Goal: Task Accomplishment & Management: Manage account settings

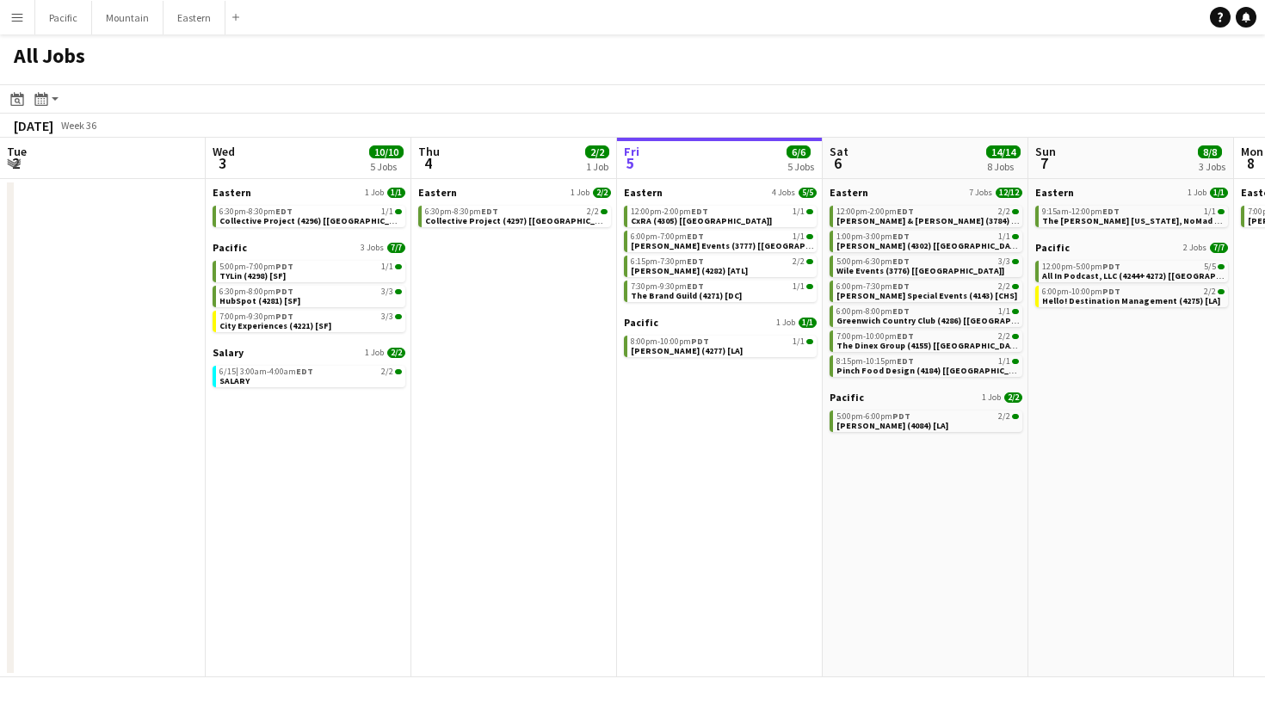
scroll to position [0, 411]
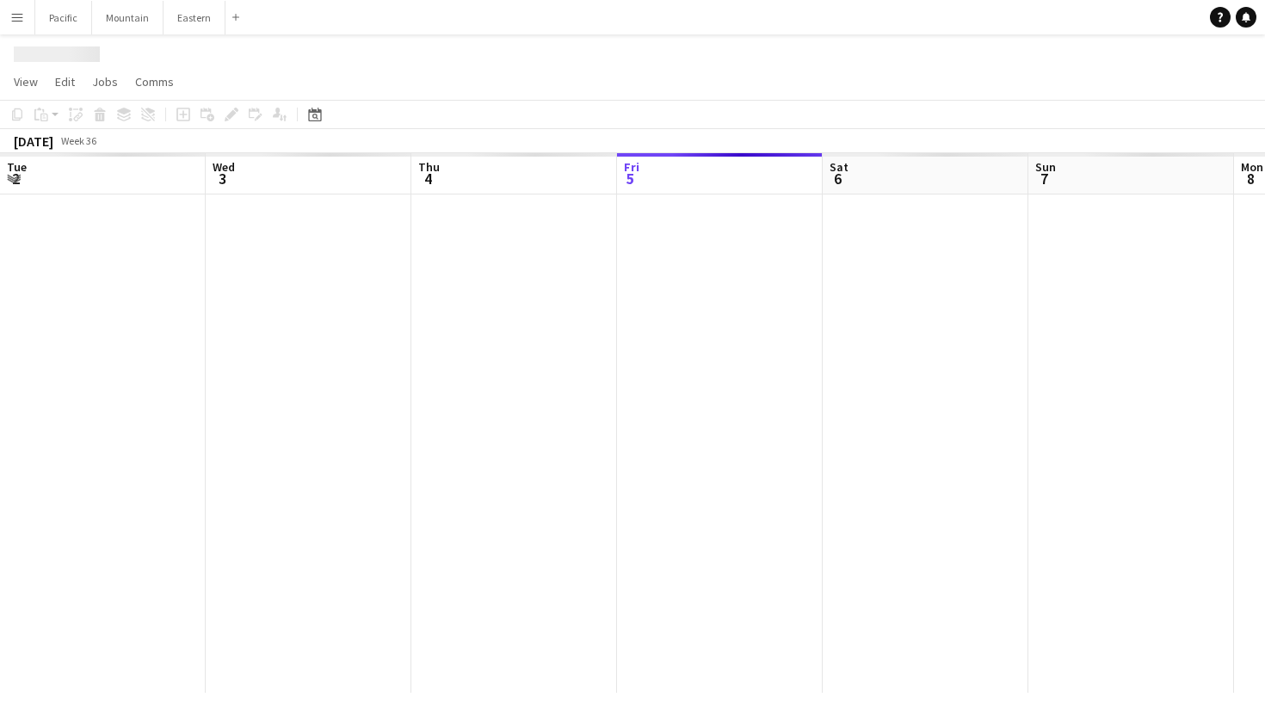
scroll to position [0, 411]
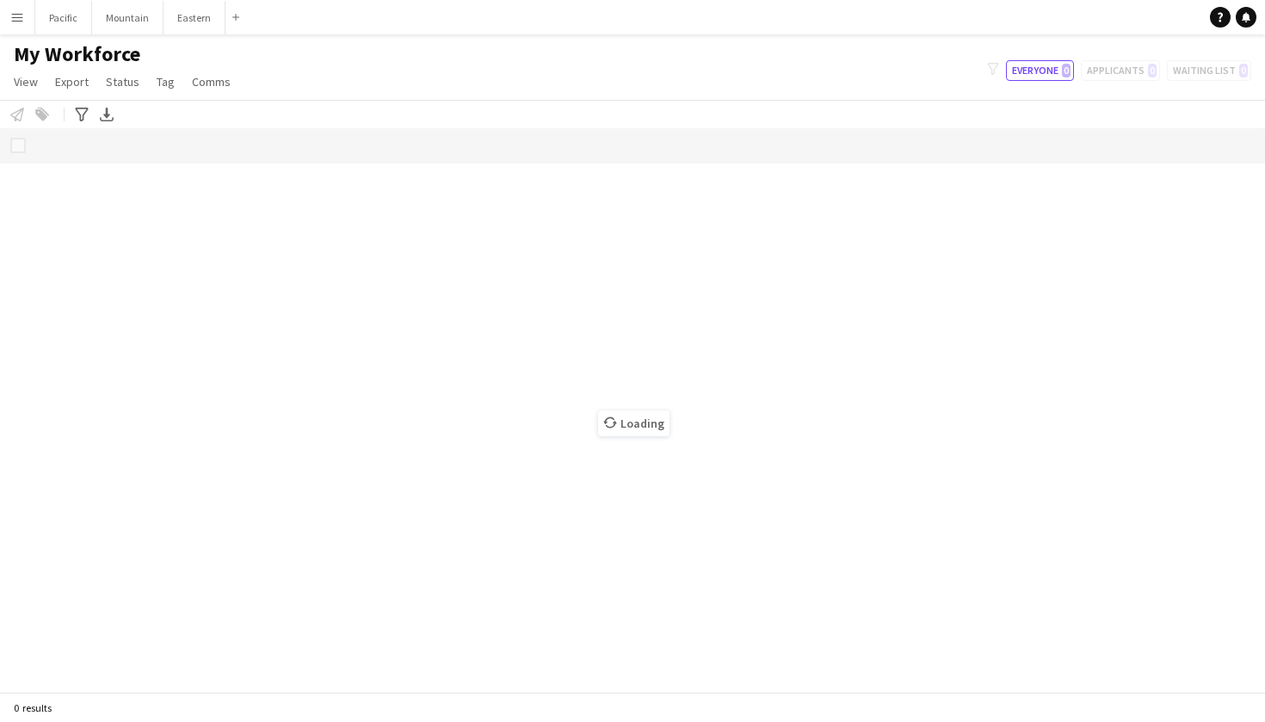
click at [11, 18] on app-icon "Menu" at bounding box center [17, 17] width 14 height 14
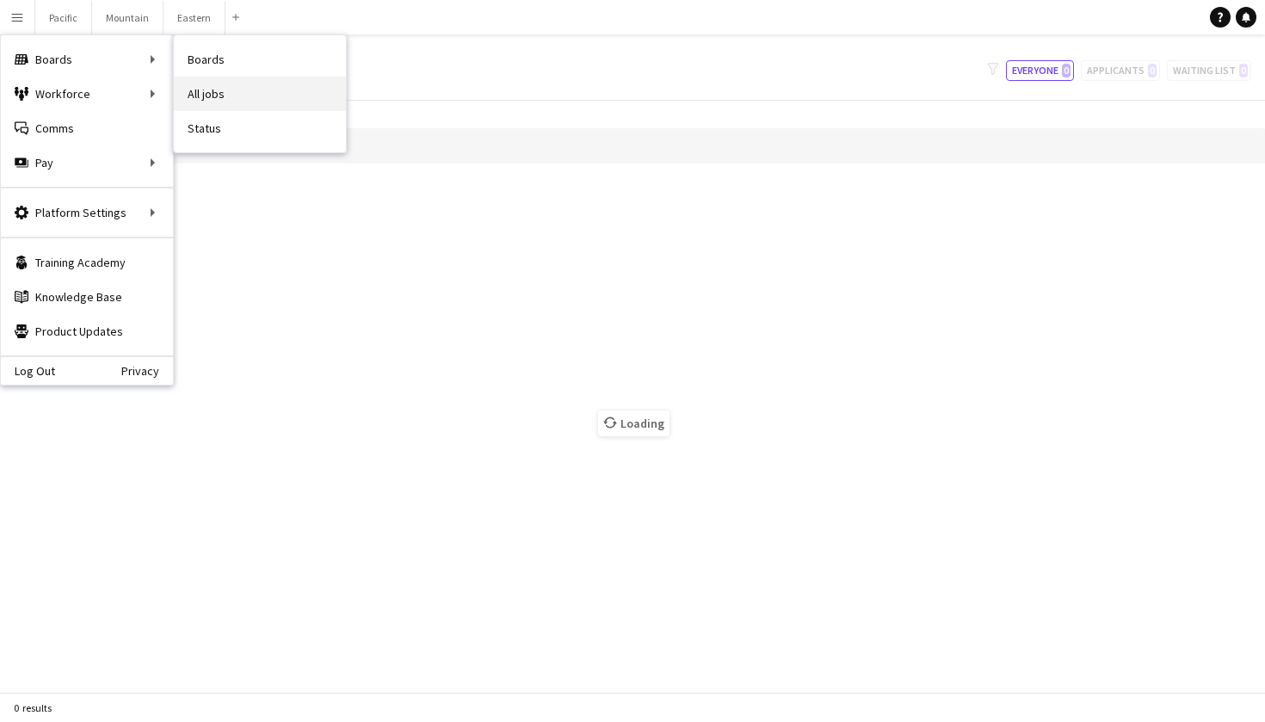
click at [215, 92] on link "All jobs" at bounding box center [260, 94] width 172 height 34
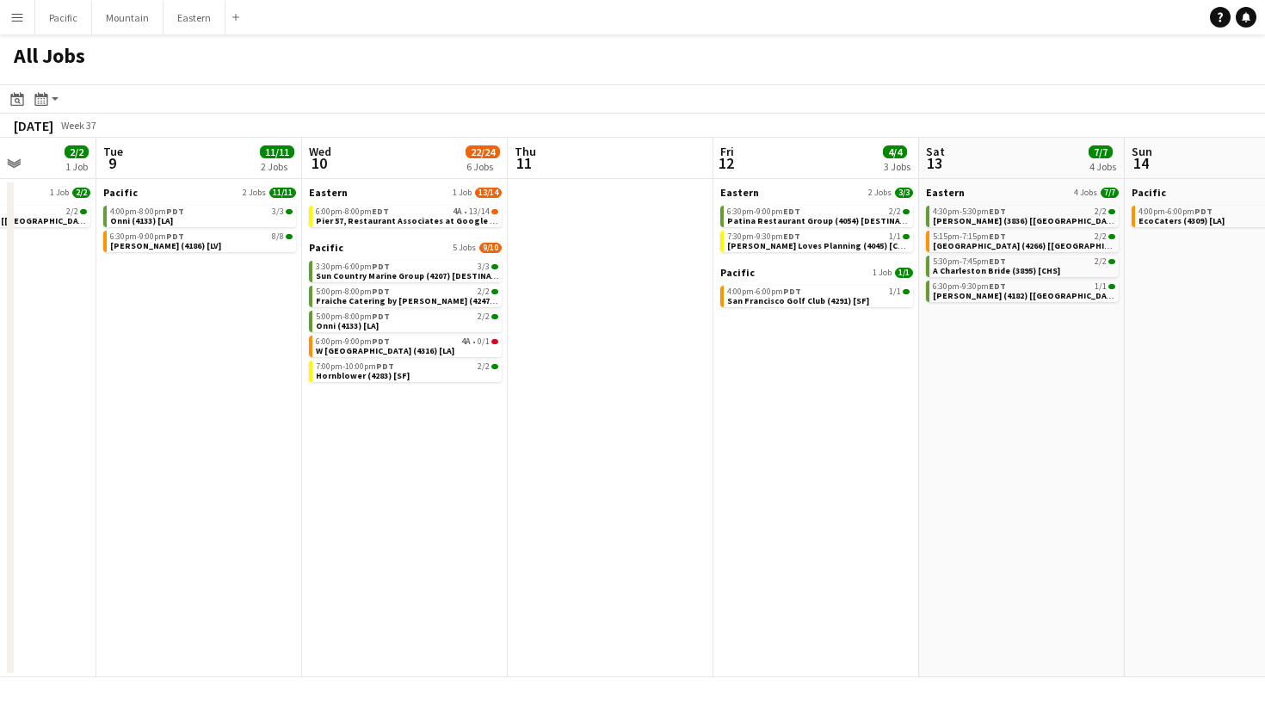
scroll to position [0, 559]
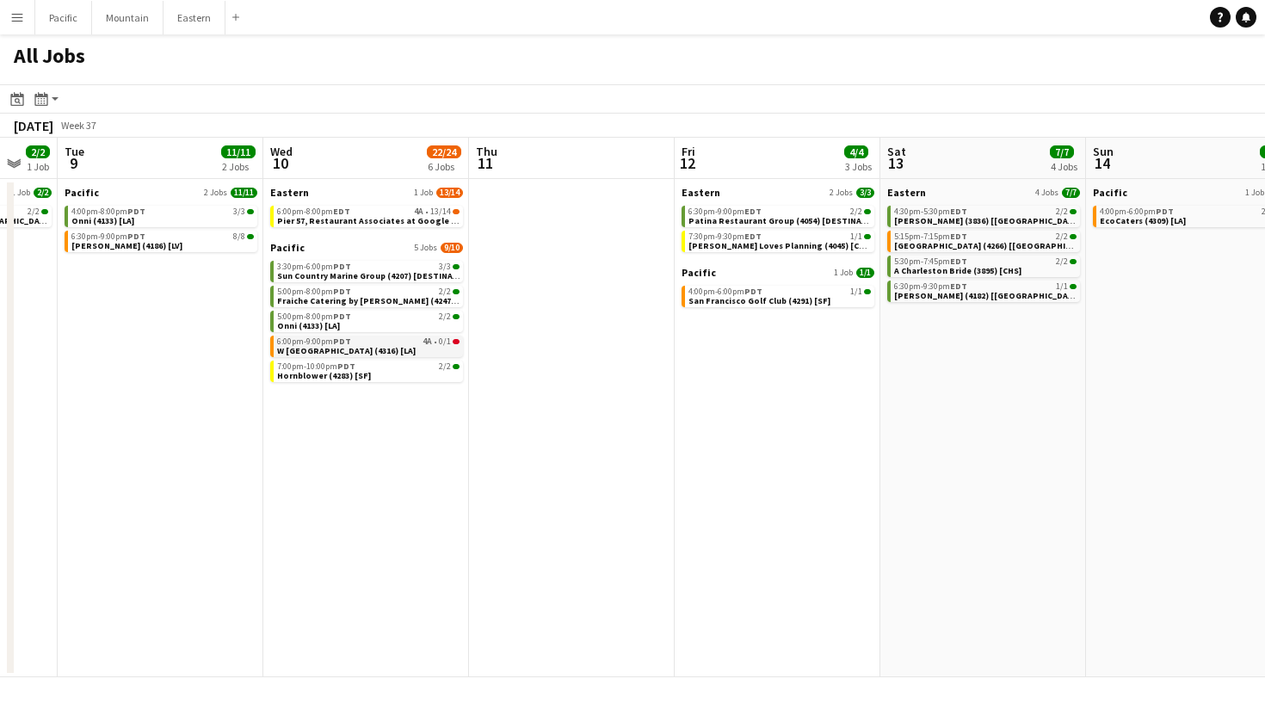
click at [411, 349] on link "6:00pm-9:00pm PDT 4A • 0/1 W Hollywood (4316) [LA]" at bounding box center [368, 346] width 182 height 20
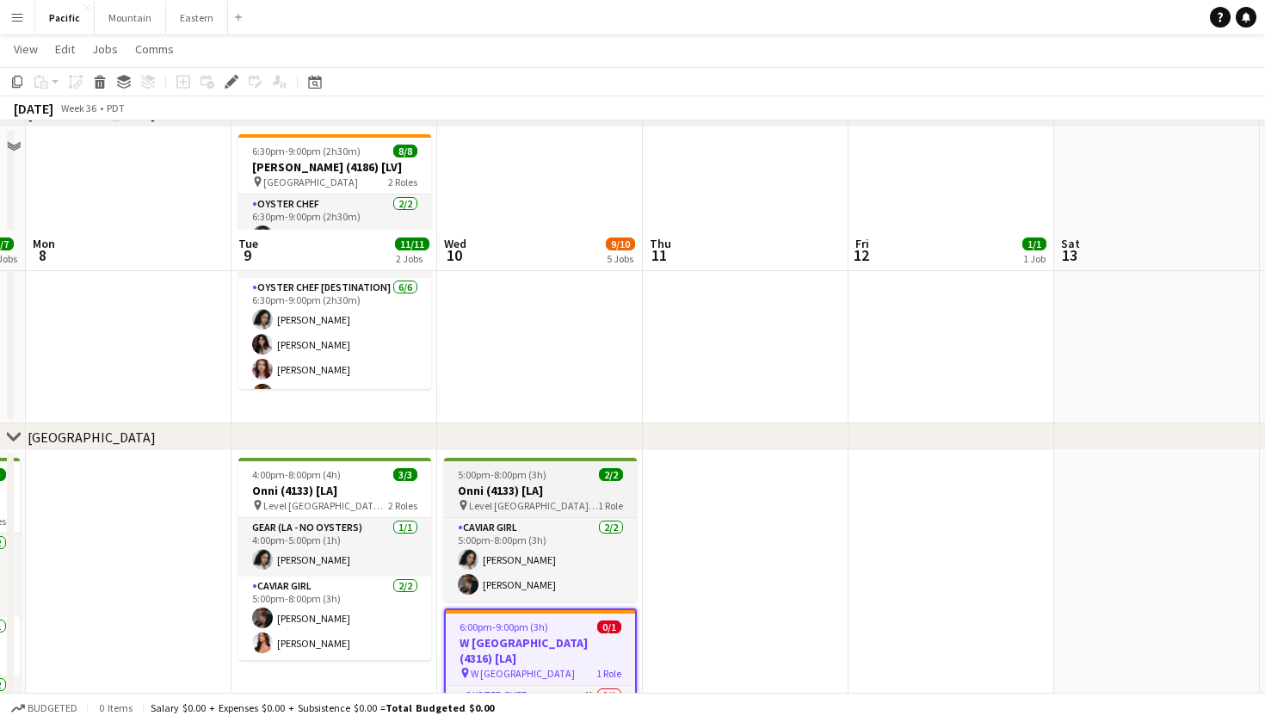
scroll to position [329, 0]
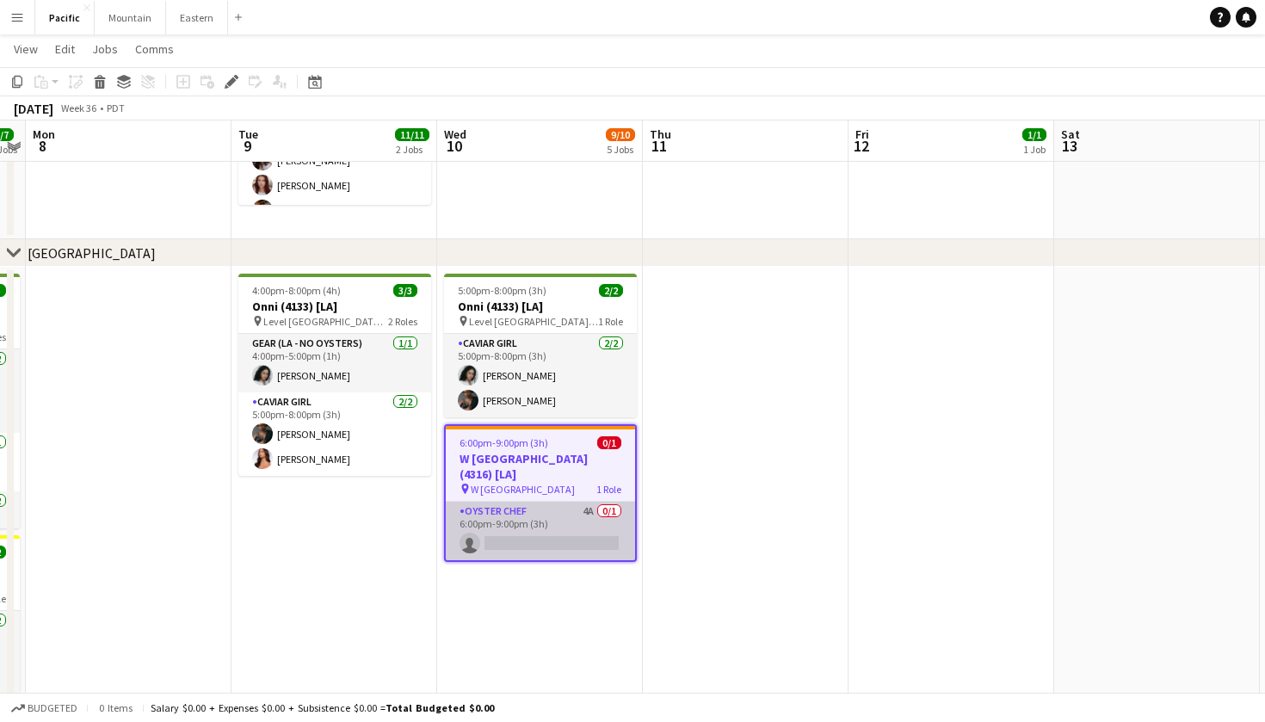
click at [602, 521] on app-card-role "Oyster Chef 4A 0/1 6:00pm-9:00pm (3h) single-neutral-actions" at bounding box center [540, 531] width 189 height 59
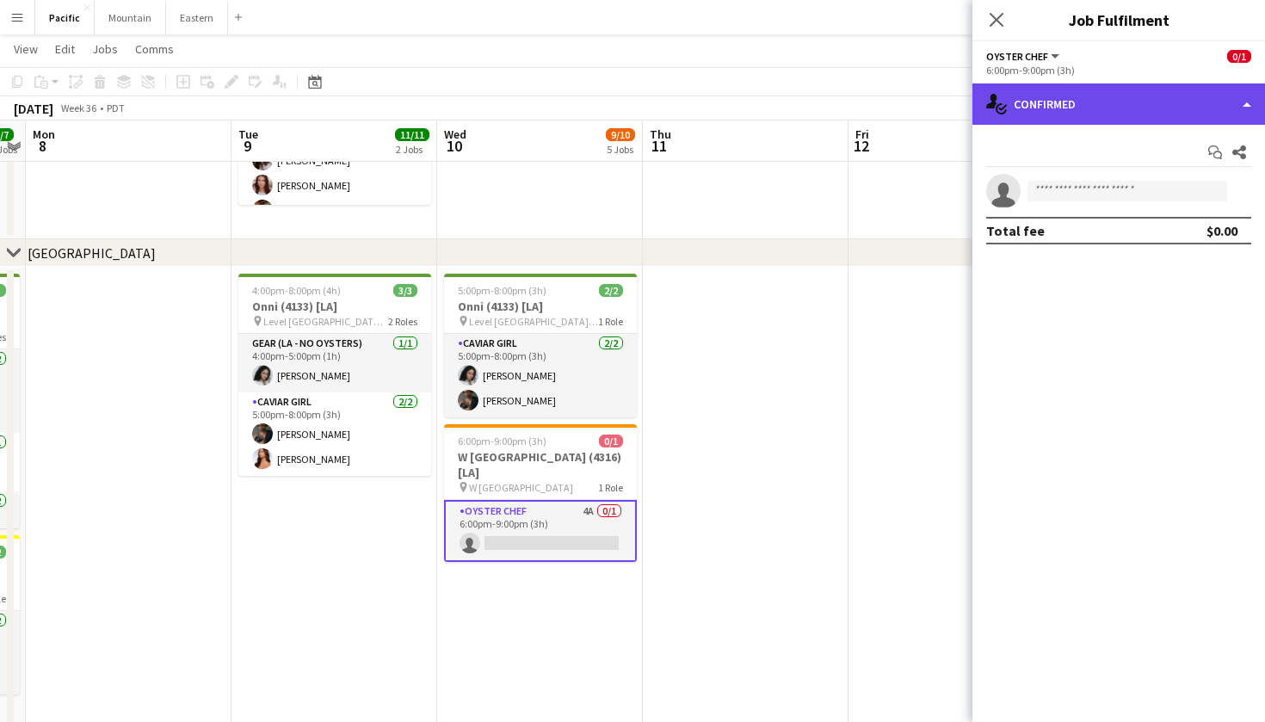
click at [1206, 115] on div "single-neutral-actions-check-2 Confirmed" at bounding box center [1118, 103] width 293 height 41
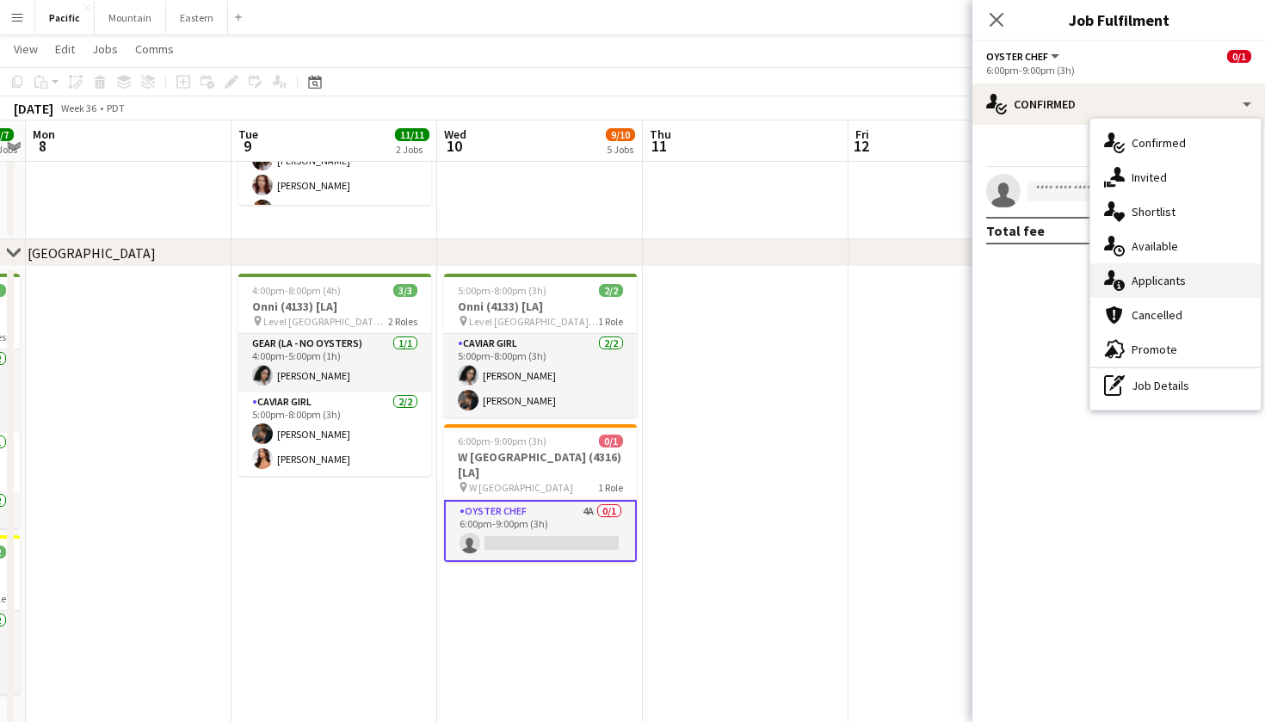
click at [1206, 280] on div "single-neutral-actions-information Applicants" at bounding box center [1175, 280] width 170 height 34
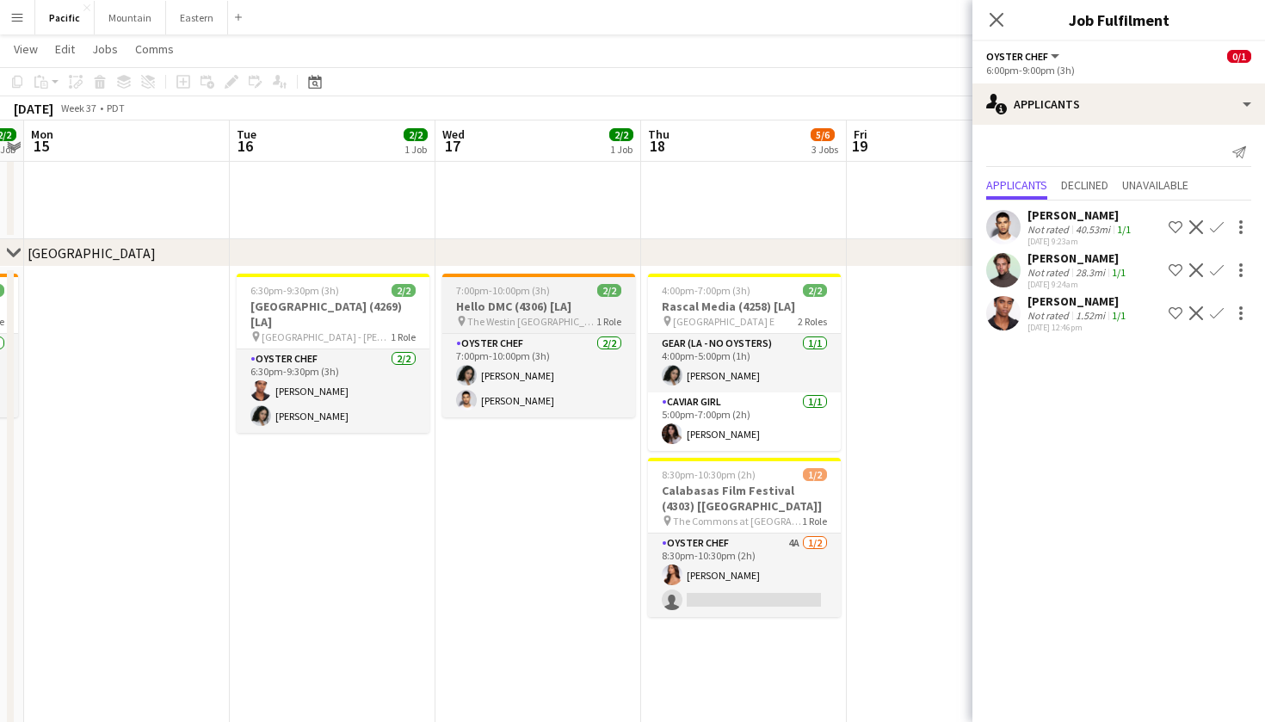
scroll to position [0, 799]
click at [1004, 226] on app-user-avatar at bounding box center [1003, 227] width 34 height 34
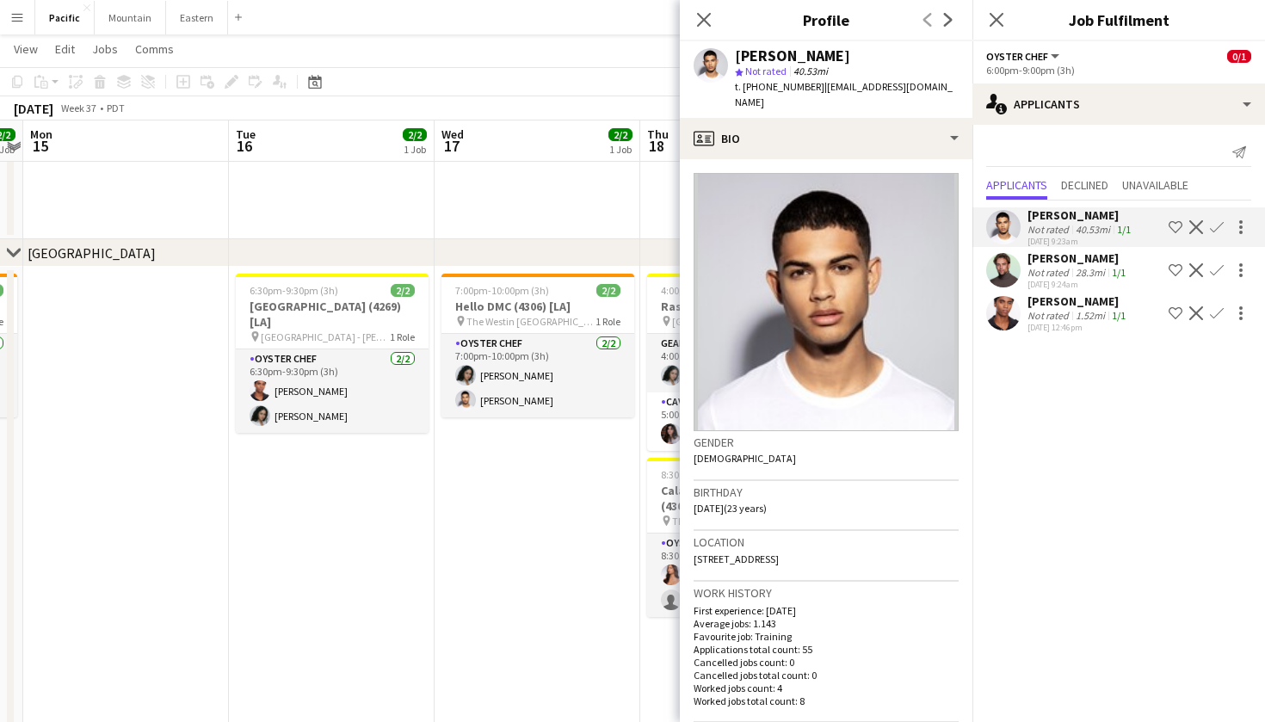
click at [1004, 226] on app-user-avatar at bounding box center [1003, 227] width 34 height 34
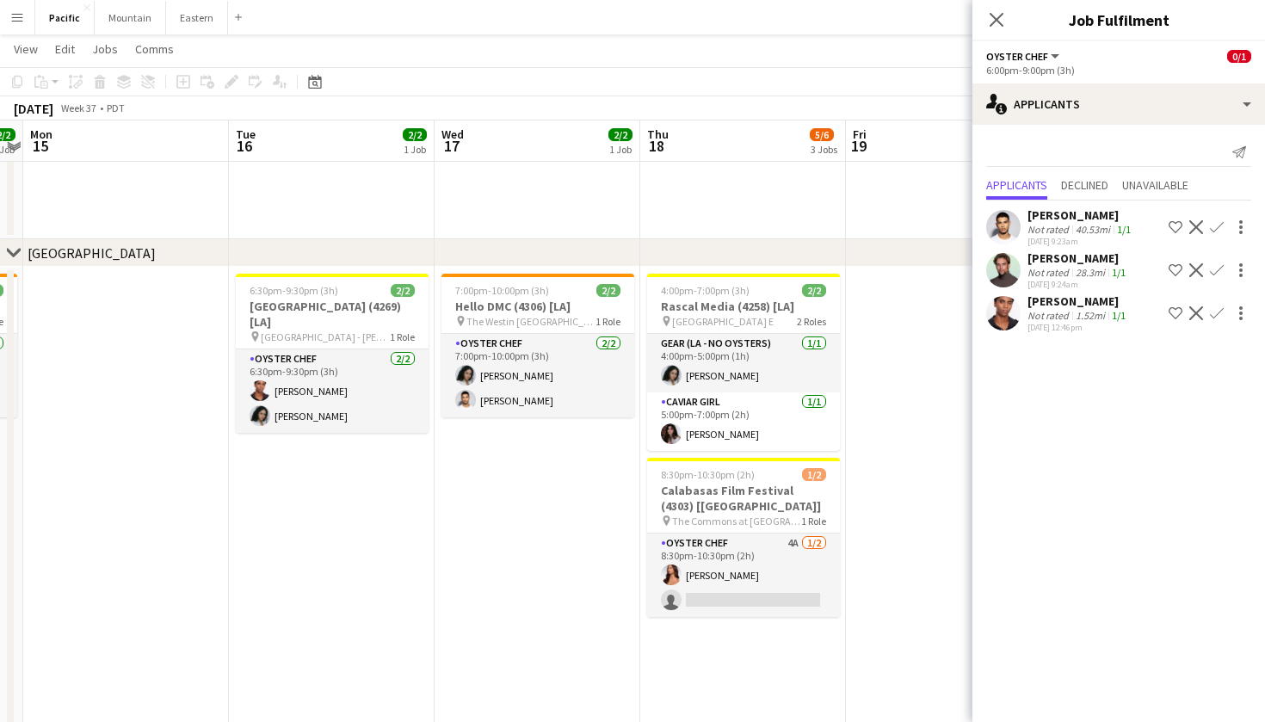
click at [1008, 225] on app-user-avatar at bounding box center [1003, 227] width 34 height 34
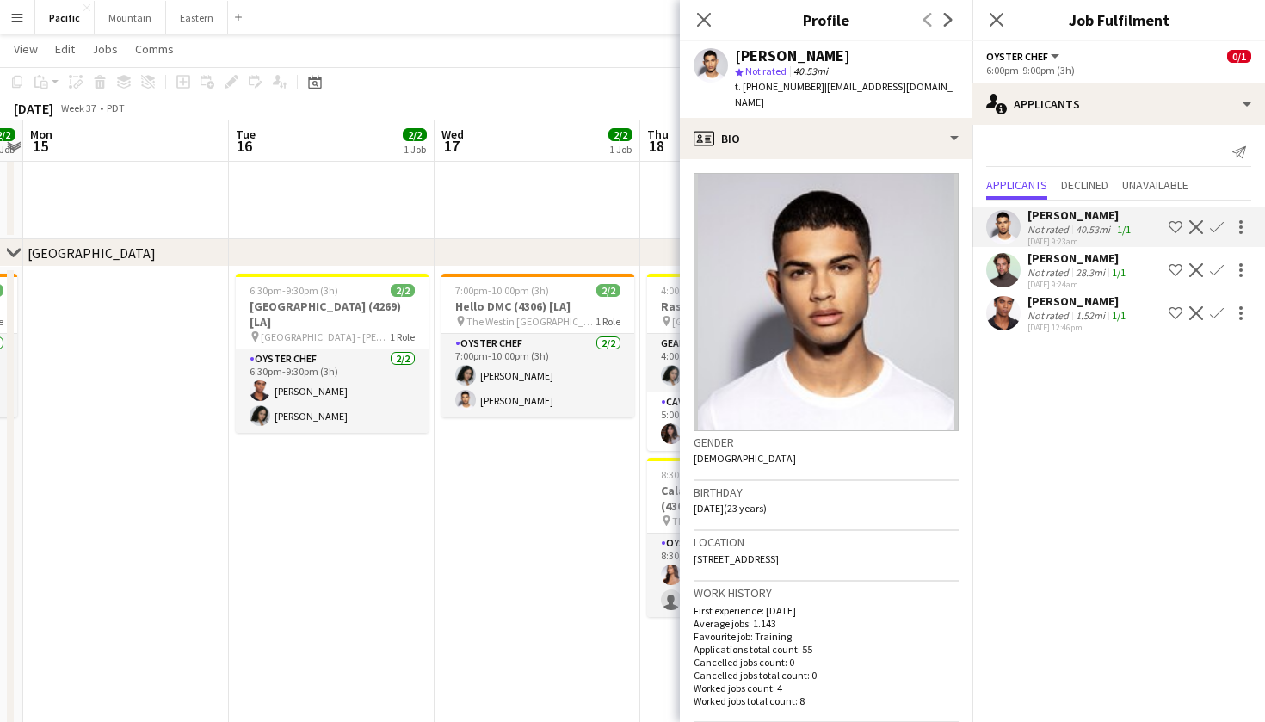
click at [1006, 231] on app-user-avatar at bounding box center [1003, 227] width 34 height 34
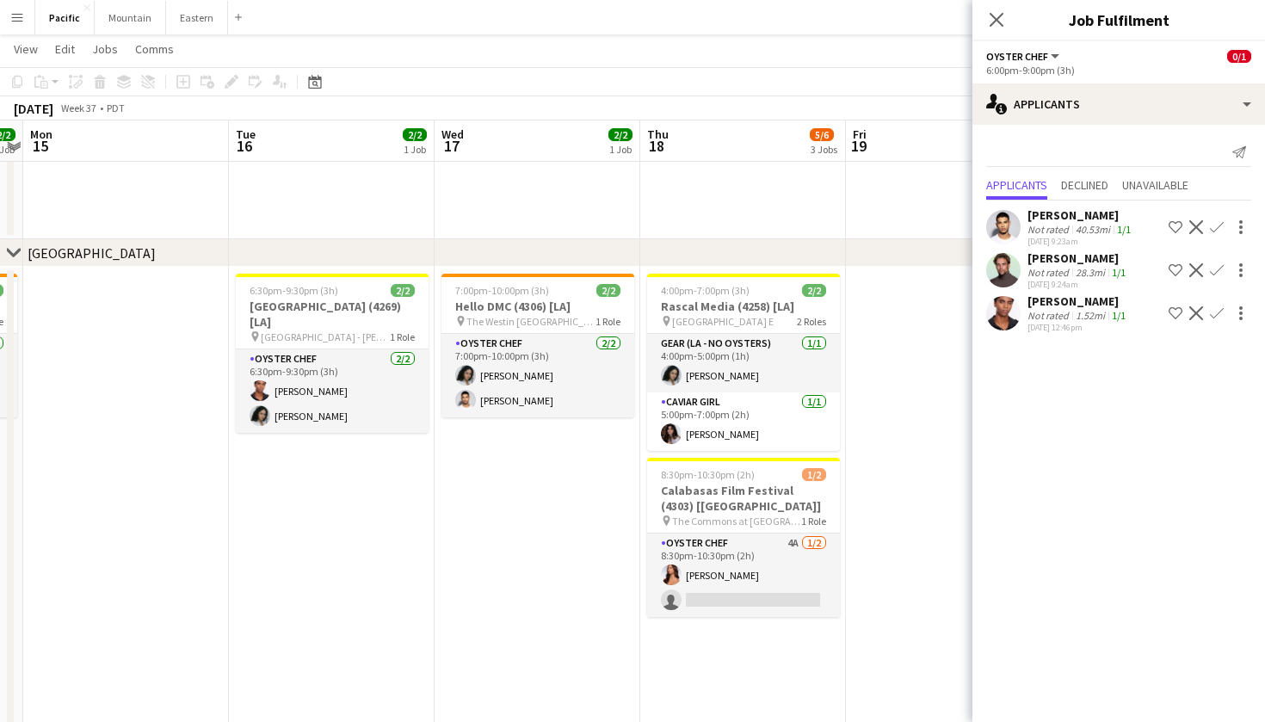
click at [996, 225] on app-user-avatar at bounding box center [1003, 227] width 34 height 34
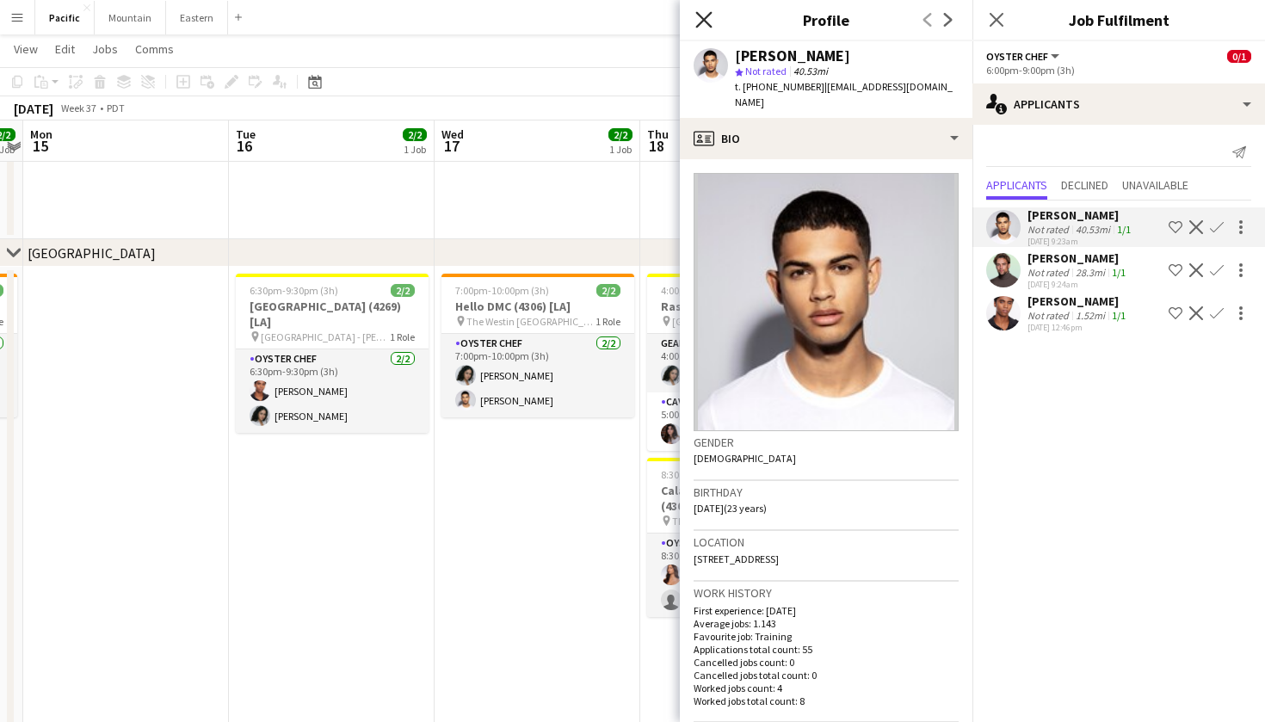
click at [706, 22] on icon at bounding box center [703, 19] width 16 height 16
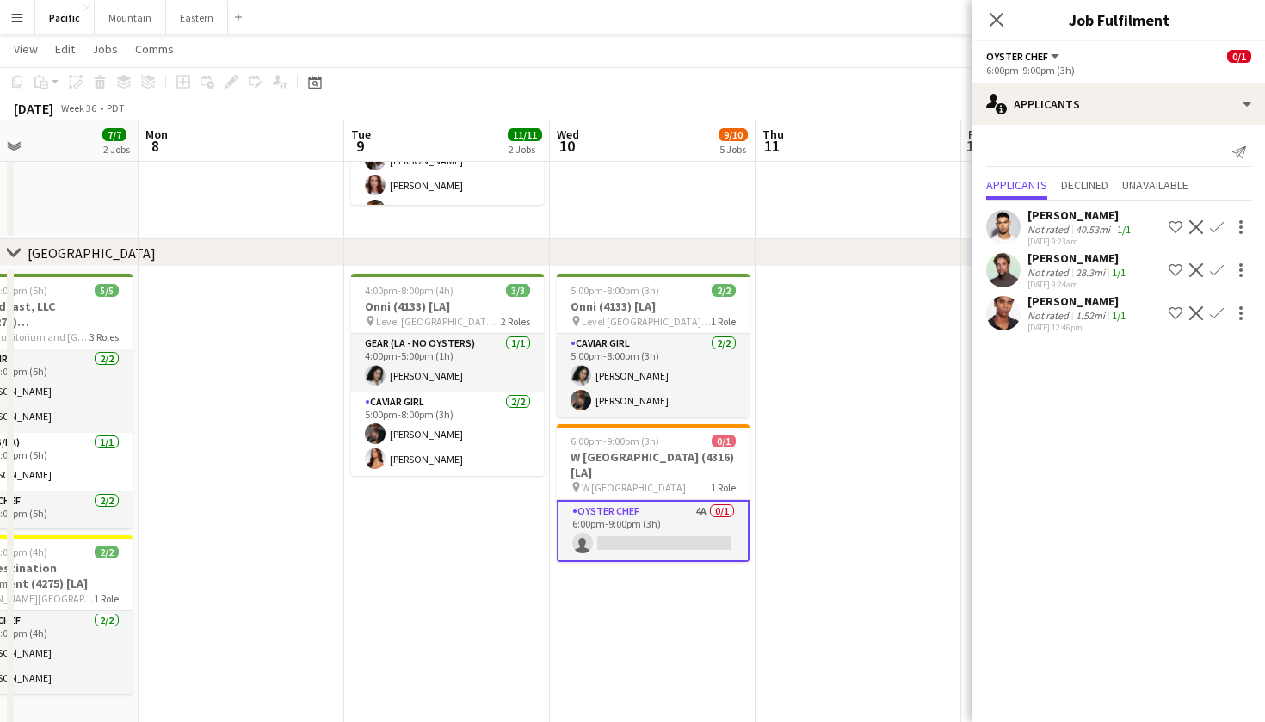
click at [646, 523] on app-card-role "Oyster Chef 4A 0/1 6:00pm-9:00pm (3h) single-neutral-actions" at bounding box center [653, 531] width 193 height 62
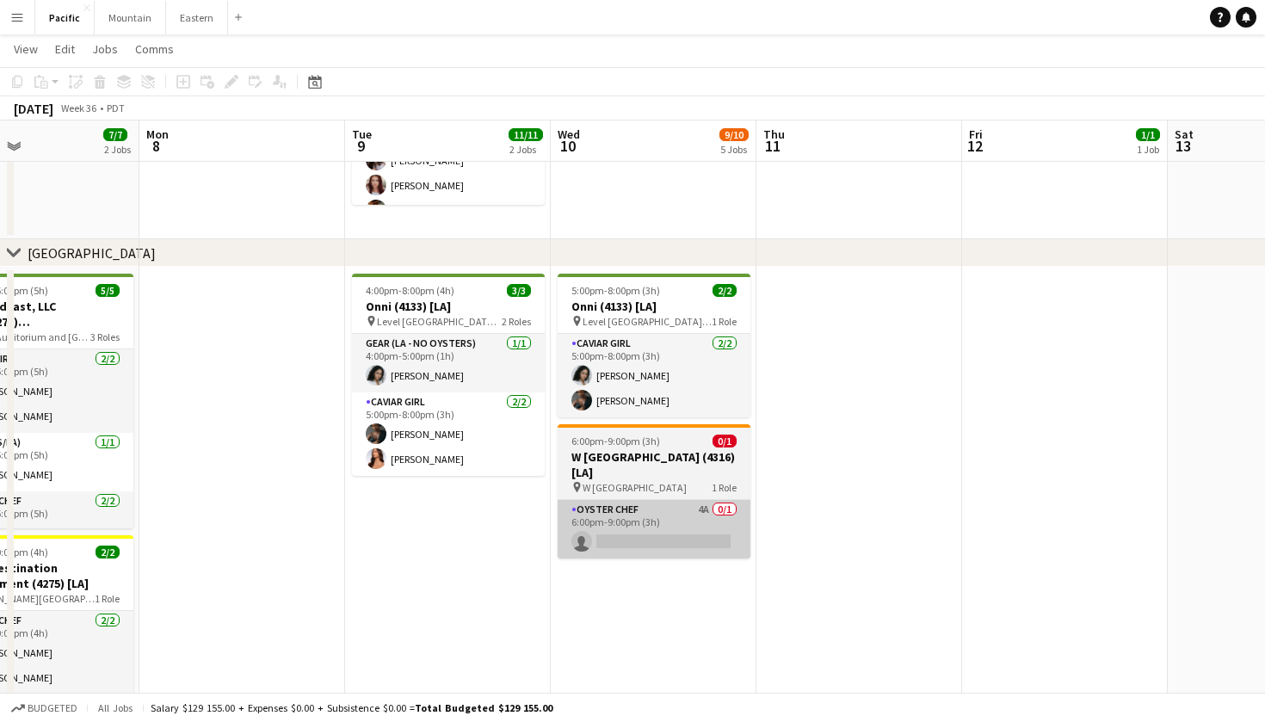
click at [653, 500] on app-card-role "Oyster Chef 4A 0/1 6:00pm-9:00pm (3h) single-neutral-actions" at bounding box center [654, 529] width 193 height 59
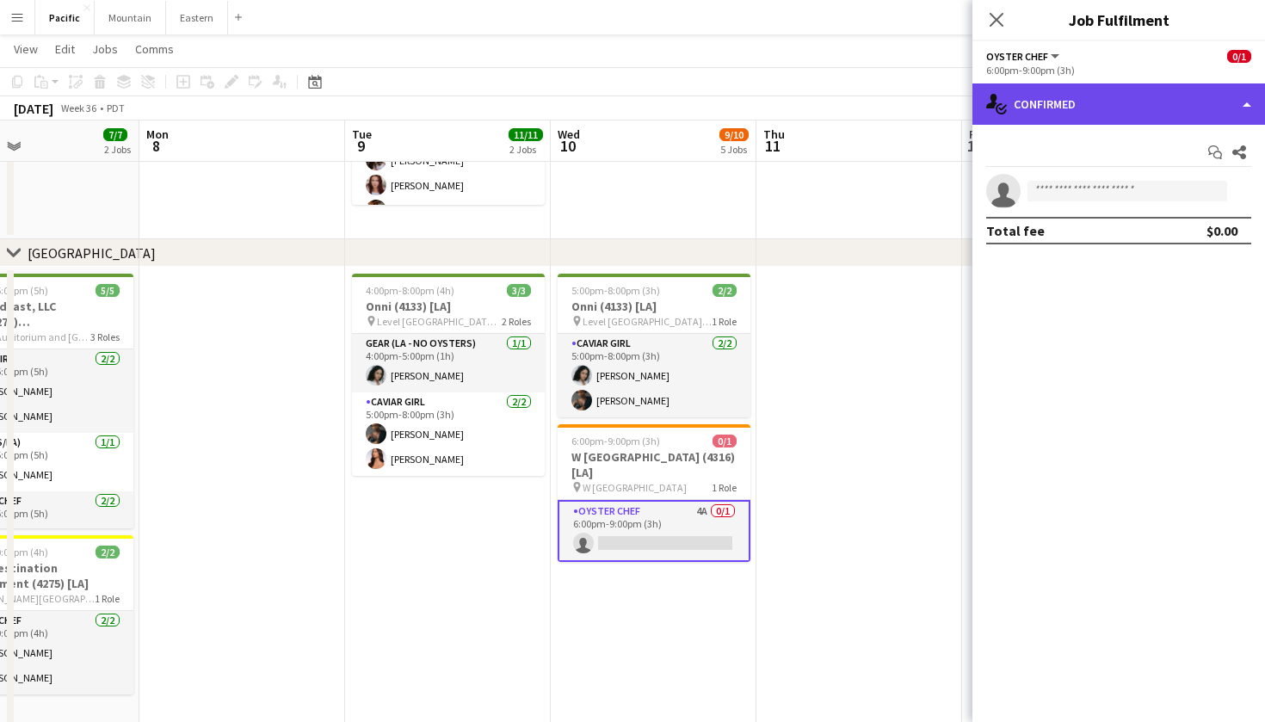
click at [1181, 106] on div "single-neutral-actions-check-2 Confirmed" at bounding box center [1118, 103] width 293 height 41
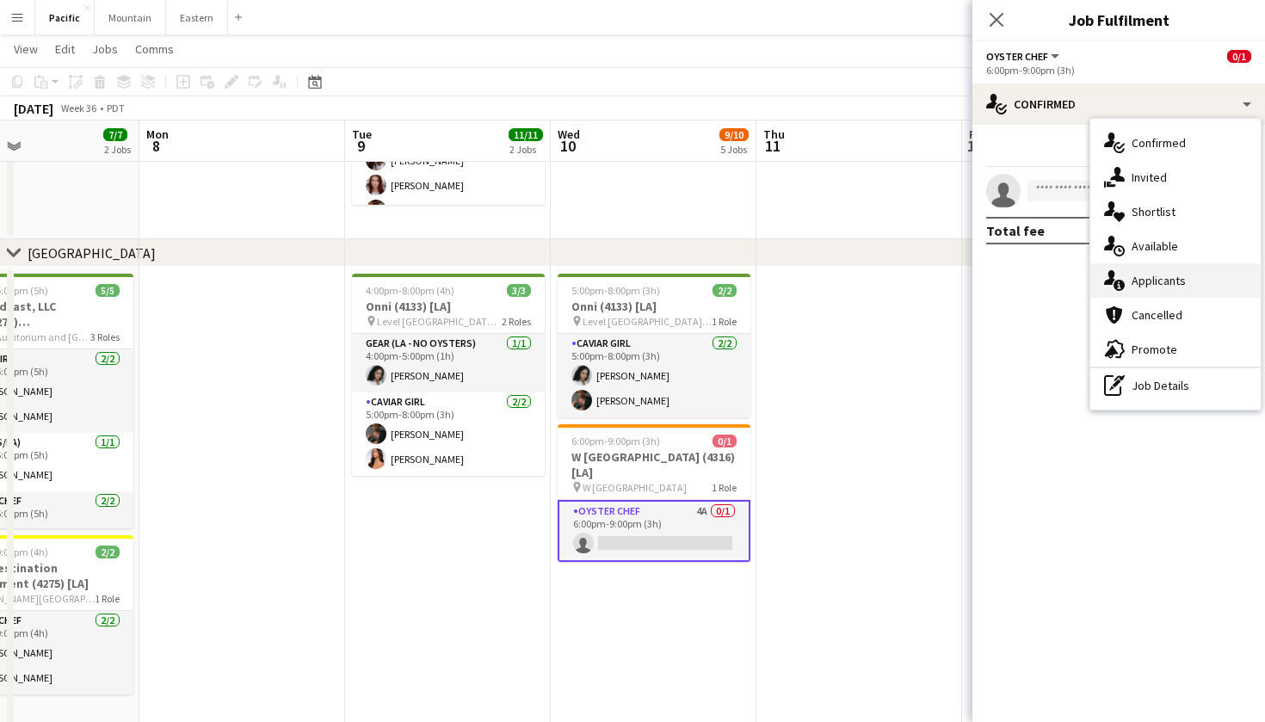
click at [1169, 278] on span "Applicants" at bounding box center [1159, 280] width 54 height 15
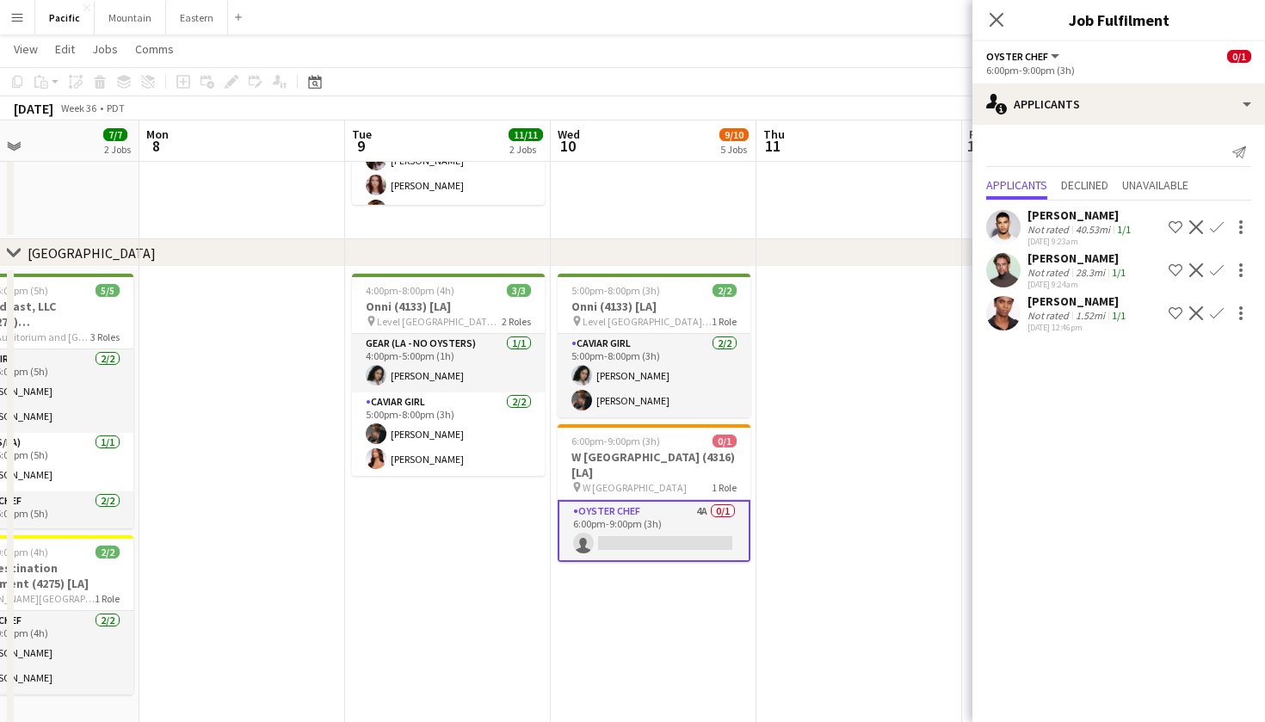
click at [1218, 315] on app-icon "Confirm" at bounding box center [1217, 313] width 14 height 14
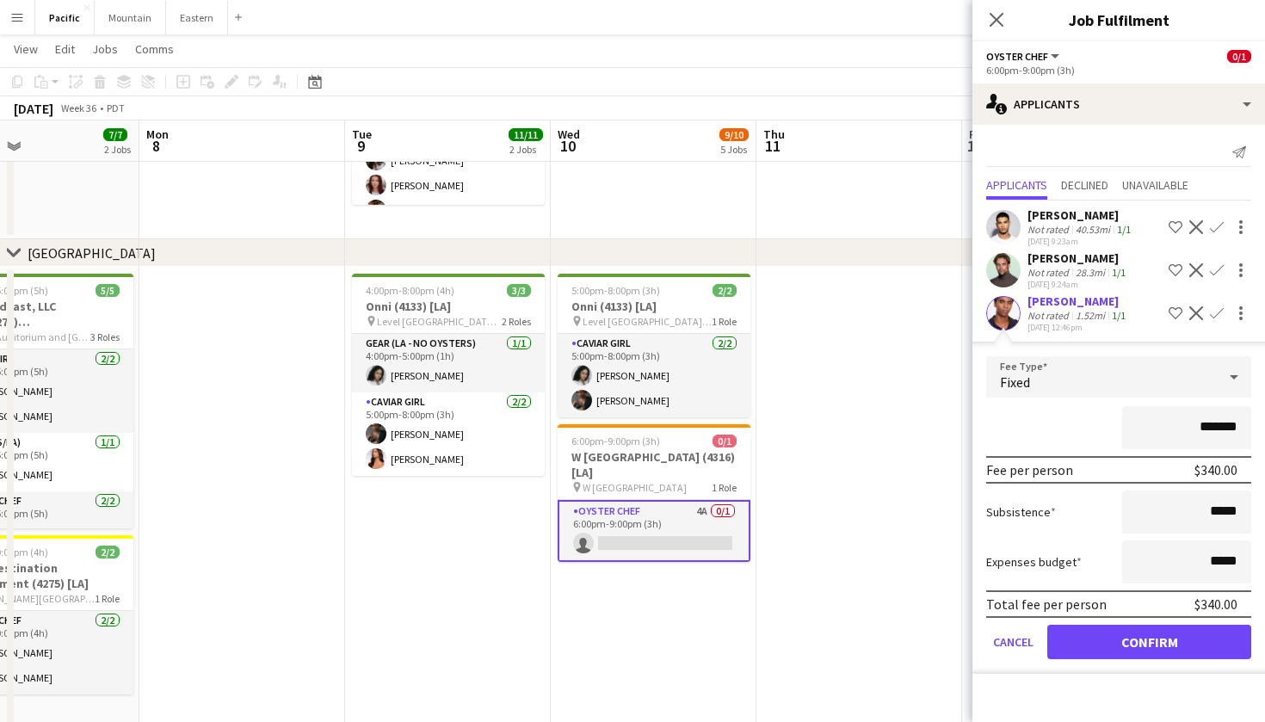
click at [1187, 651] on button "Confirm" at bounding box center [1149, 642] width 204 height 34
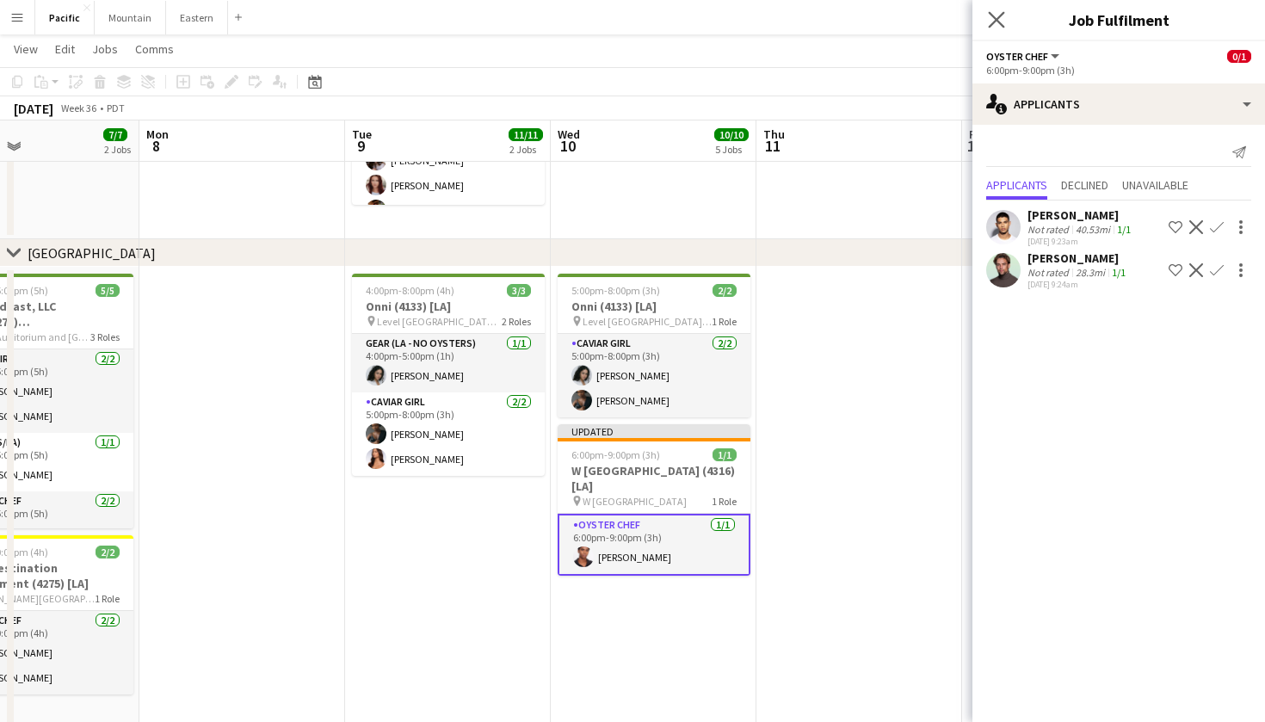
click at [990, 10] on app-icon "Close pop-in" at bounding box center [996, 20] width 25 height 25
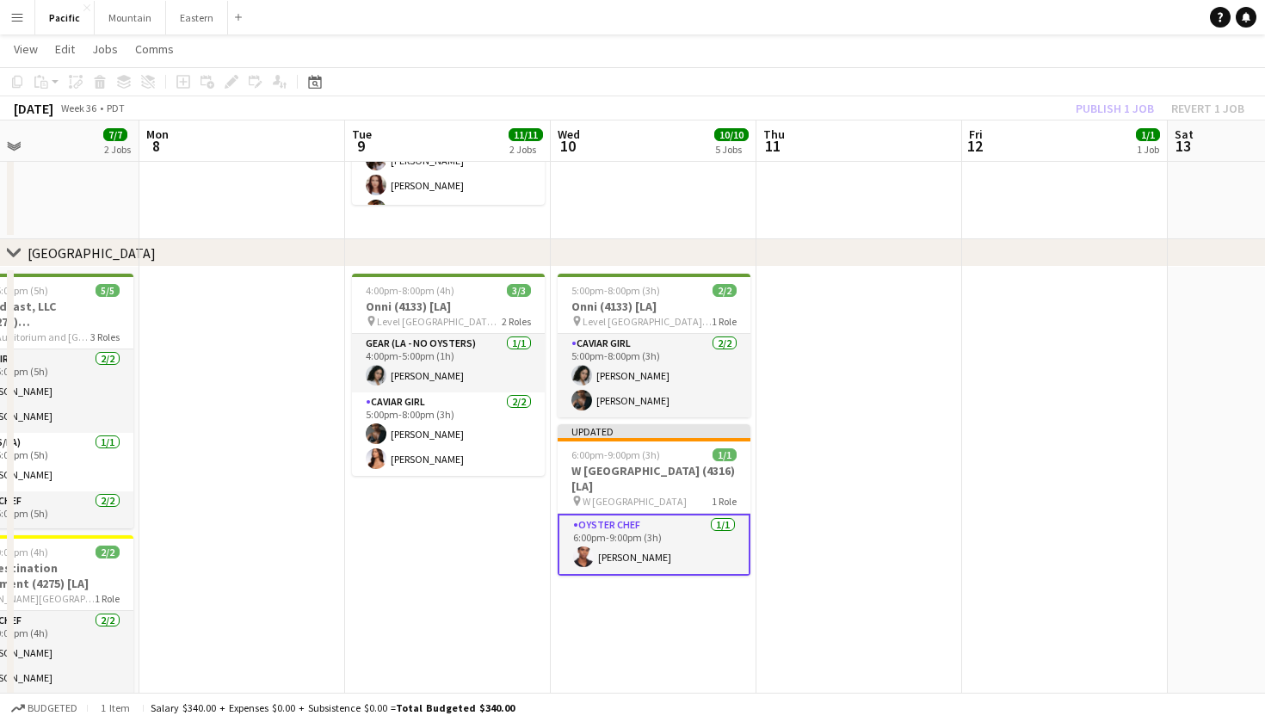
click at [688, 473] on h3 "W Hollywood (4316) [LA]" at bounding box center [654, 478] width 193 height 31
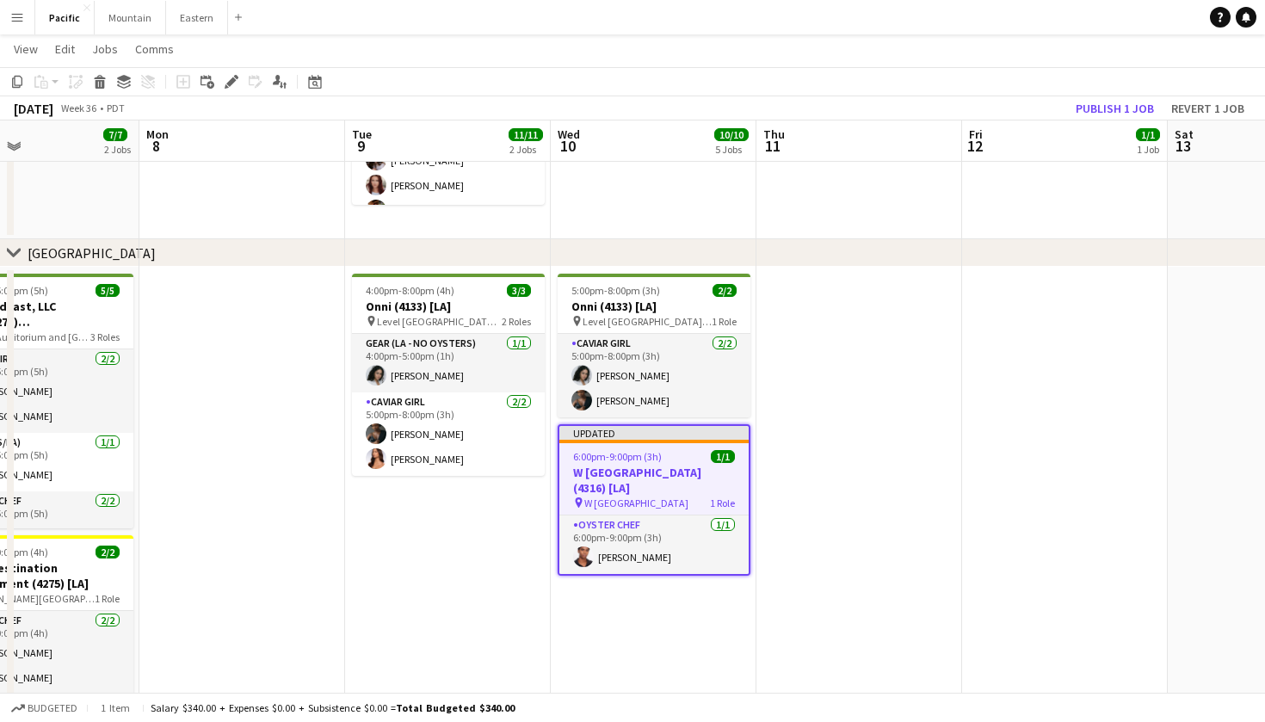
scroll to position [0, 477]
click at [1124, 93] on app-toolbar "Copy Paste Paste Command V Paste with crew Command Shift V Paste linked Job Del…" at bounding box center [632, 81] width 1265 height 29
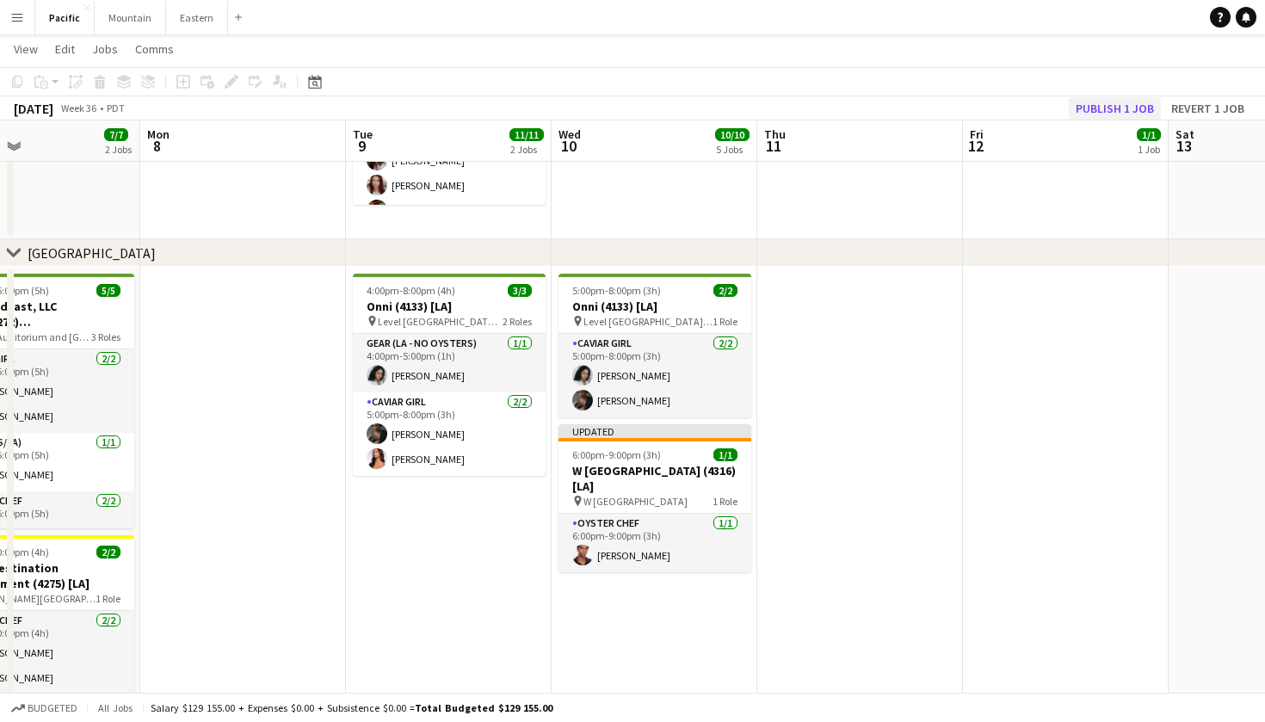
click at [1124, 103] on button "Publish 1 job" at bounding box center [1115, 108] width 92 height 22
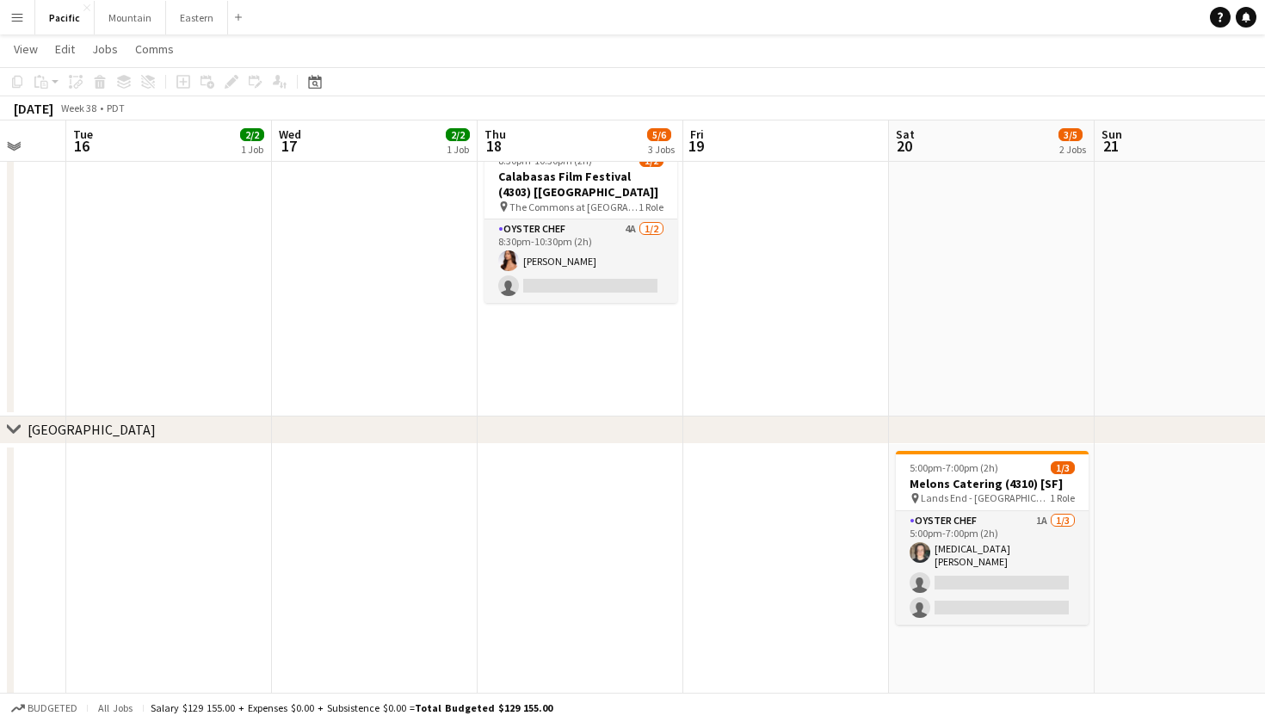
scroll to position [840, 0]
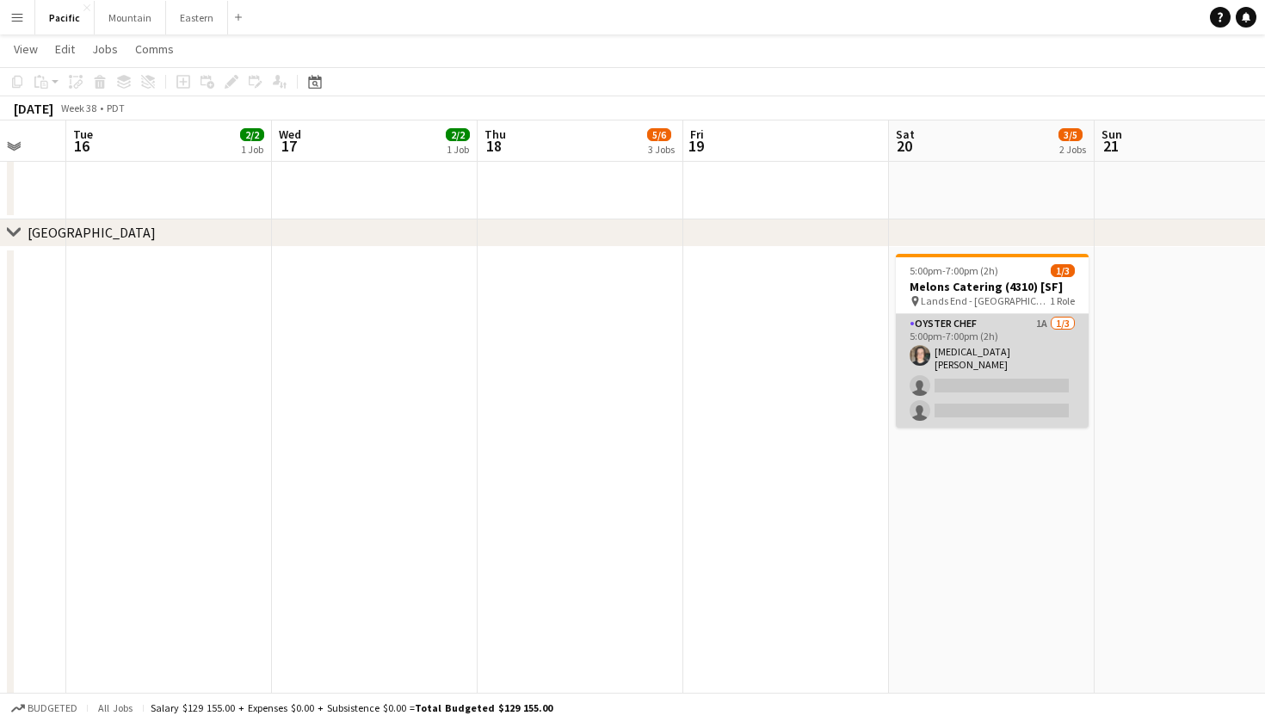
click at [996, 393] on app-card-role "Oyster Chef 1A 1/3 5:00pm-7:00pm (2h) Tao Scohy single-neutral-actions single-n…" at bounding box center [992, 371] width 193 height 114
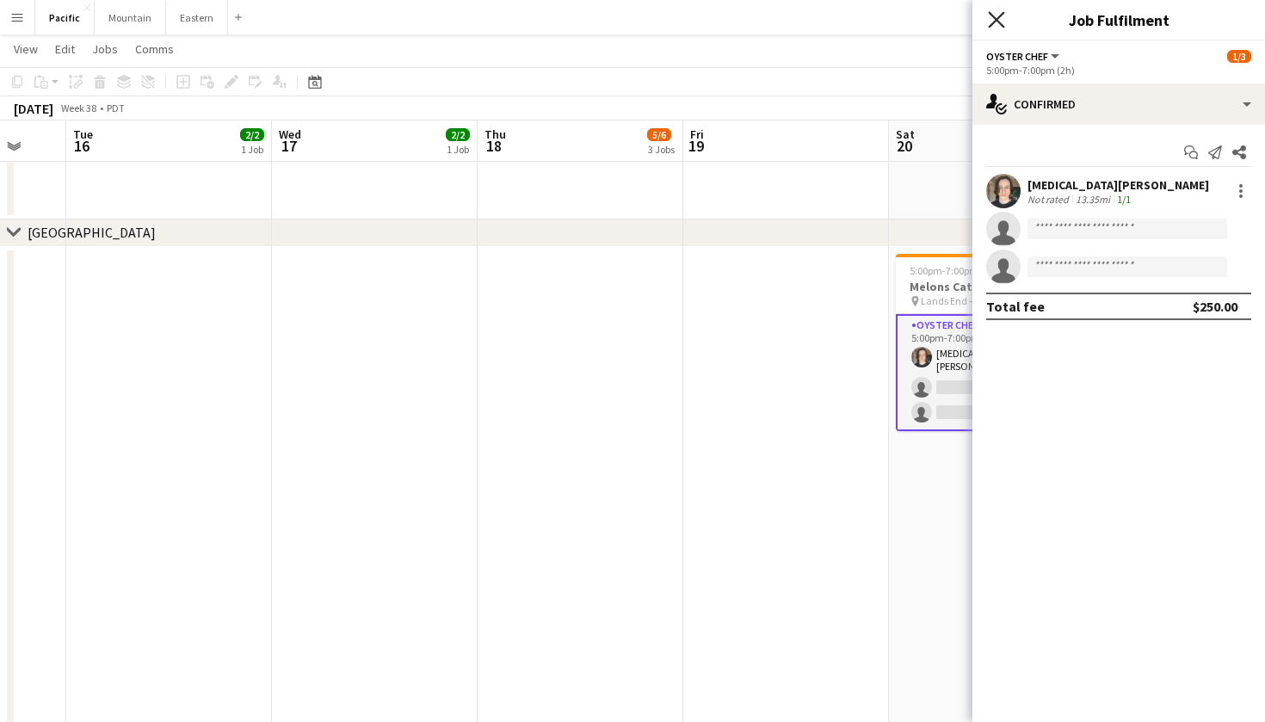
click at [996, 22] on icon "Close pop-in" at bounding box center [996, 19] width 16 height 16
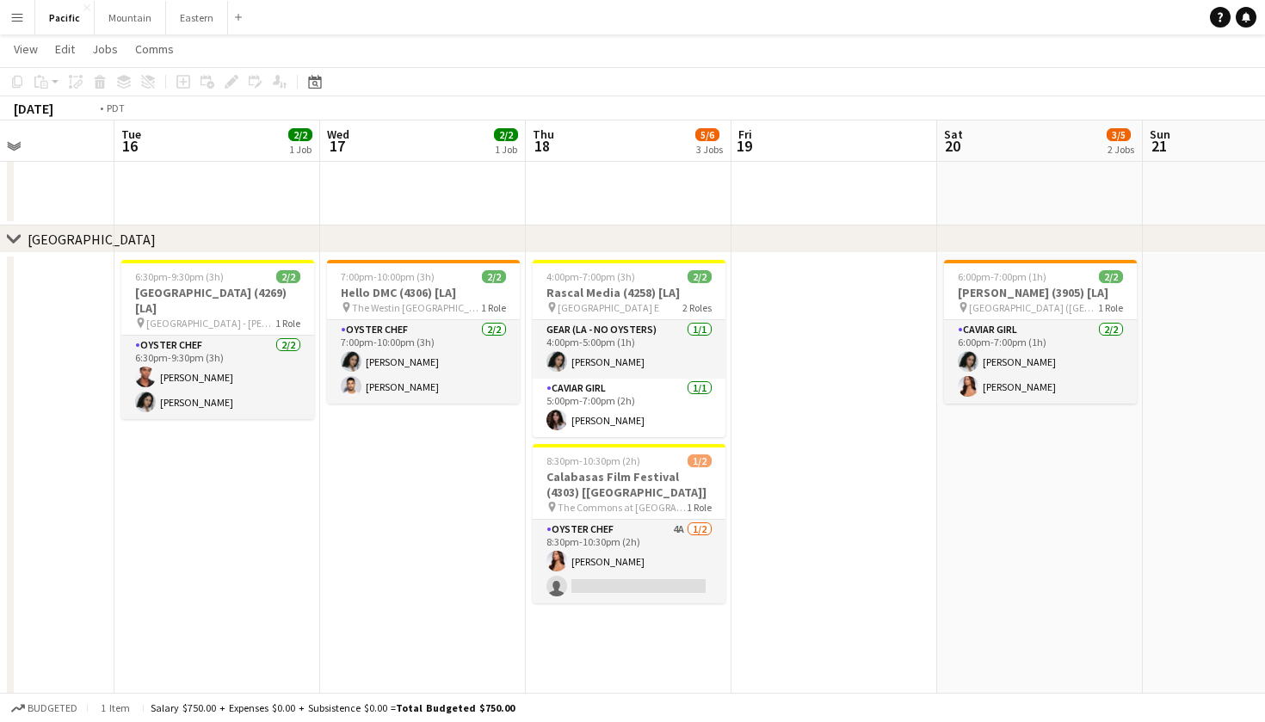
scroll to position [0, 503]
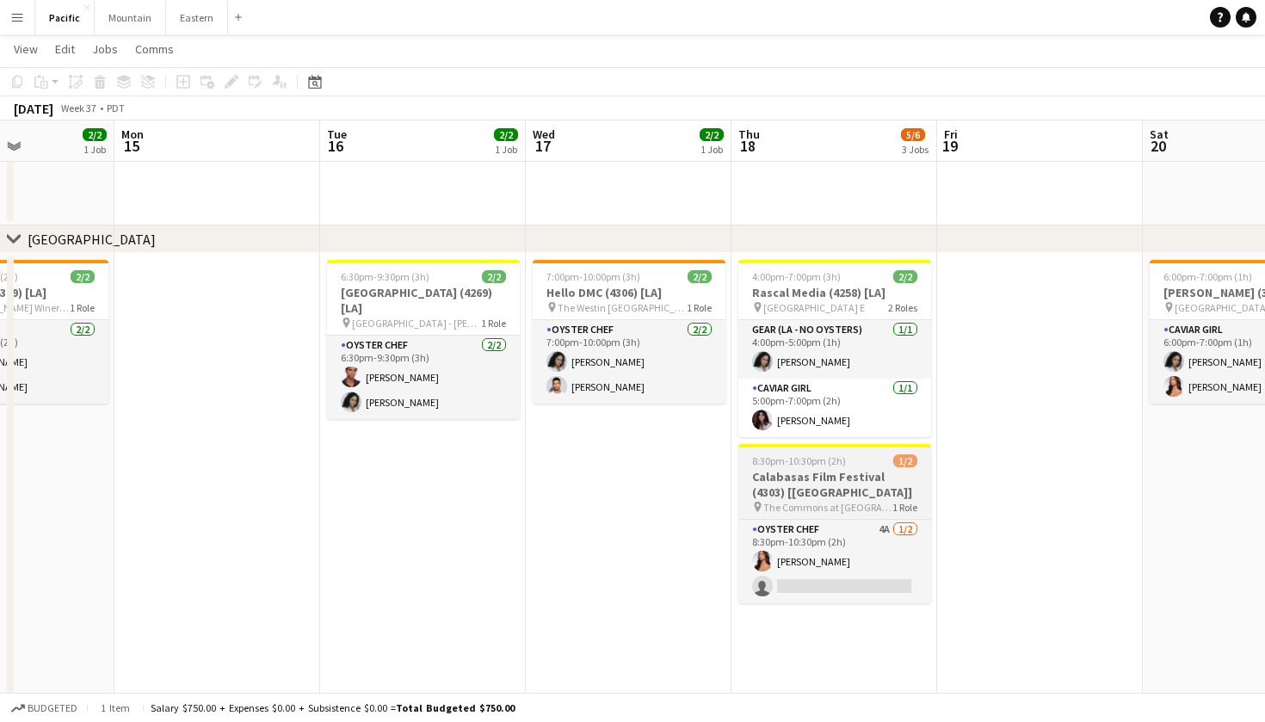
click at [814, 484] on h3 "Calabasas Film Festival (4303) [LA]" at bounding box center [834, 484] width 193 height 31
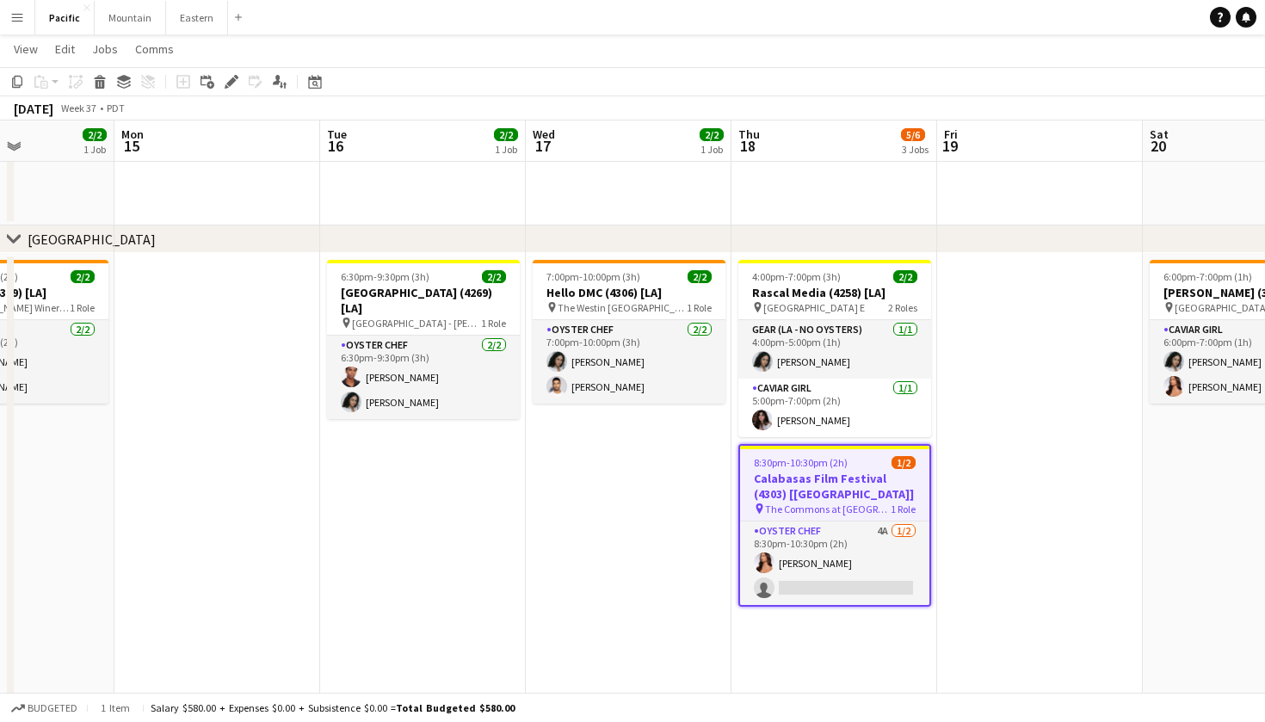
click at [851, 466] on div "8:30pm-10:30pm (2h) 1/2" at bounding box center [834, 462] width 189 height 13
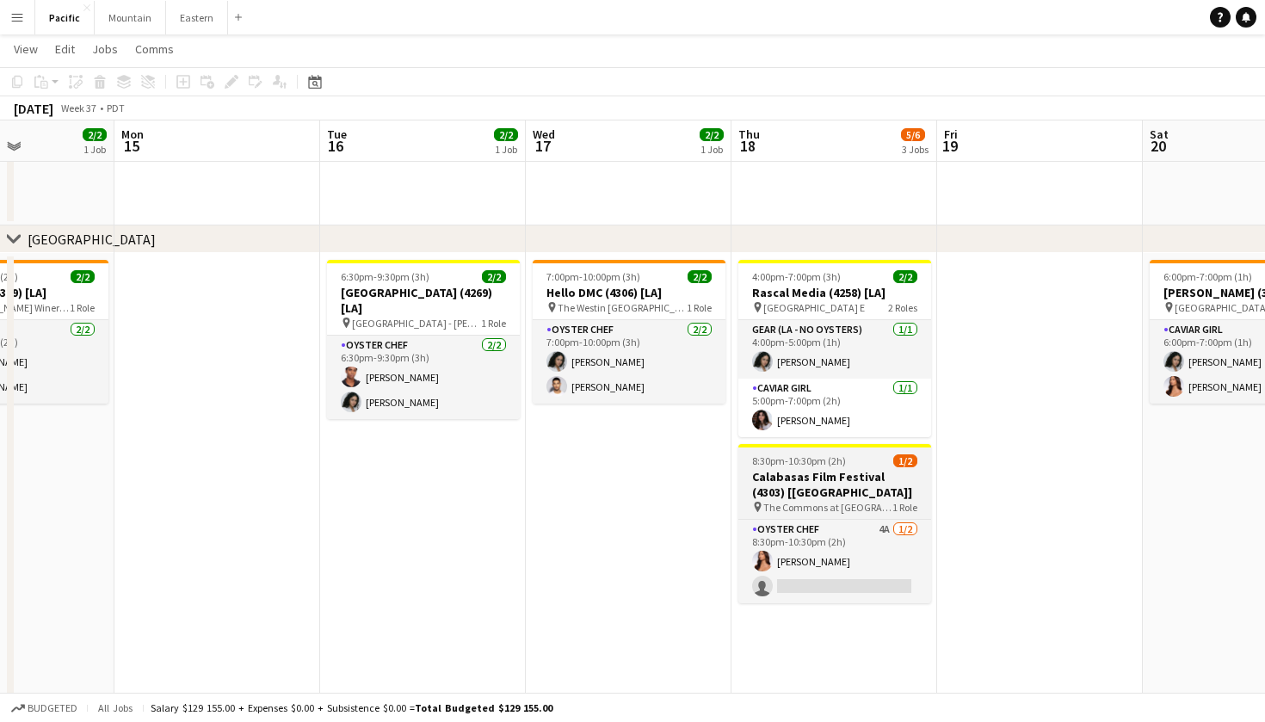
click at [851, 466] on div "8:30pm-10:30pm (2h) 1/2" at bounding box center [834, 460] width 193 height 13
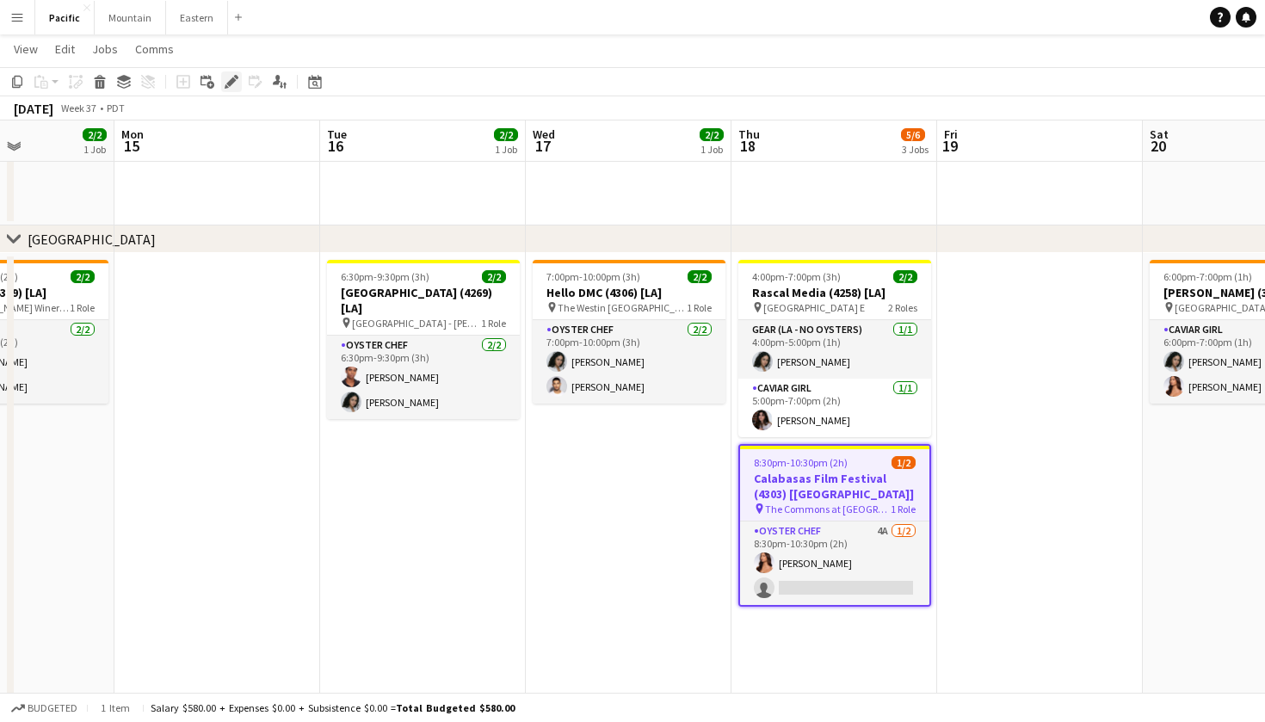
click at [238, 85] on div "Edit" at bounding box center [231, 81] width 21 height 21
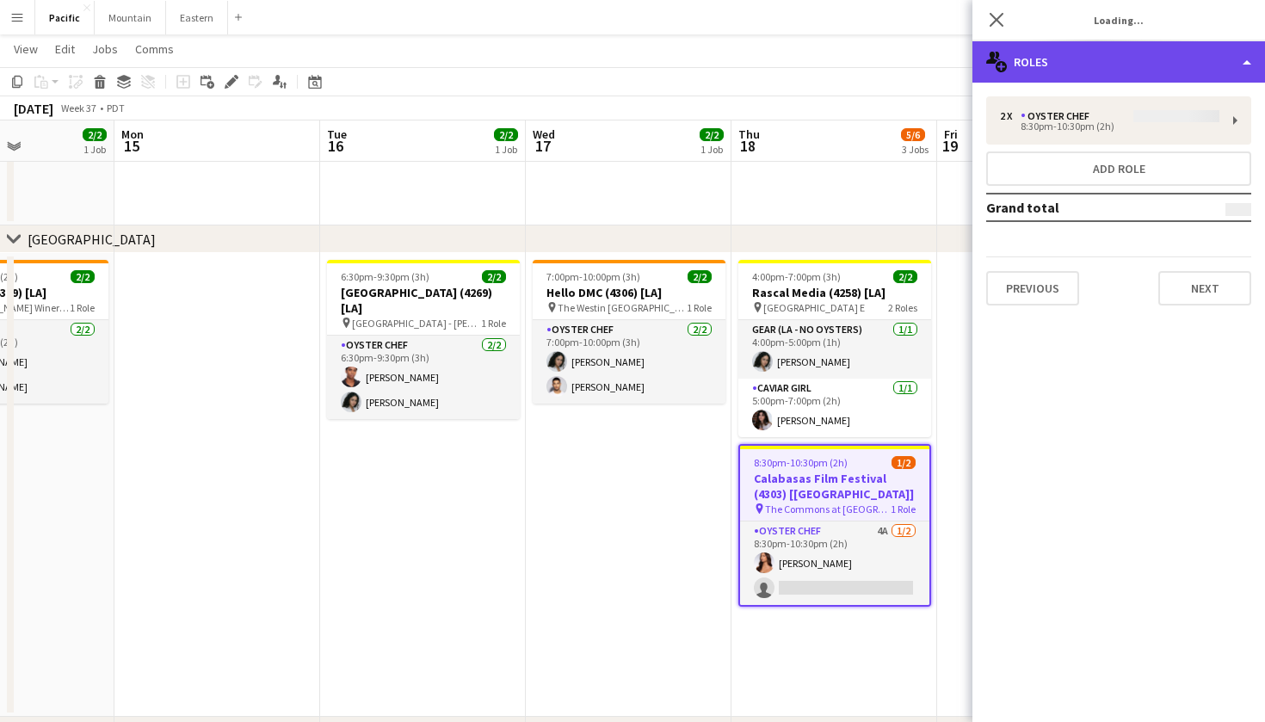
click at [1189, 51] on div "multiple-users-add Roles" at bounding box center [1118, 61] width 293 height 41
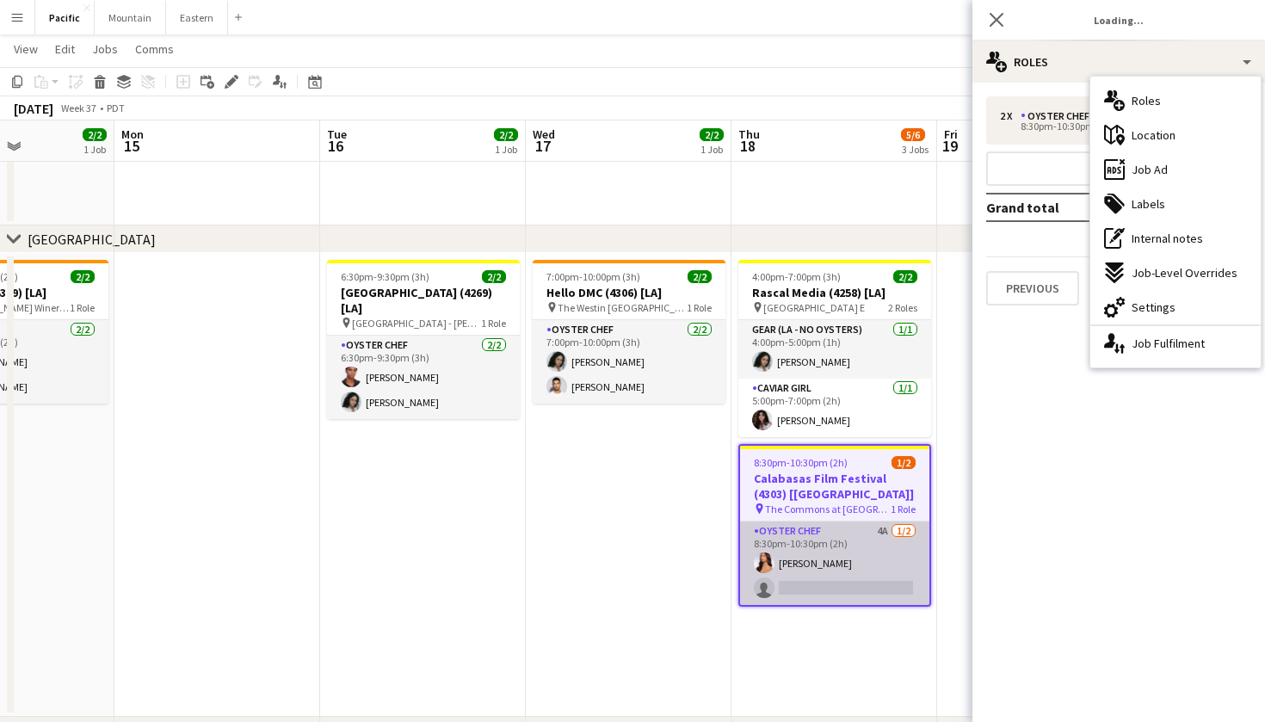
click at [881, 546] on app-card-role "Oyster Chef 4A 1/2 8:30pm-10:30pm (2h) Kirra Santos single-neutral-actions" at bounding box center [834, 562] width 189 height 83
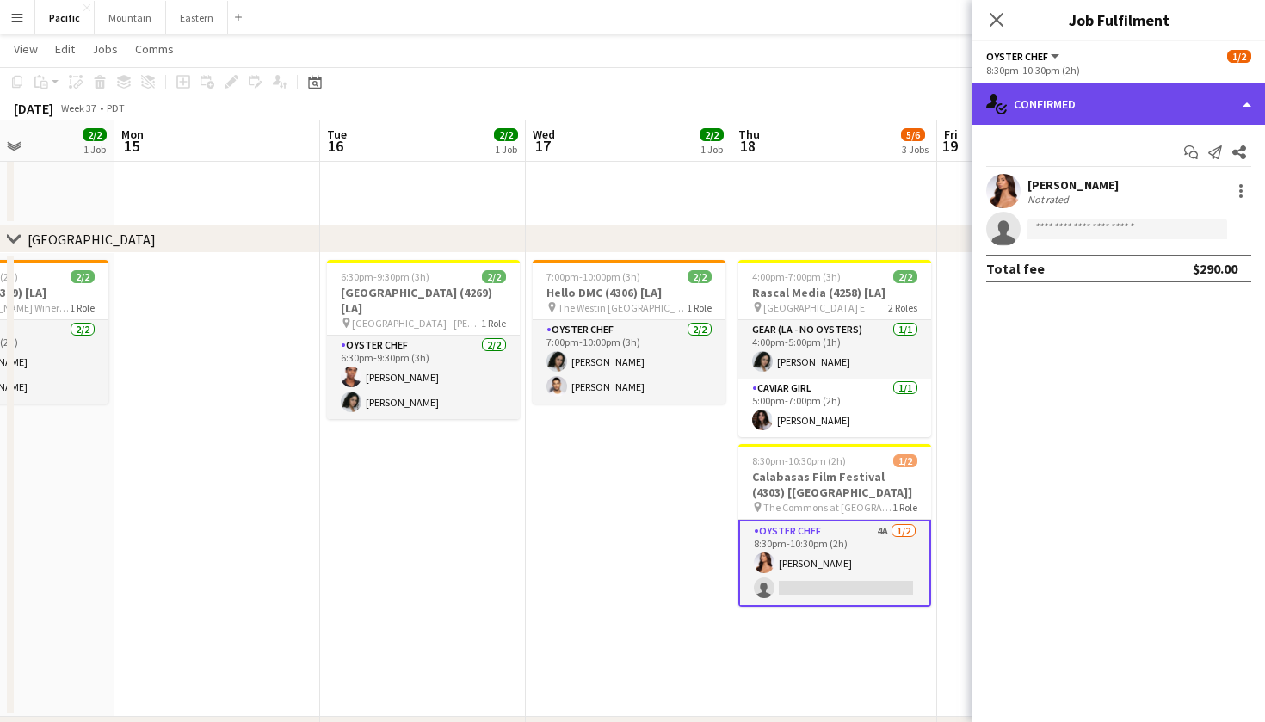
click at [1172, 112] on div "single-neutral-actions-check-2 Confirmed" at bounding box center [1118, 103] width 293 height 41
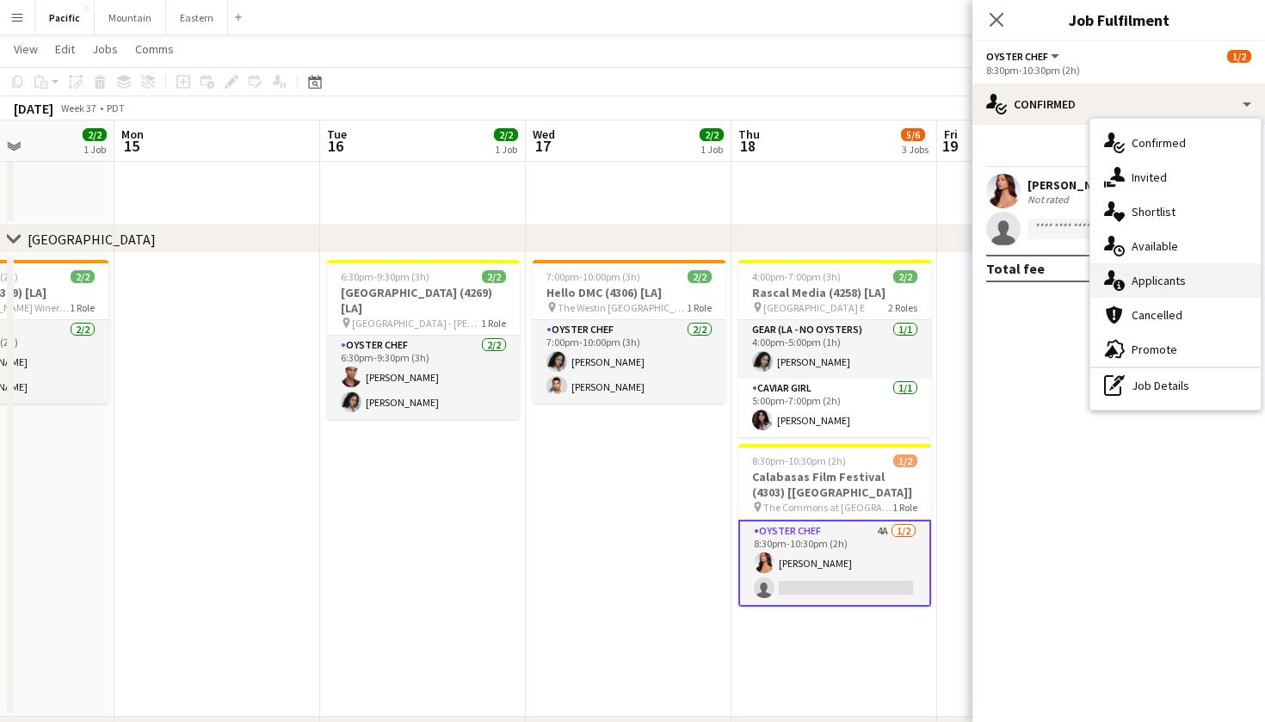
click at [1200, 282] on div "single-neutral-actions-information Applicants" at bounding box center [1175, 280] width 170 height 34
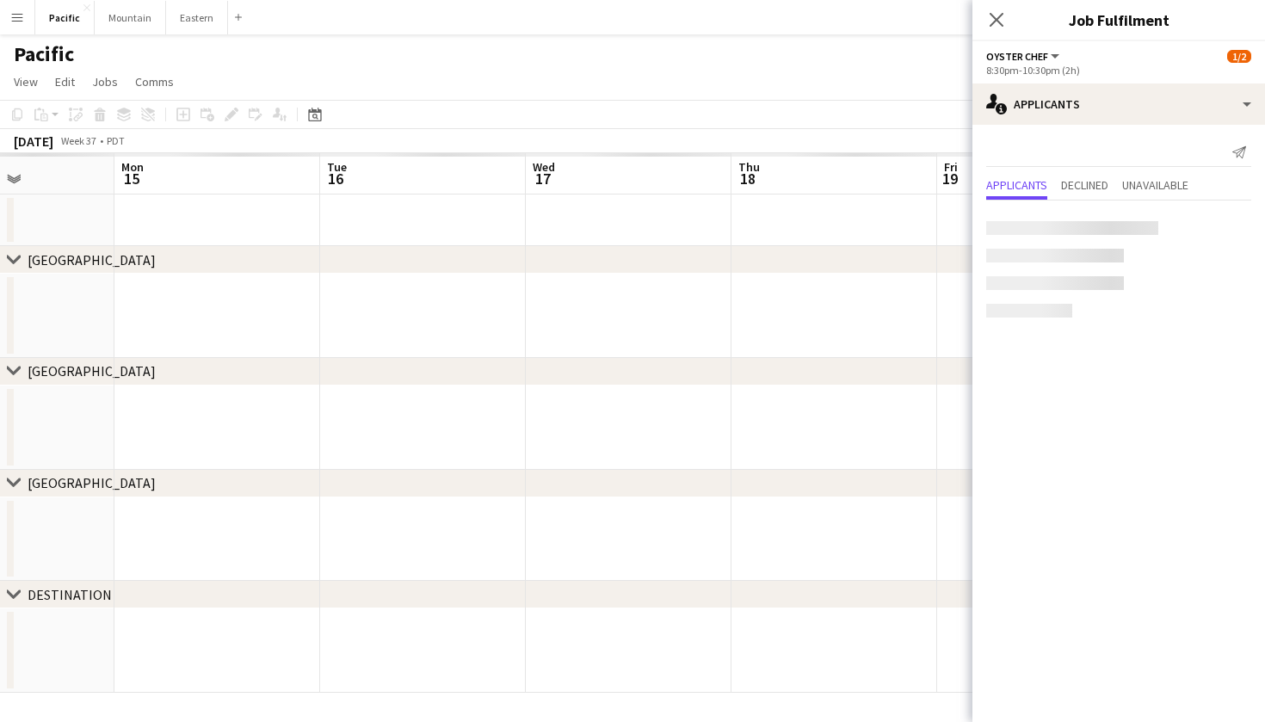
scroll to position [0, 0]
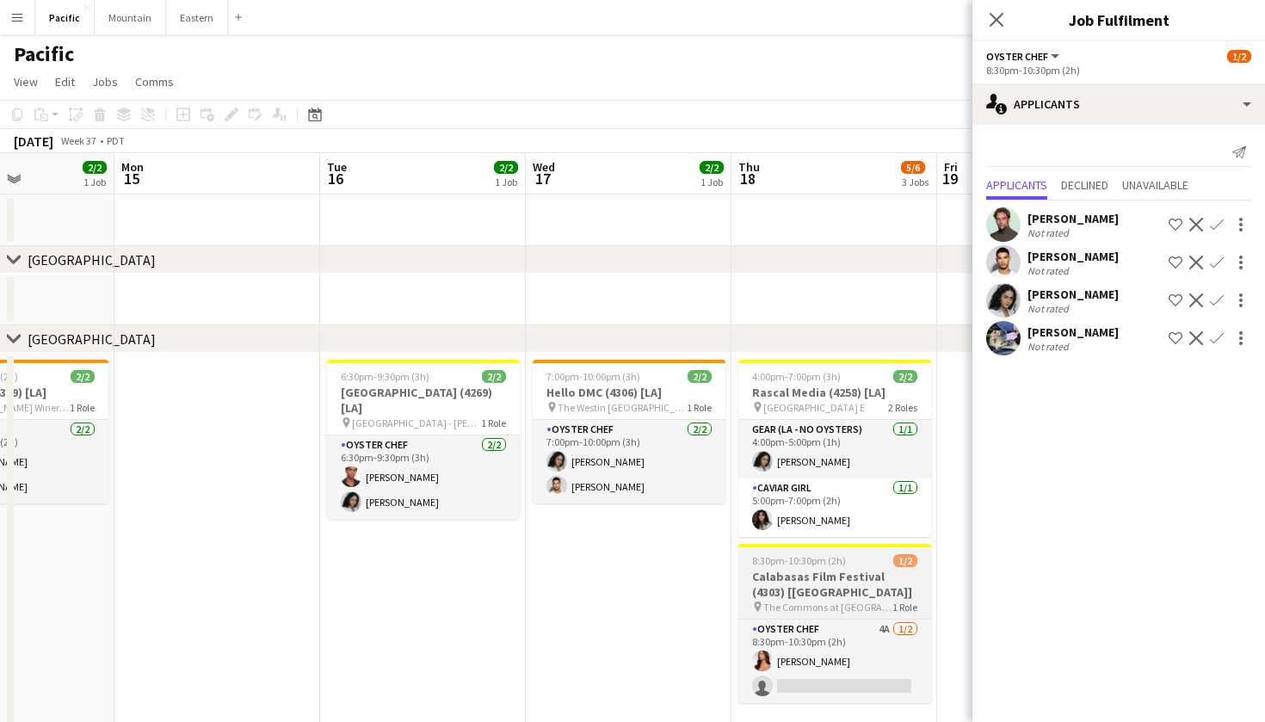
click at [842, 589] on h3 "Calabasas Film Festival (4303) [LA]" at bounding box center [834, 584] width 193 height 31
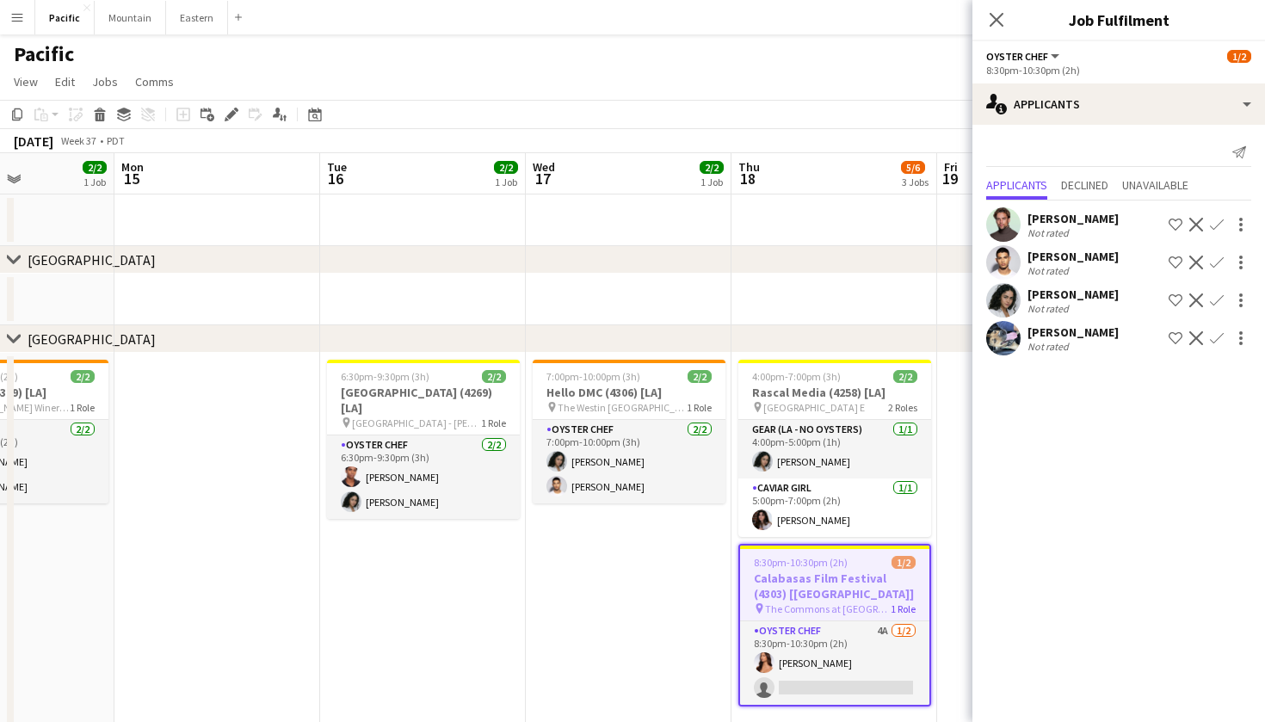
click at [1218, 261] on app-icon "Confirm" at bounding box center [1217, 263] width 14 height 14
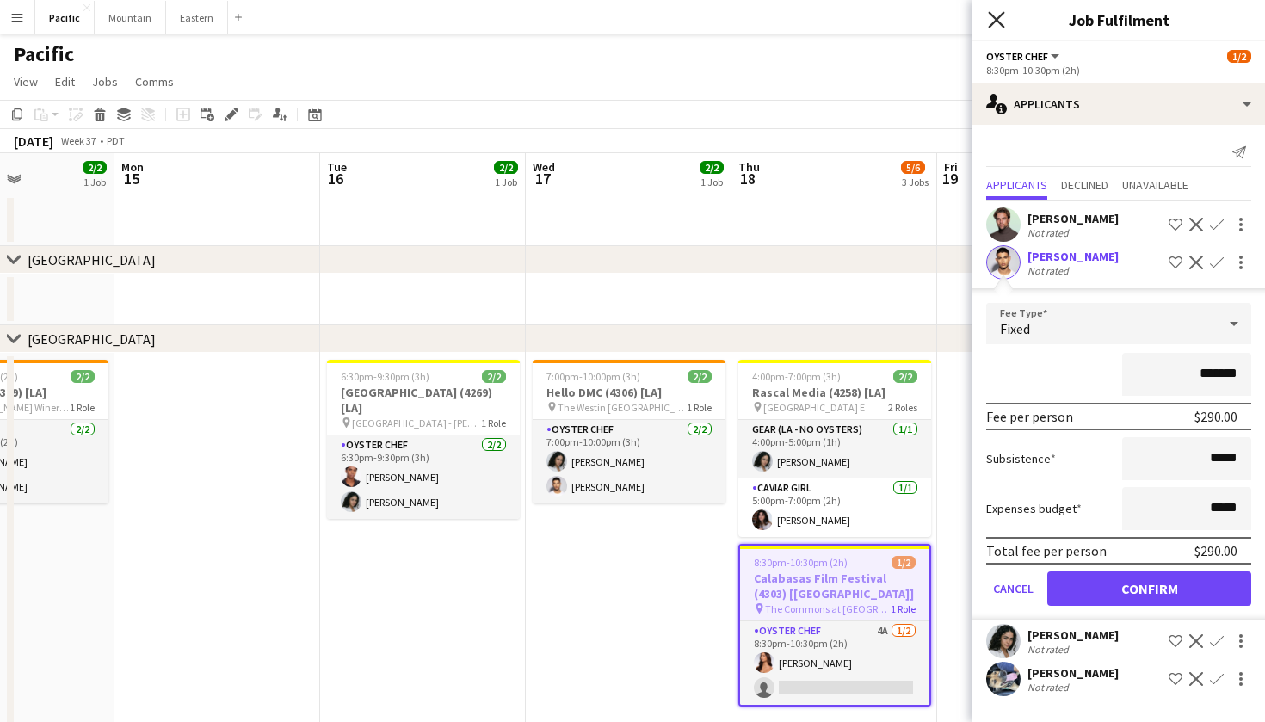
click at [996, 28] on icon "Close pop-in" at bounding box center [996, 19] width 16 height 16
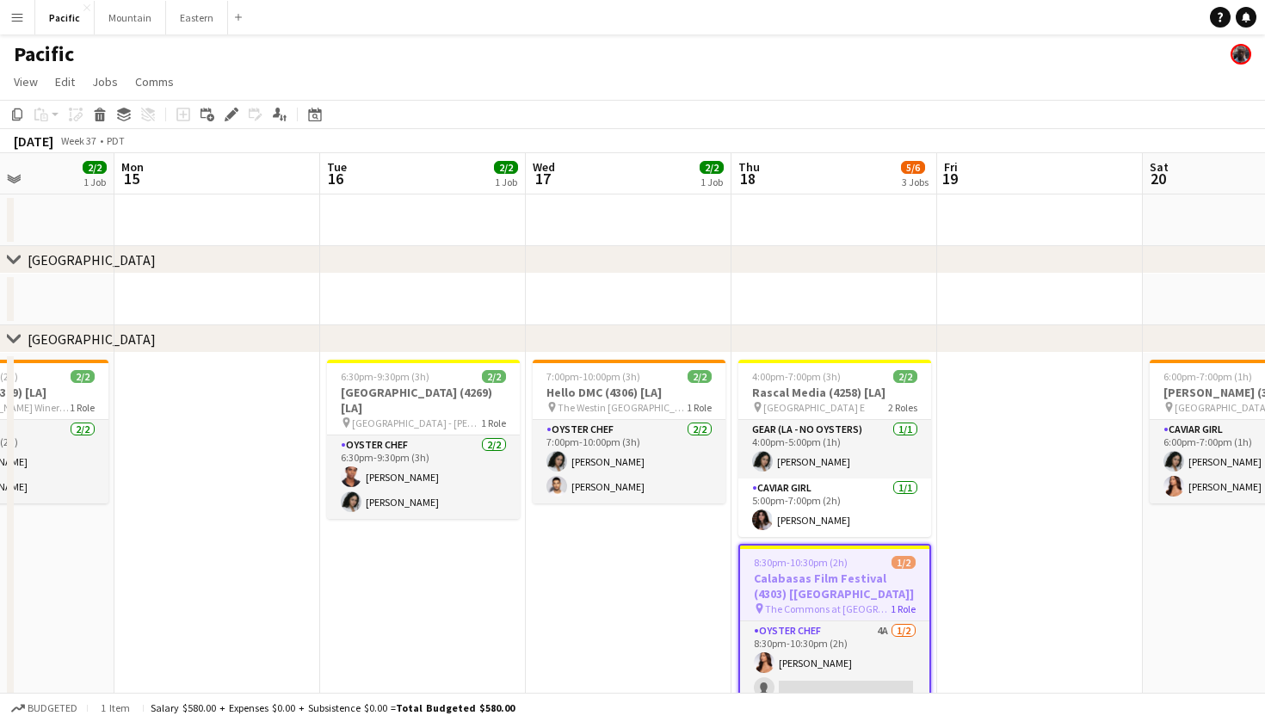
click at [886, 570] on h3 "Calabasas Film Festival (4303) [LA]" at bounding box center [834, 585] width 189 height 31
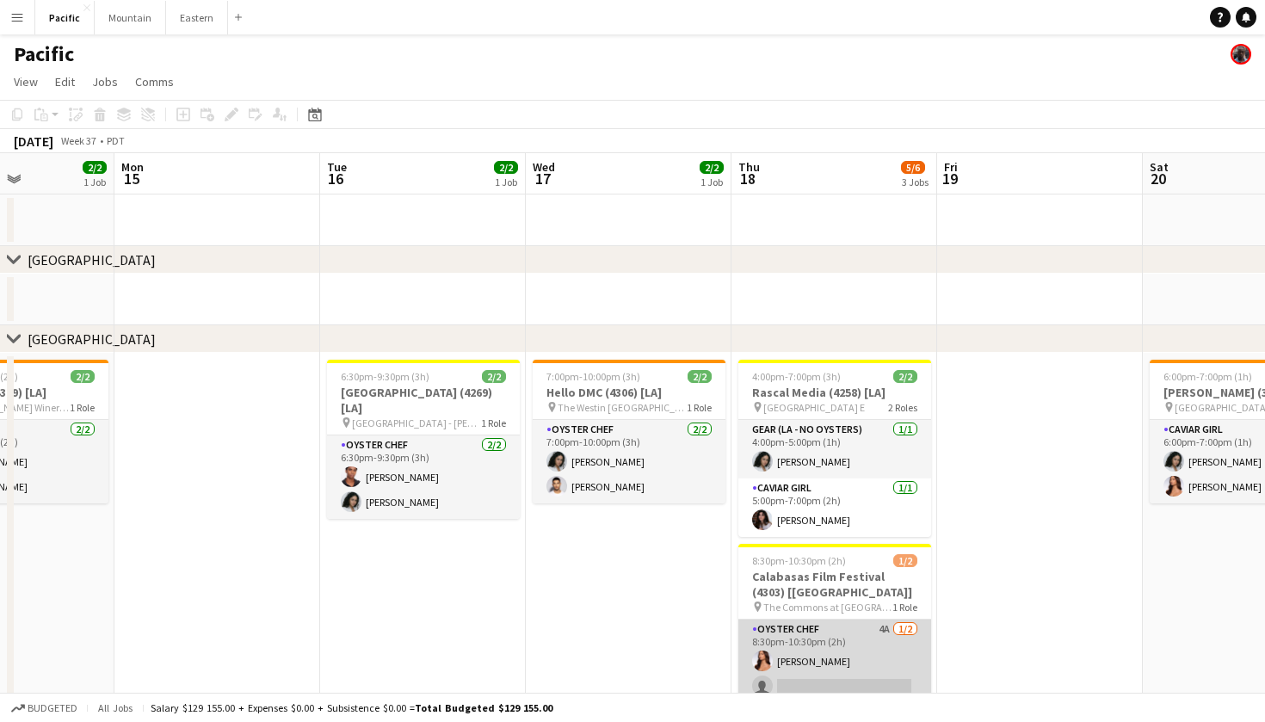
click at [892, 637] on app-card-role "Oyster Chef 4A 1/2 8:30pm-10:30pm (2h) Kirra Santos single-neutral-actions" at bounding box center [834, 661] width 193 height 83
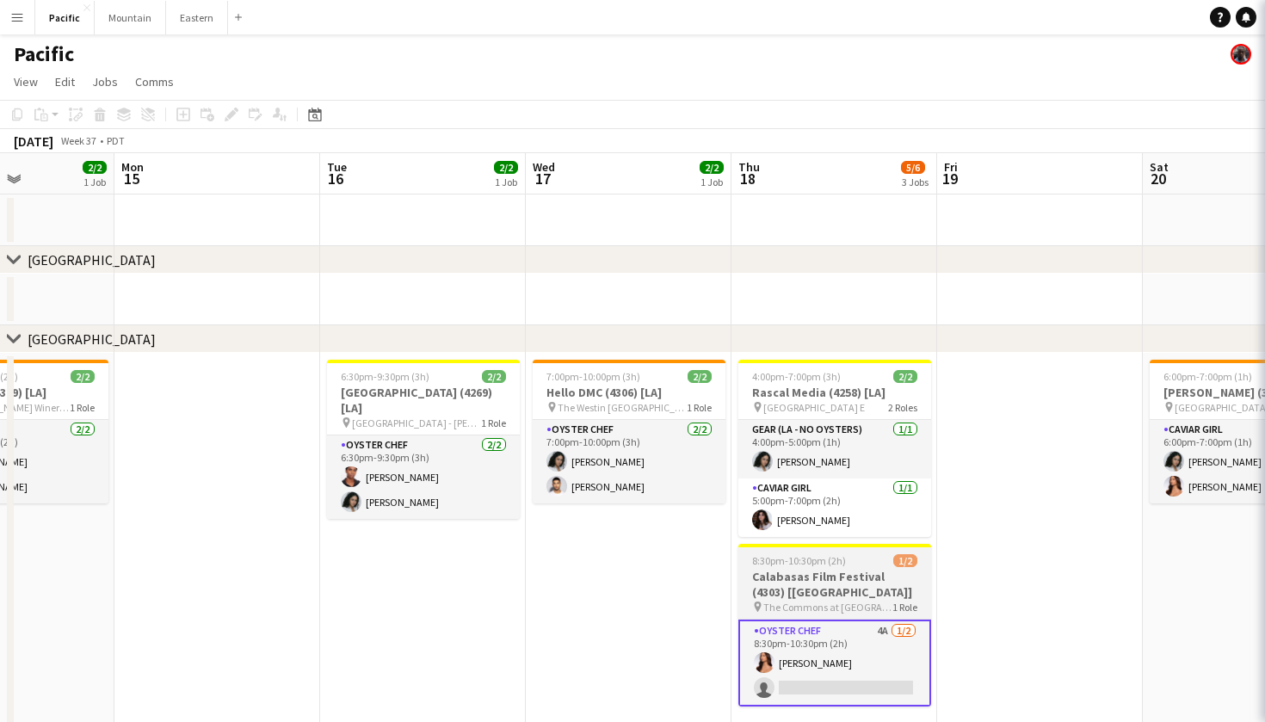
click at [876, 586] on h3 "Calabasas Film Festival (4303) [LA]" at bounding box center [834, 584] width 193 height 31
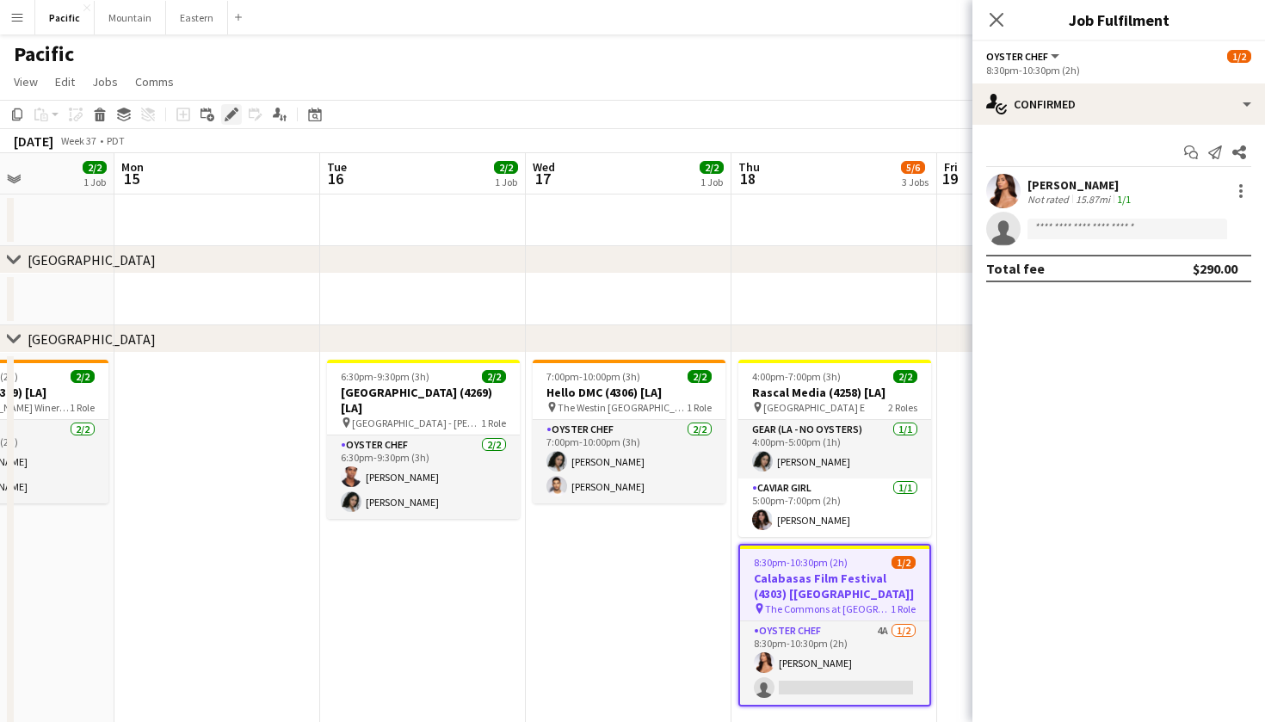
click at [236, 114] on icon "Edit" at bounding box center [232, 115] width 14 height 14
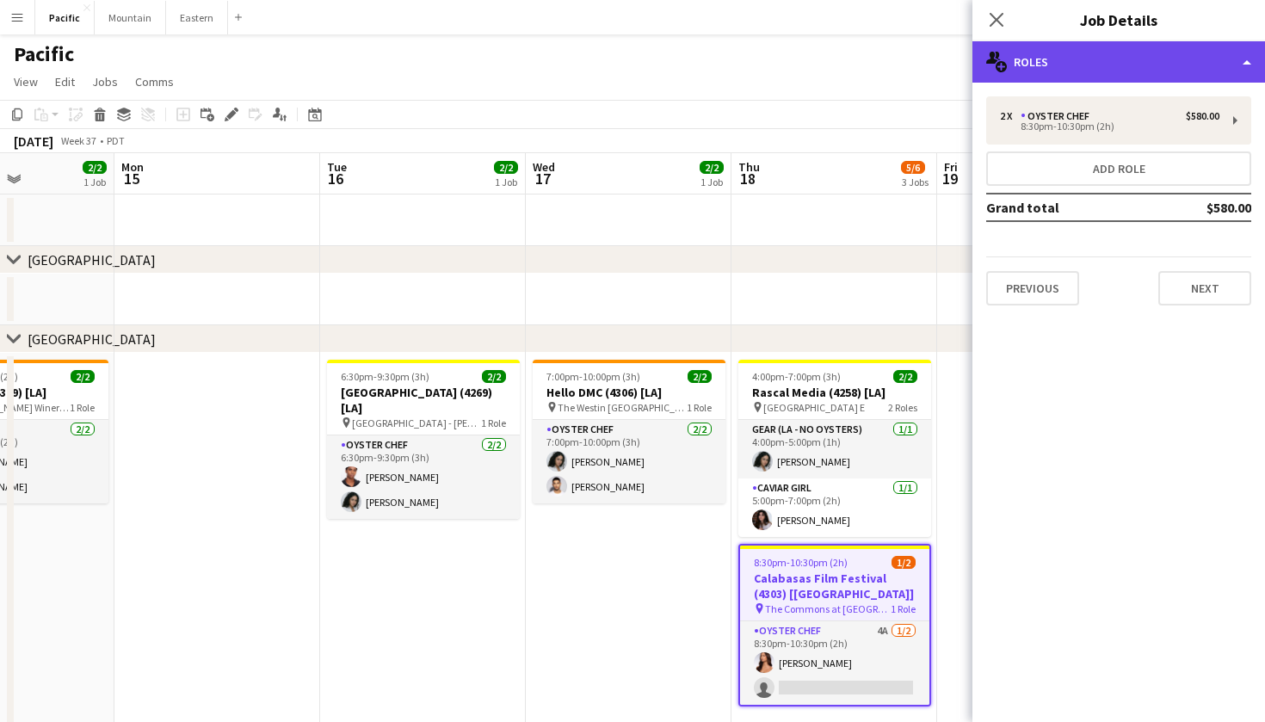
click at [1118, 60] on div "multiple-users-add Roles" at bounding box center [1118, 61] width 293 height 41
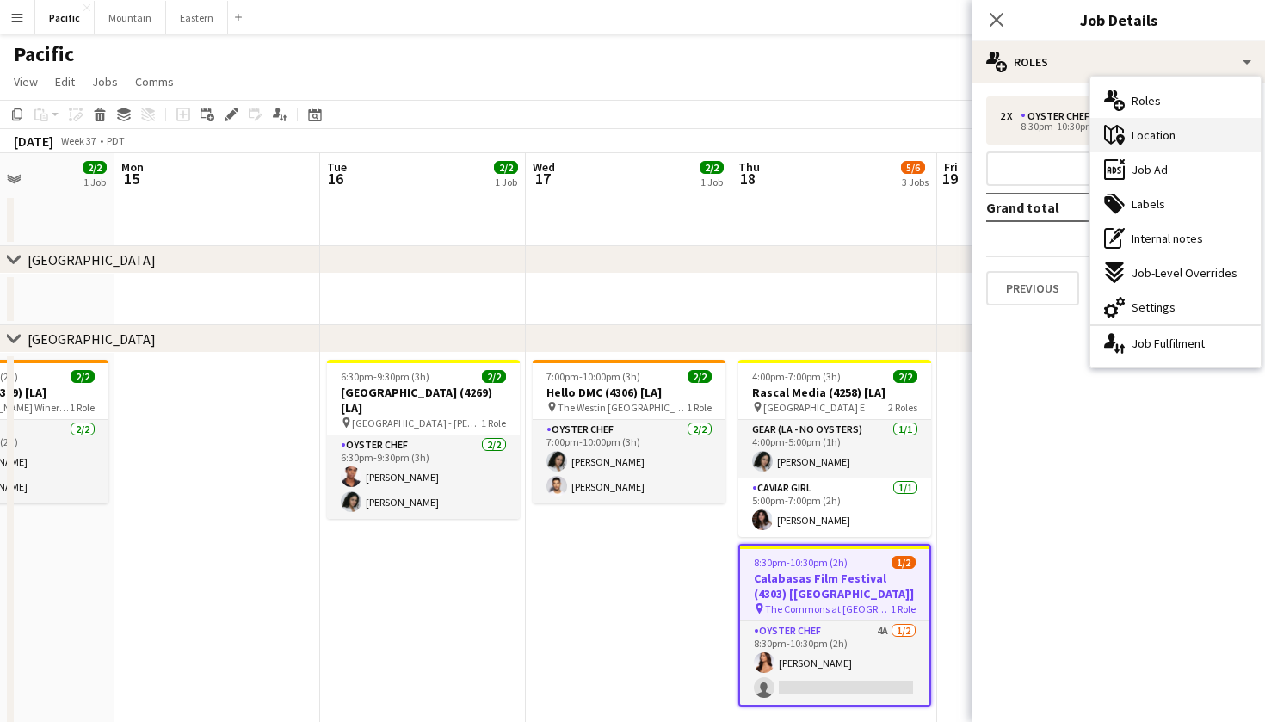
click at [1206, 139] on div "maps-pin-1 Location" at bounding box center [1175, 135] width 170 height 34
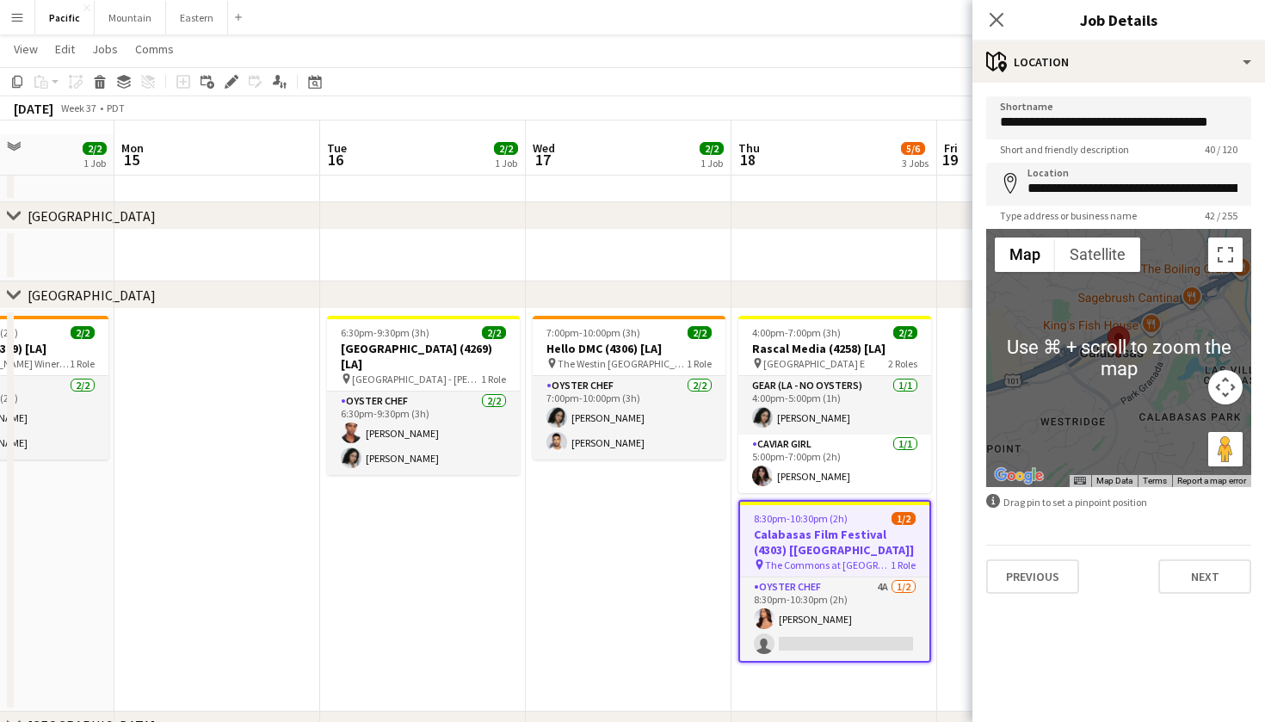
scroll to position [34, 0]
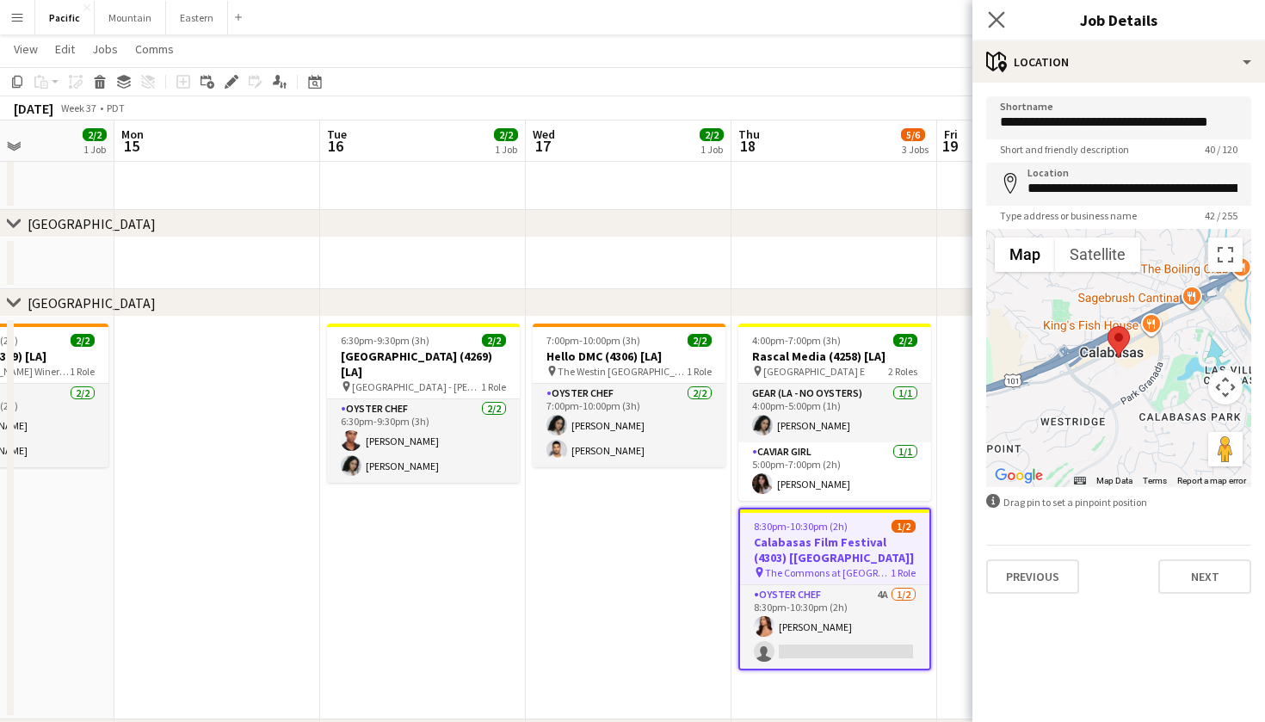
click at [1005, 25] on app-icon "Close pop-in" at bounding box center [996, 20] width 25 height 25
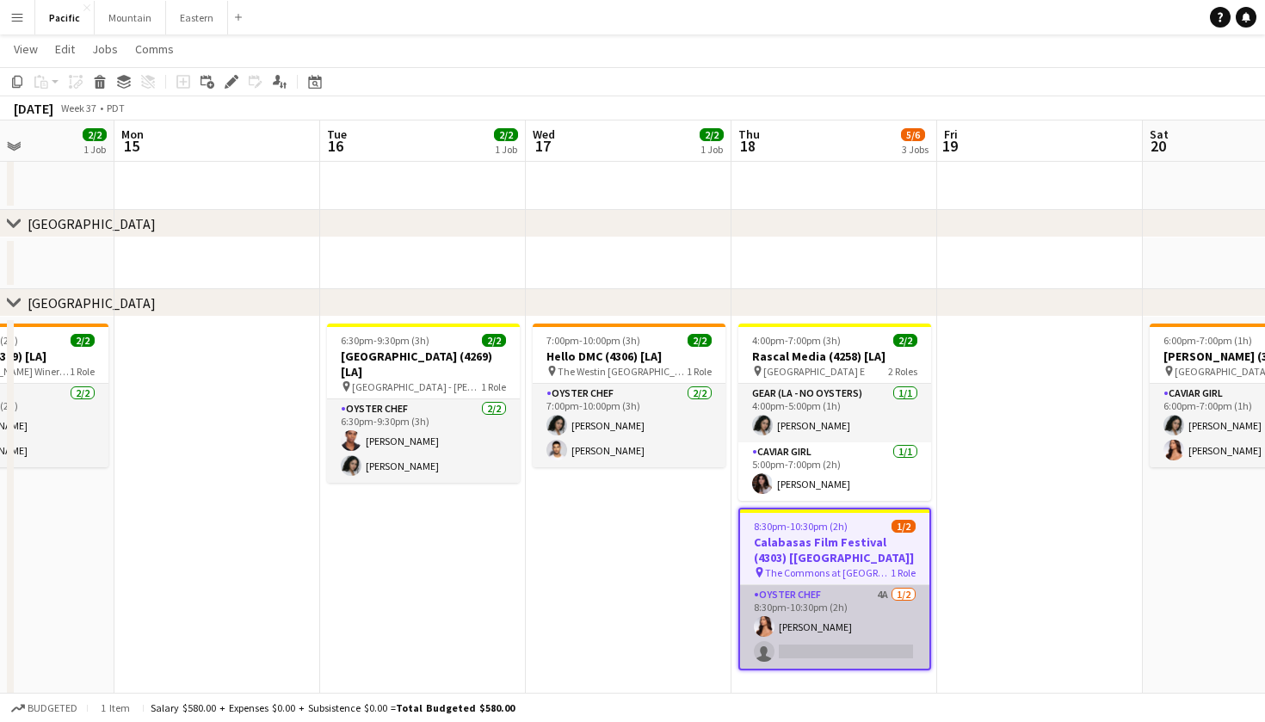
click at [865, 627] on app-card-role "Oyster Chef 4A 1/2 8:30pm-10:30pm (2h) Kirra Santos single-neutral-actions" at bounding box center [834, 626] width 189 height 83
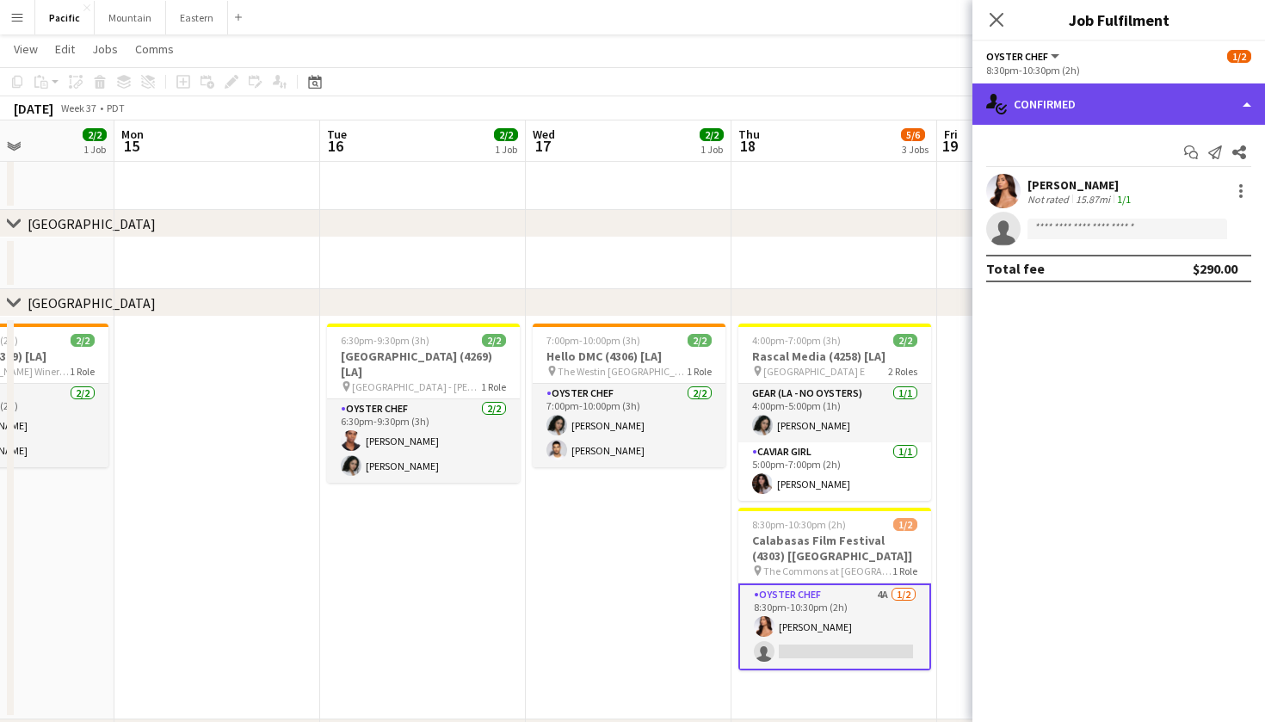
click at [1077, 98] on div "single-neutral-actions-check-2 Confirmed" at bounding box center [1118, 103] width 293 height 41
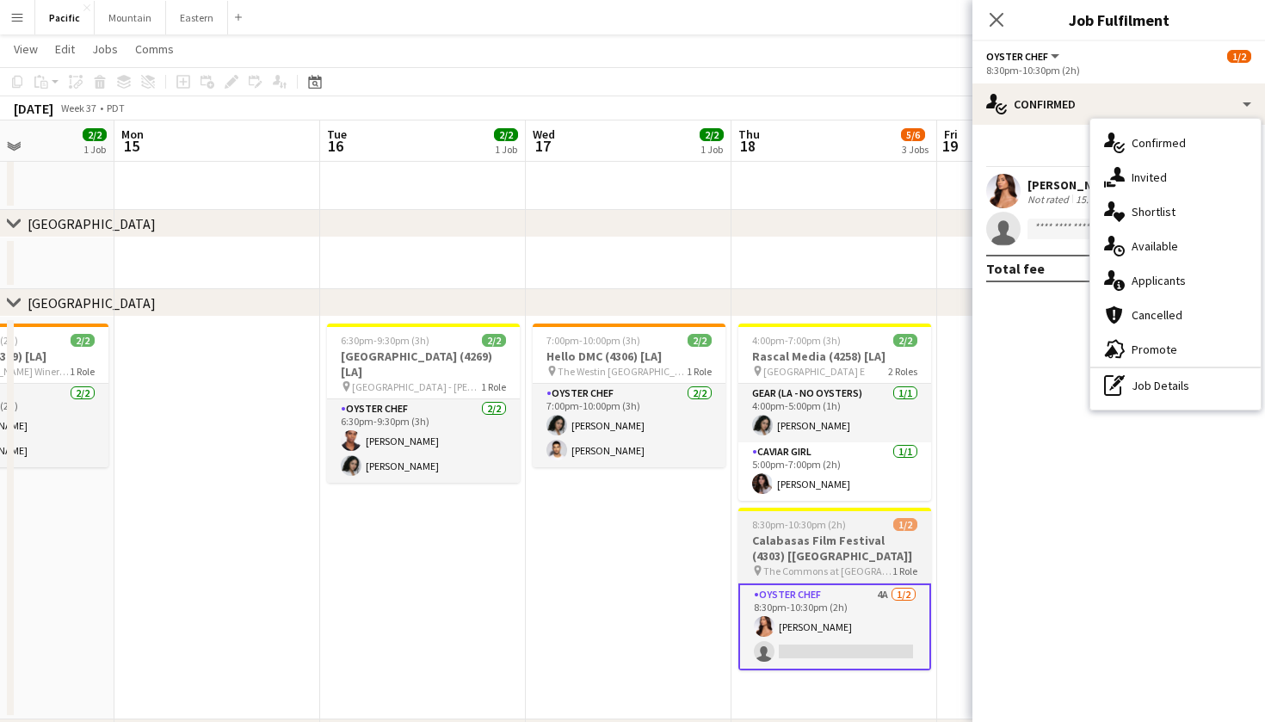
click at [869, 548] on h3 "Calabasas Film Festival (4303) [LA]" at bounding box center [834, 548] width 193 height 31
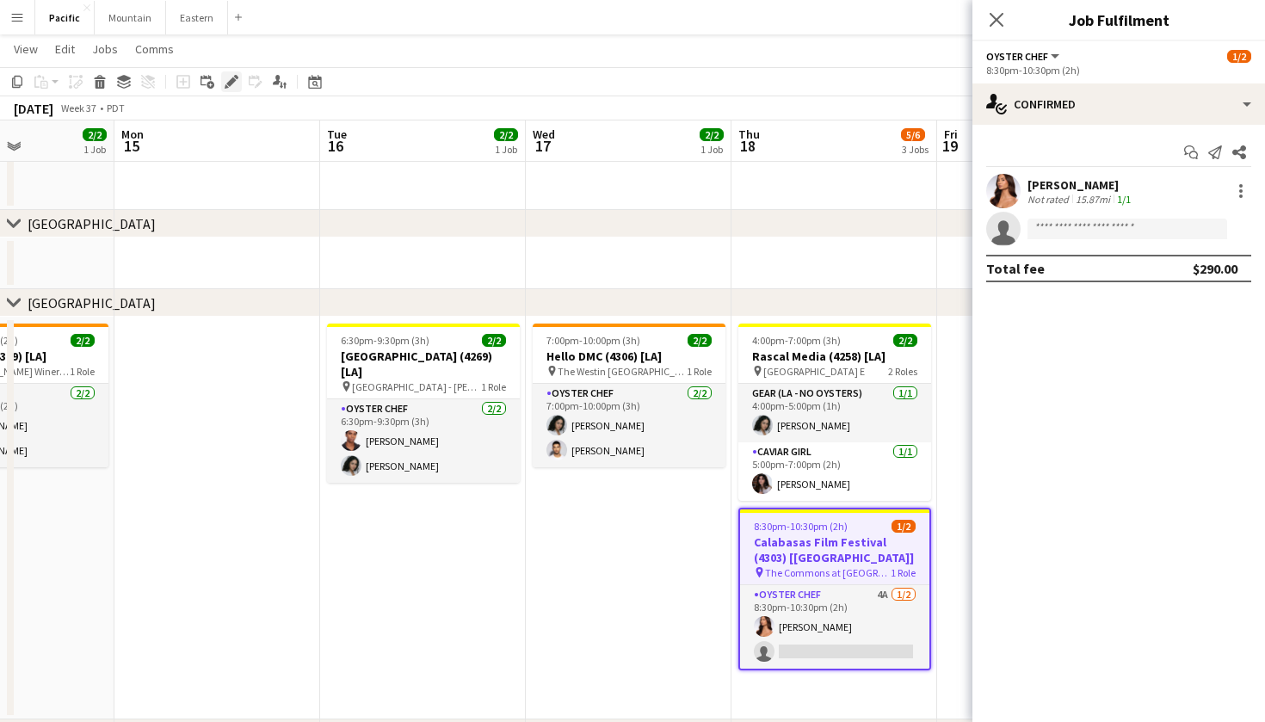
click at [235, 82] on icon "Edit" at bounding box center [232, 82] width 14 height 14
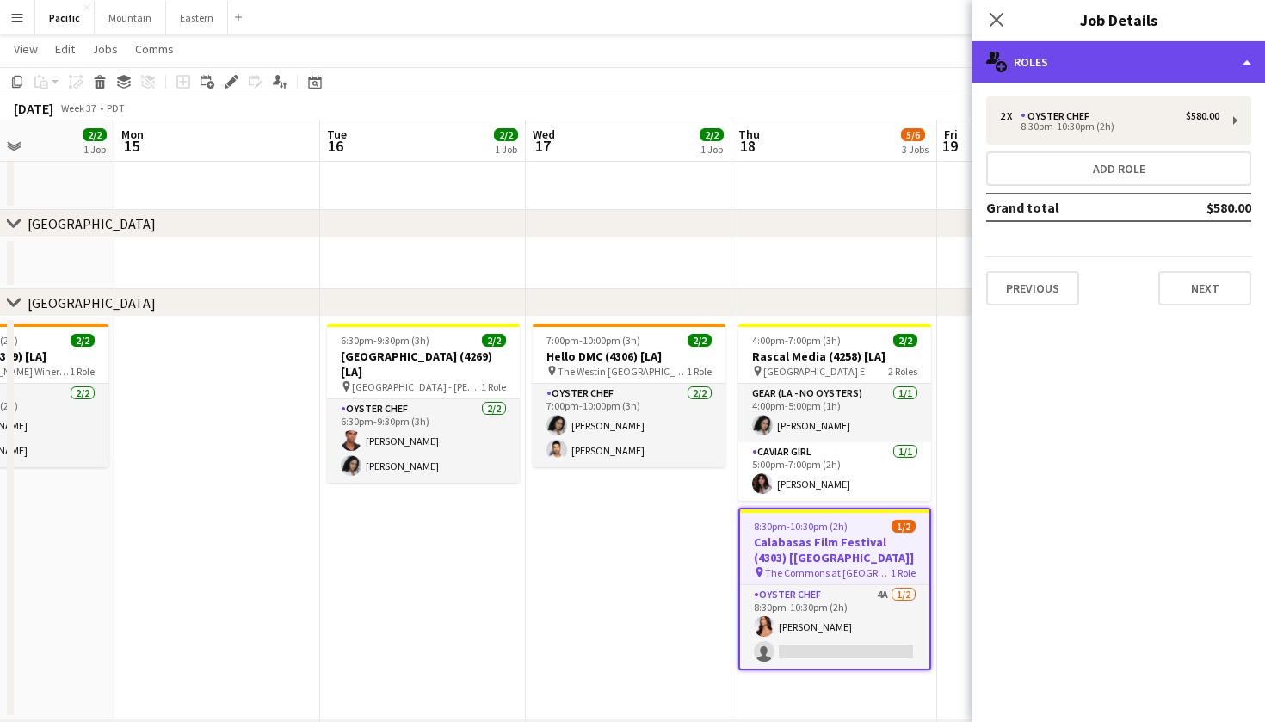
click at [1170, 65] on div "multiple-users-add Roles" at bounding box center [1118, 61] width 293 height 41
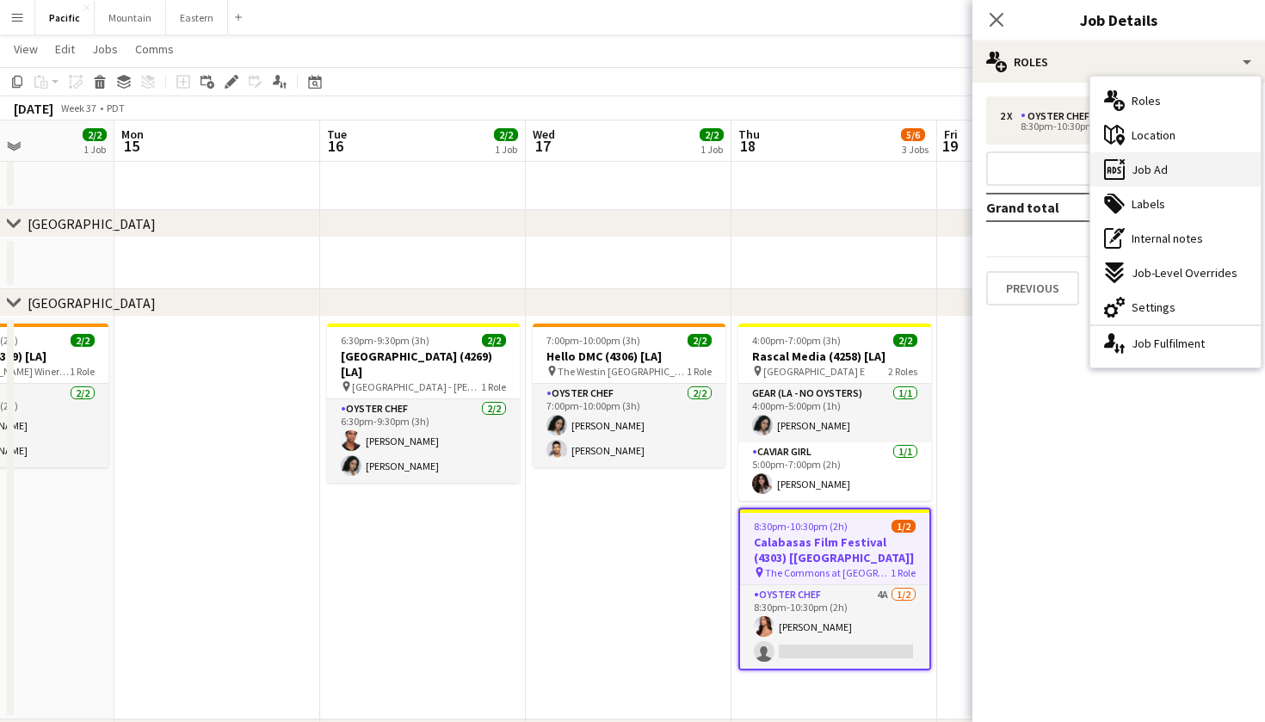
click at [1172, 171] on div "ads-window Job Ad" at bounding box center [1175, 169] width 170 height 34
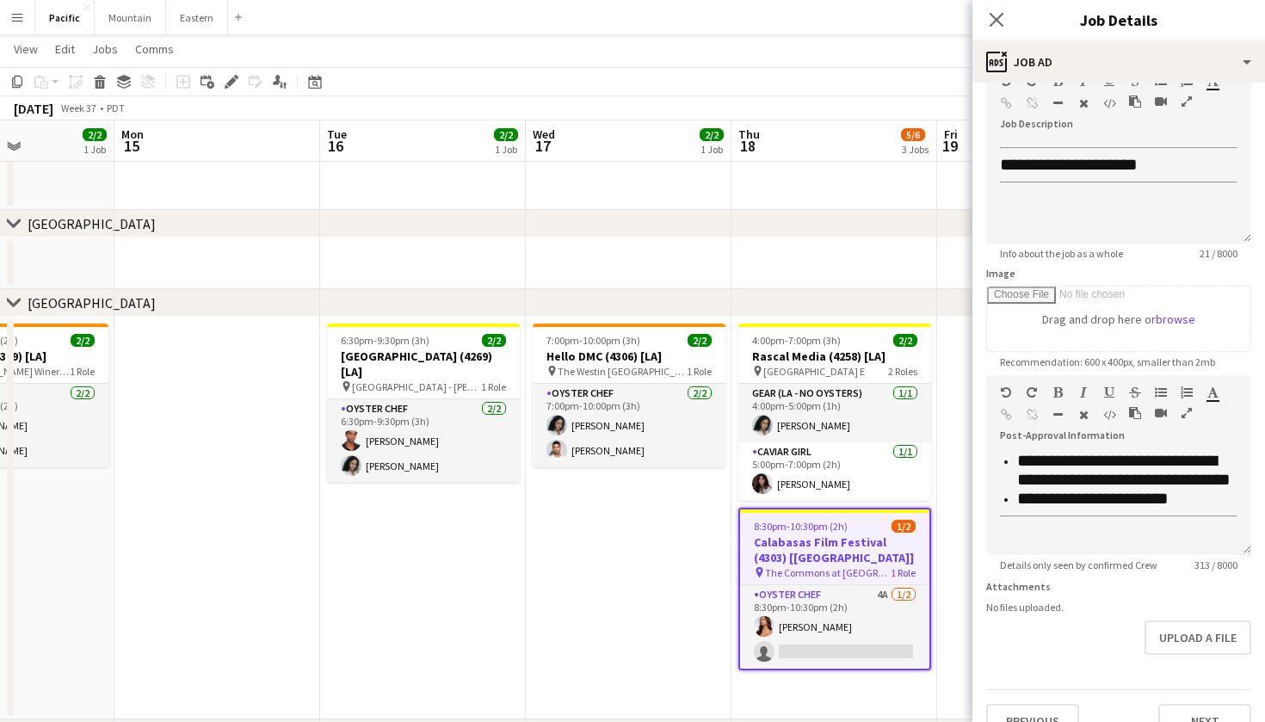
scroll to position [261, 0]
click at [1011, 21] on div "Close pop-in" at bounding box center [996, 20] width 48 height 40
click at [1007, 20] on div "Close pop-in" at bounding box center [996, 20] width 48 height 40
click at [1002, 20] on icon "Close pop-in" at bounding box center [996, 19] width 16 height 16
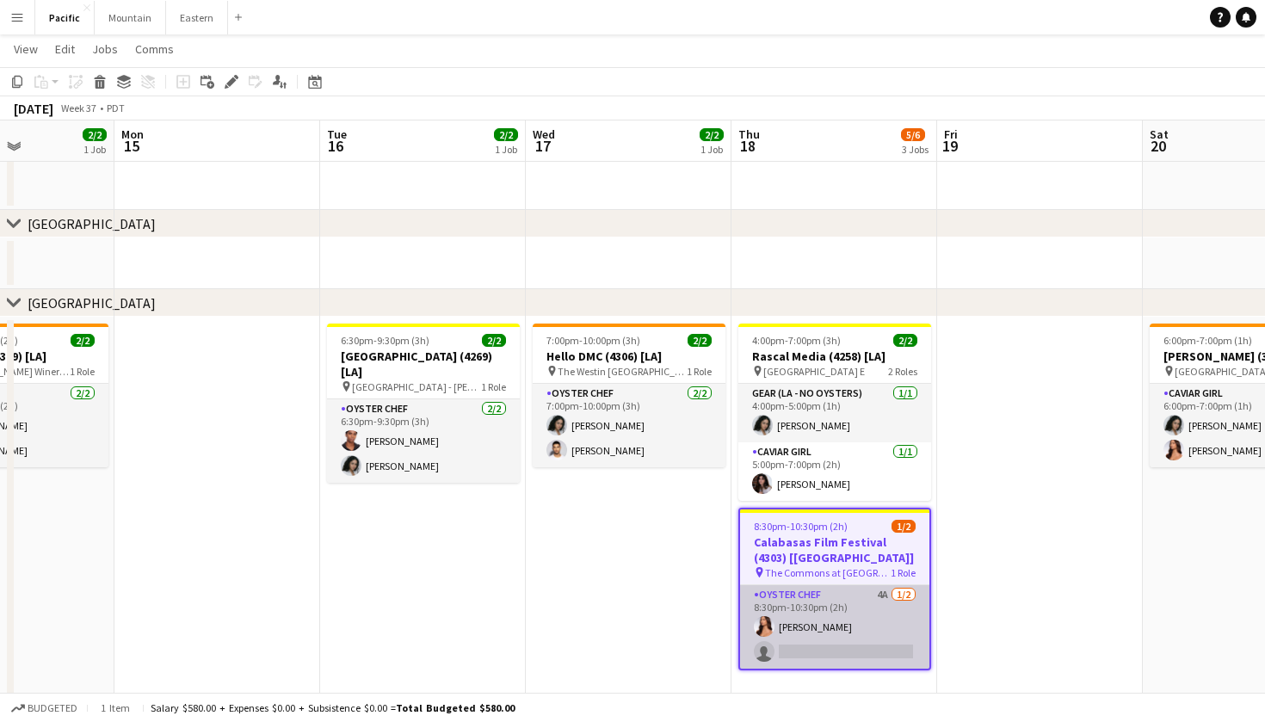
click at [846, 638] on app-card-role "Oyster Chef 4A 1/2 8:30pm-10:30pm (2h) Kirra Santos single-neutral-actions" at bounding box center [834, 626] width 189 height 83
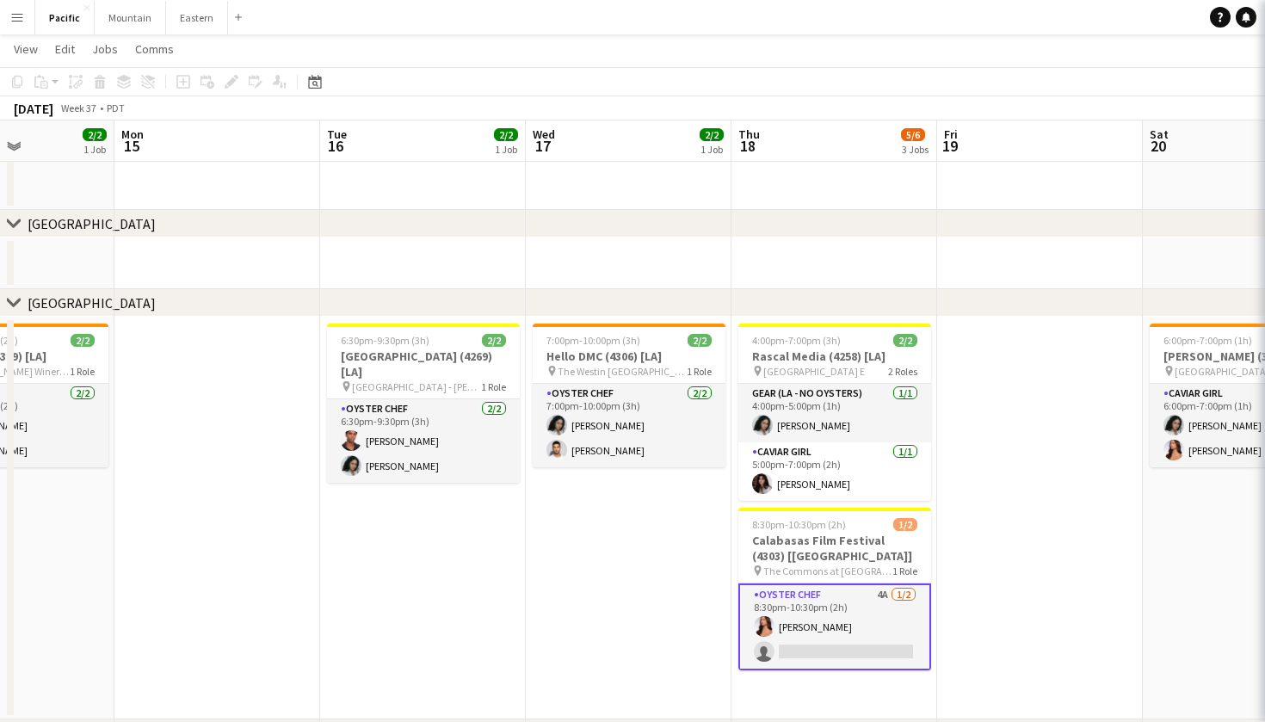
scroll to position [0, 502]
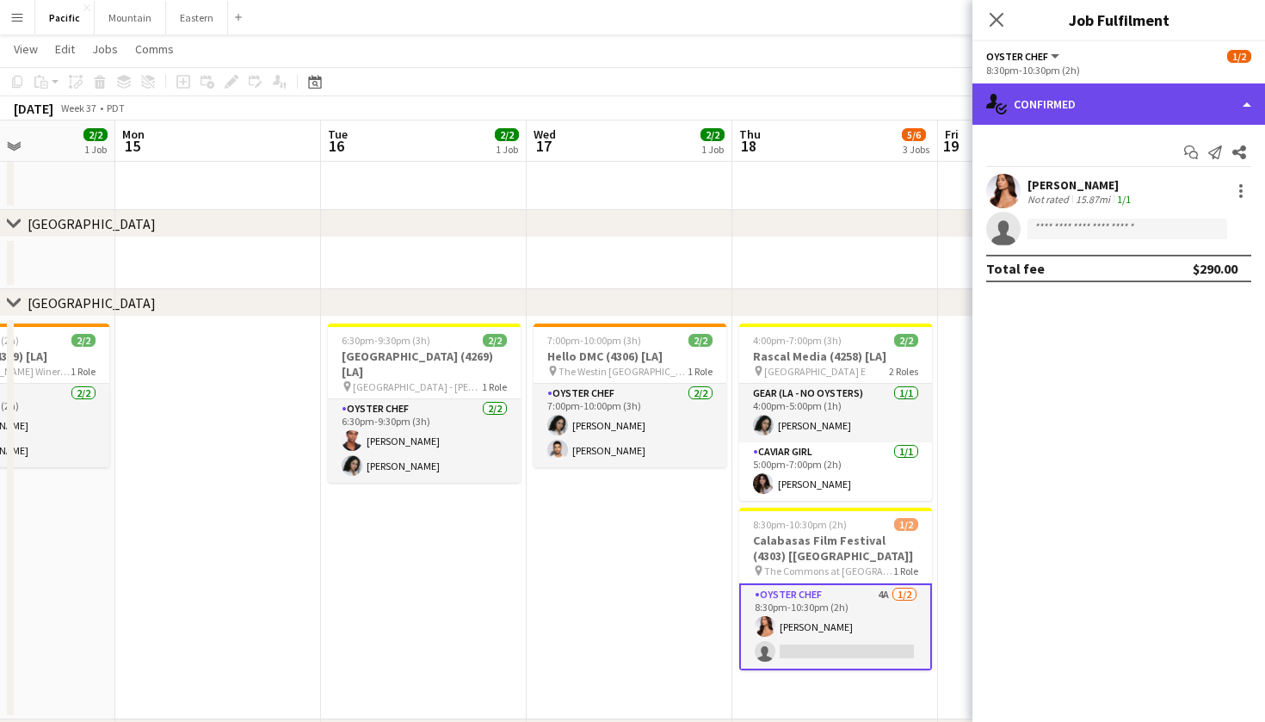
click at [1202, 101] on div "single-neutral-actions-check-2 Confirmed" at bounding box center [1118, 103] width 293 height 41
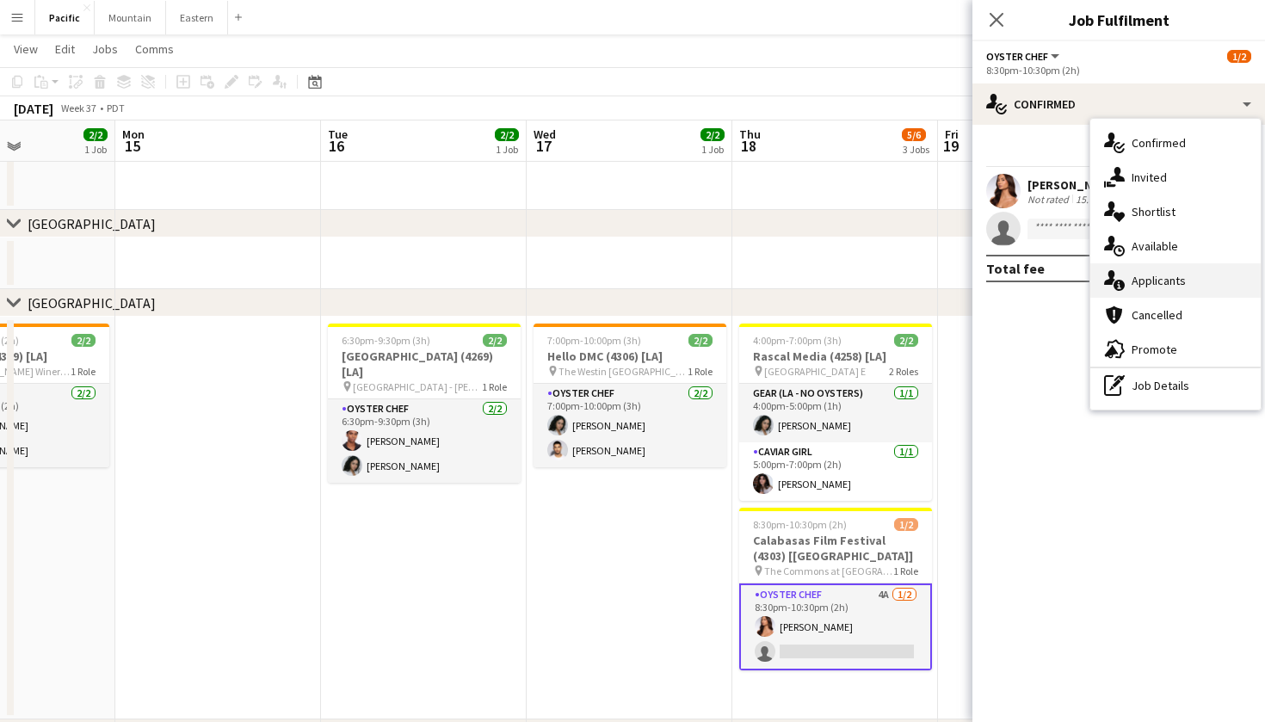
click at [1220, 286] on div "single-neutral-actions-information Applicants" at bounding box center [1175, 280] width 170 height 34
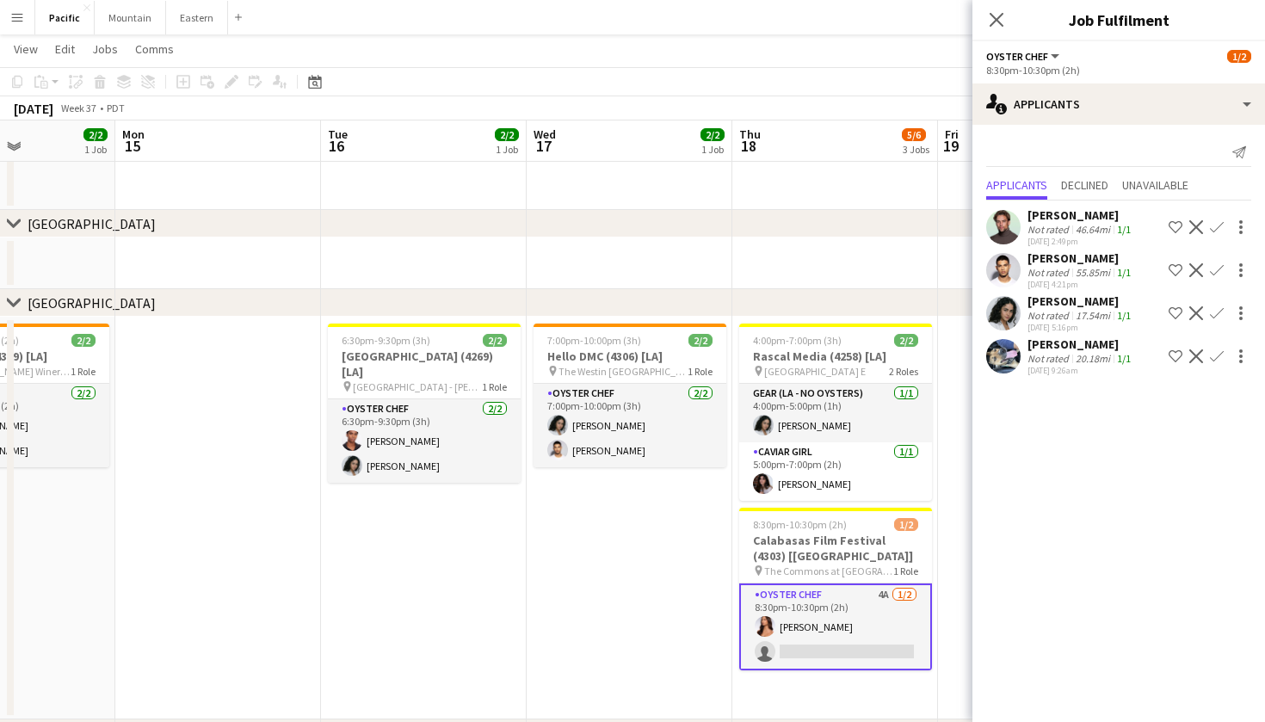
click at [1220, 270] on app-icon "Confirm" at bounding box center [1217, 270] width 14 height 14
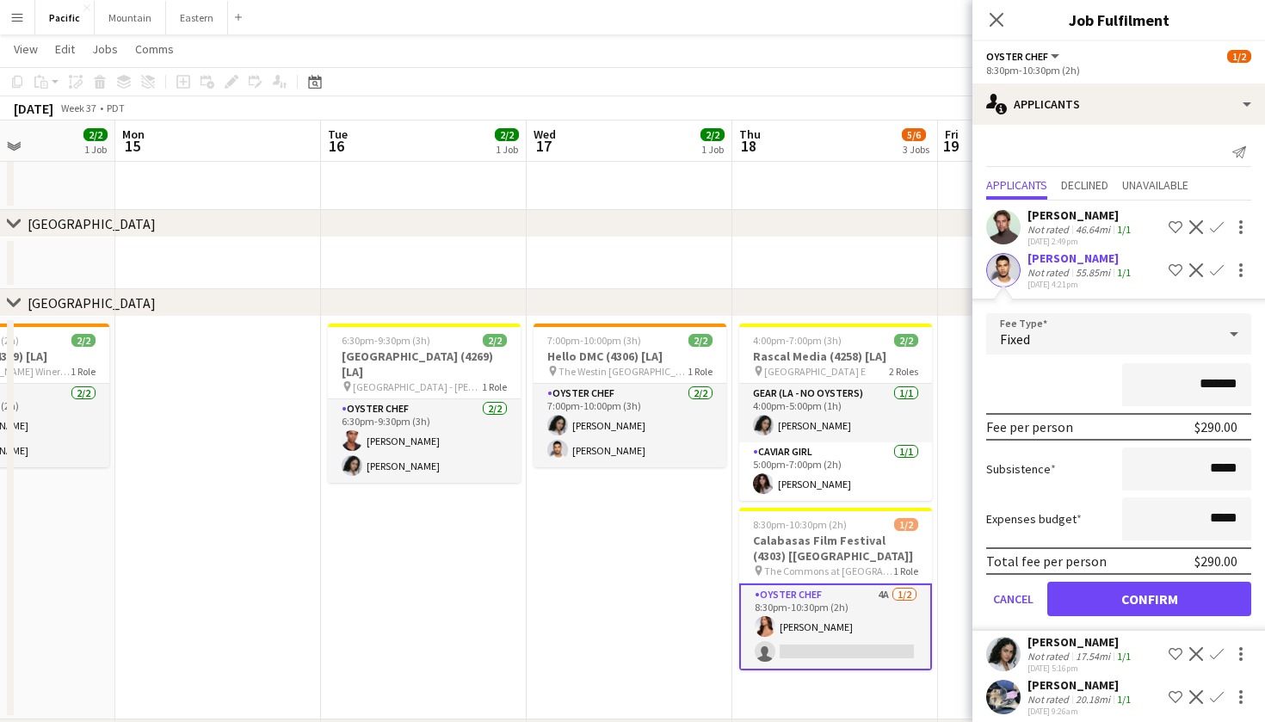
click at [1199, 595] on button "Confirm" at bounding box center [1149, 599] width 204 height 34
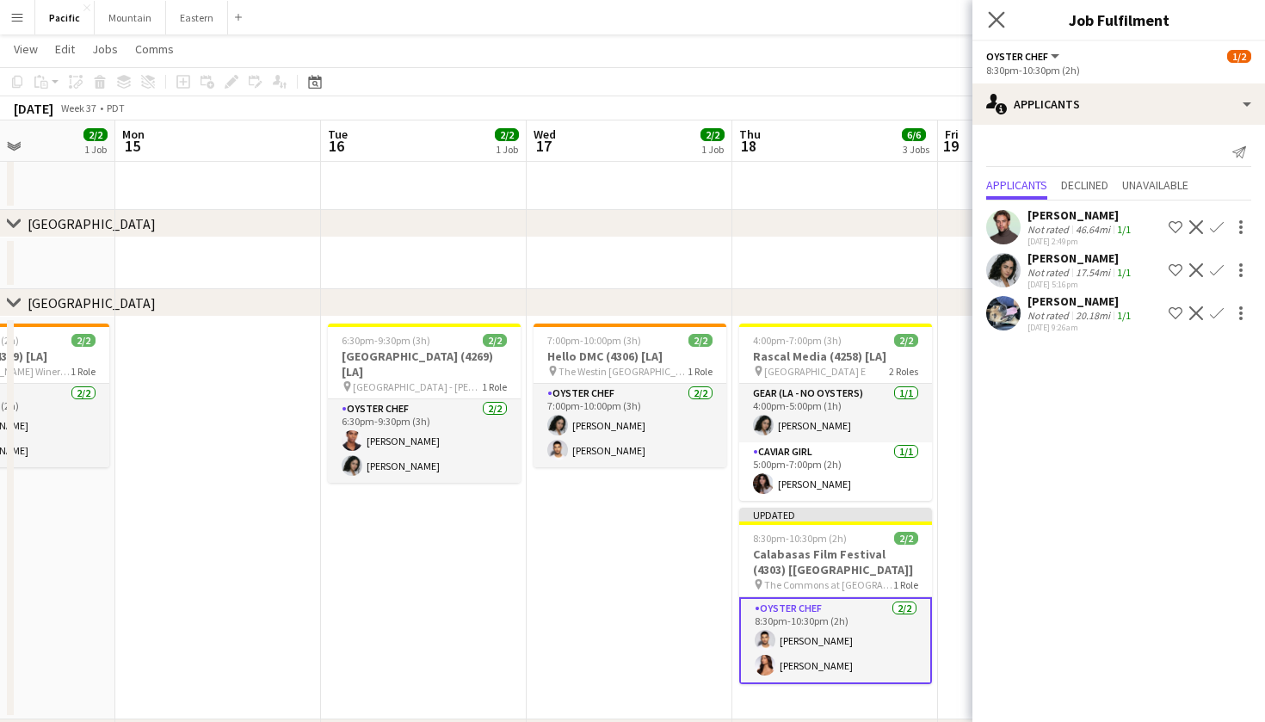
click at [1004, 16] on app-icon "Close pop-in" at bounding box center [996, 20] width 25 height 25
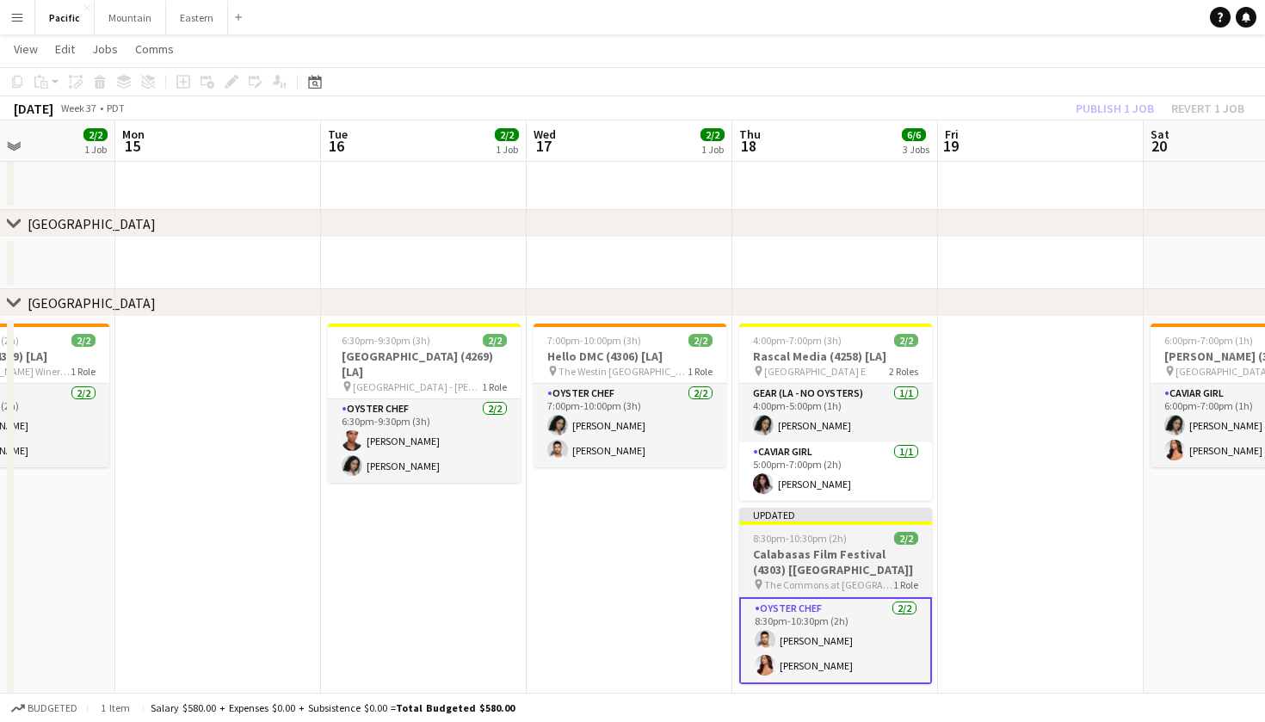
click at [894, 525] on app-job-card "Updated 8:30pm-10:30pm (2h) 2/2 Calabasas Film Festival (4303) [LA] pin The Com…" at bounding box center [835, 596] width 193 height 176
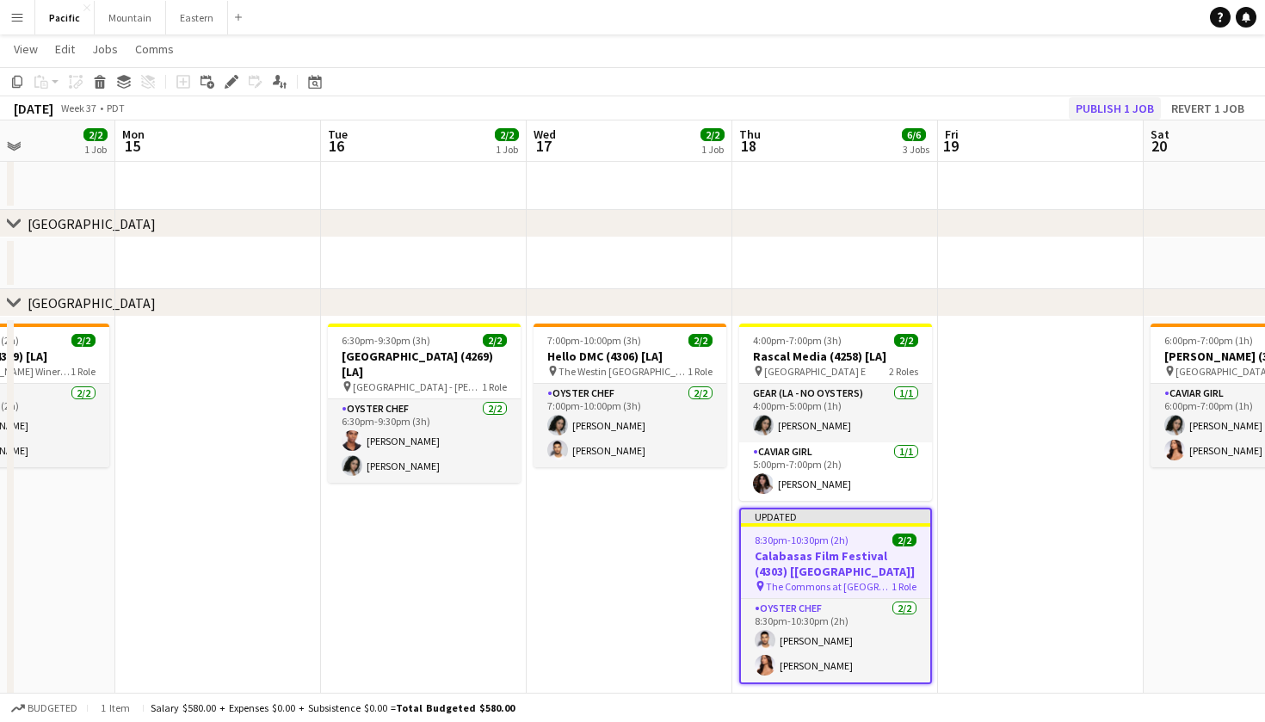
click at [1117, 102] on button "Publish 1 job" at bounding box center [1115, 108] width 92 height 22
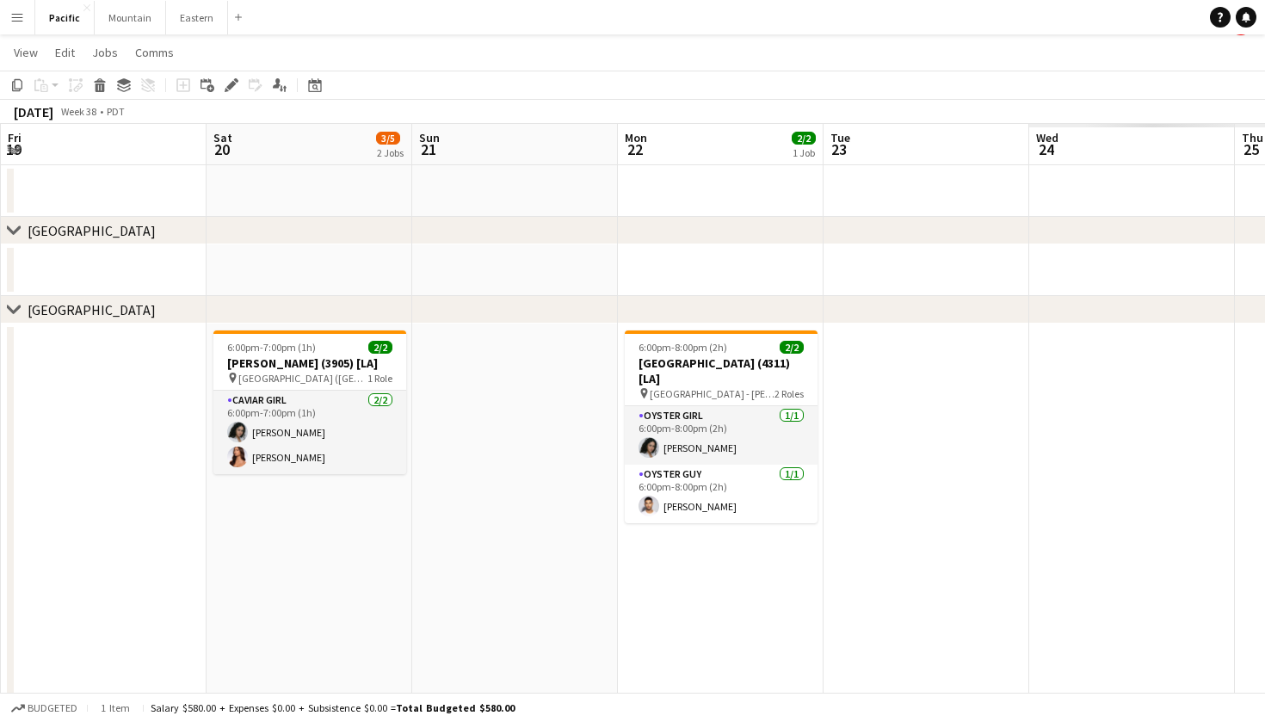
scroll to position [0, 583]
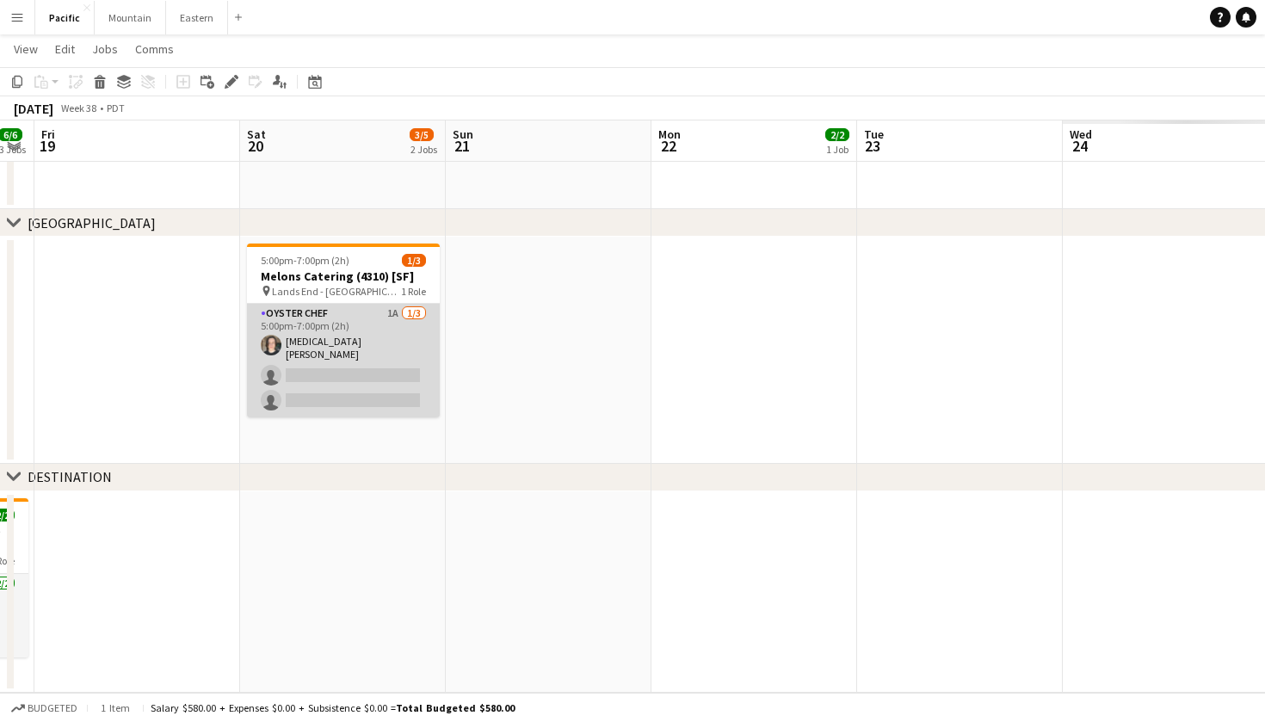
click at [392, 353] on app-card-role "Oyster Chef 1A 1/3 5:00pm-7:00pm (2h) Tao Scohy single-neutral-actions single-n…" at bounding box center [343, 361] width 193 height 114
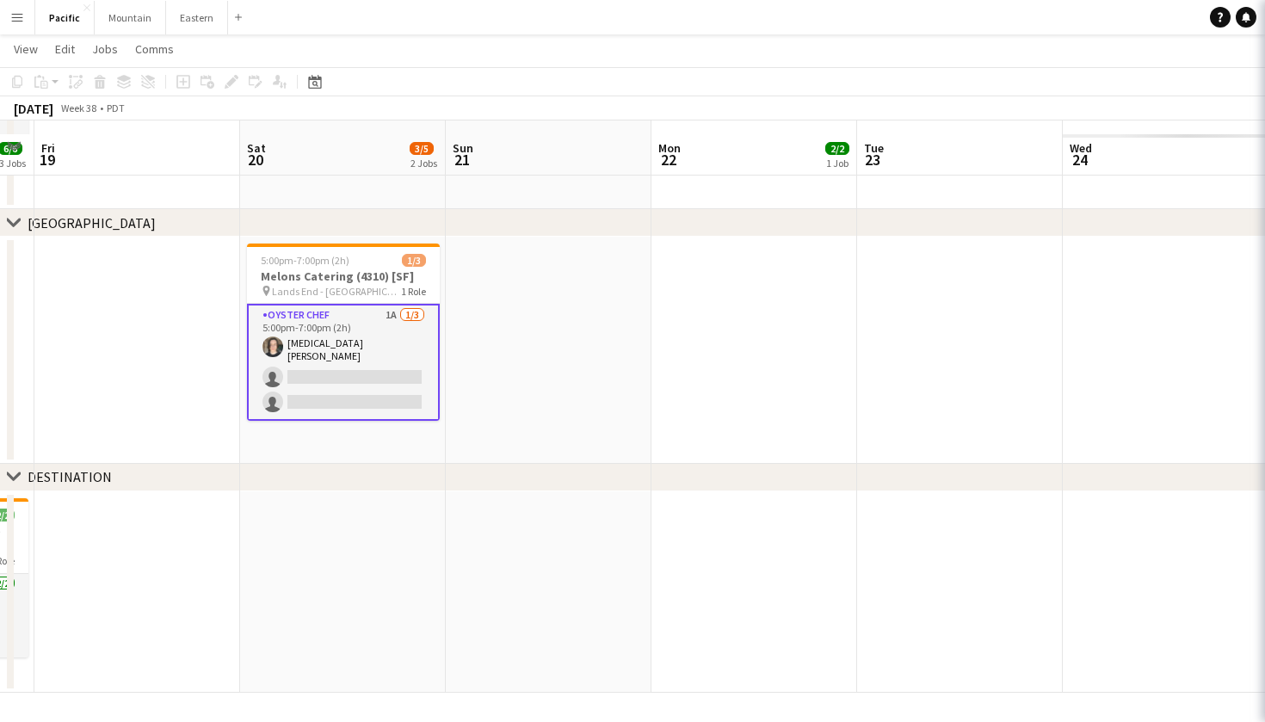
scroll to position [545, 0]
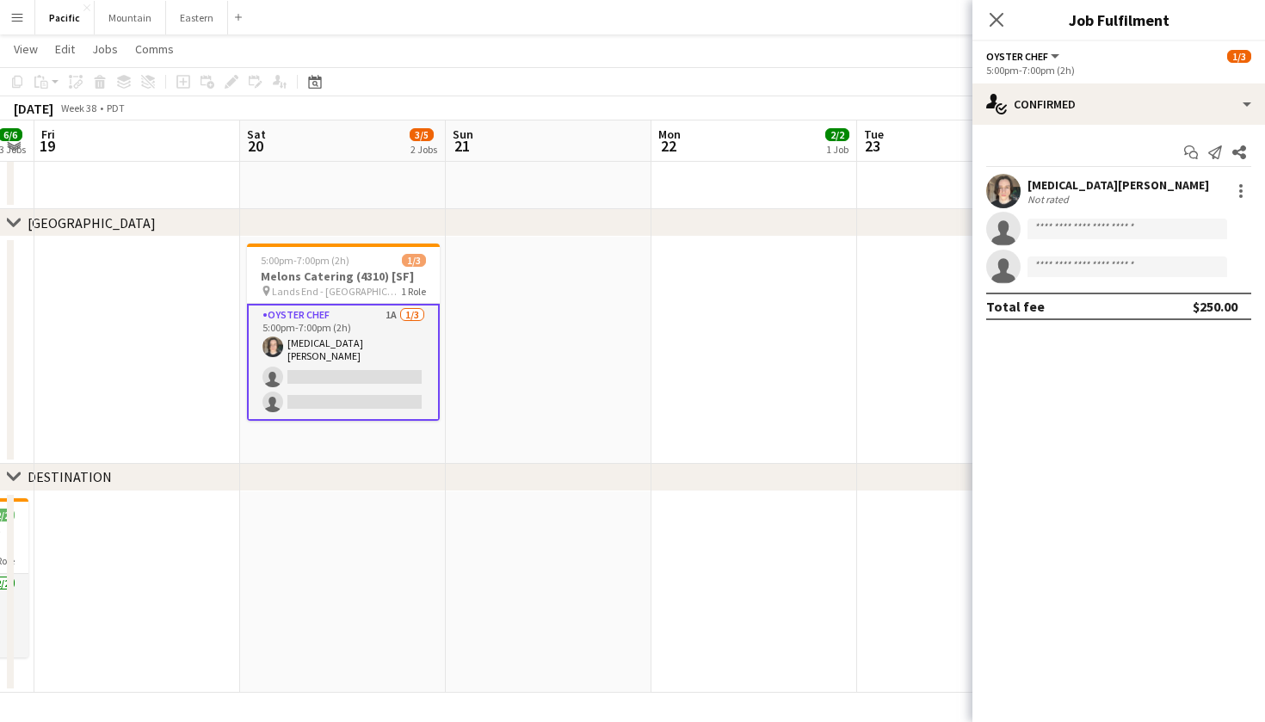
click at [676, 404] on app-date-cell at bounding box center [754, 350] width 206 height 227
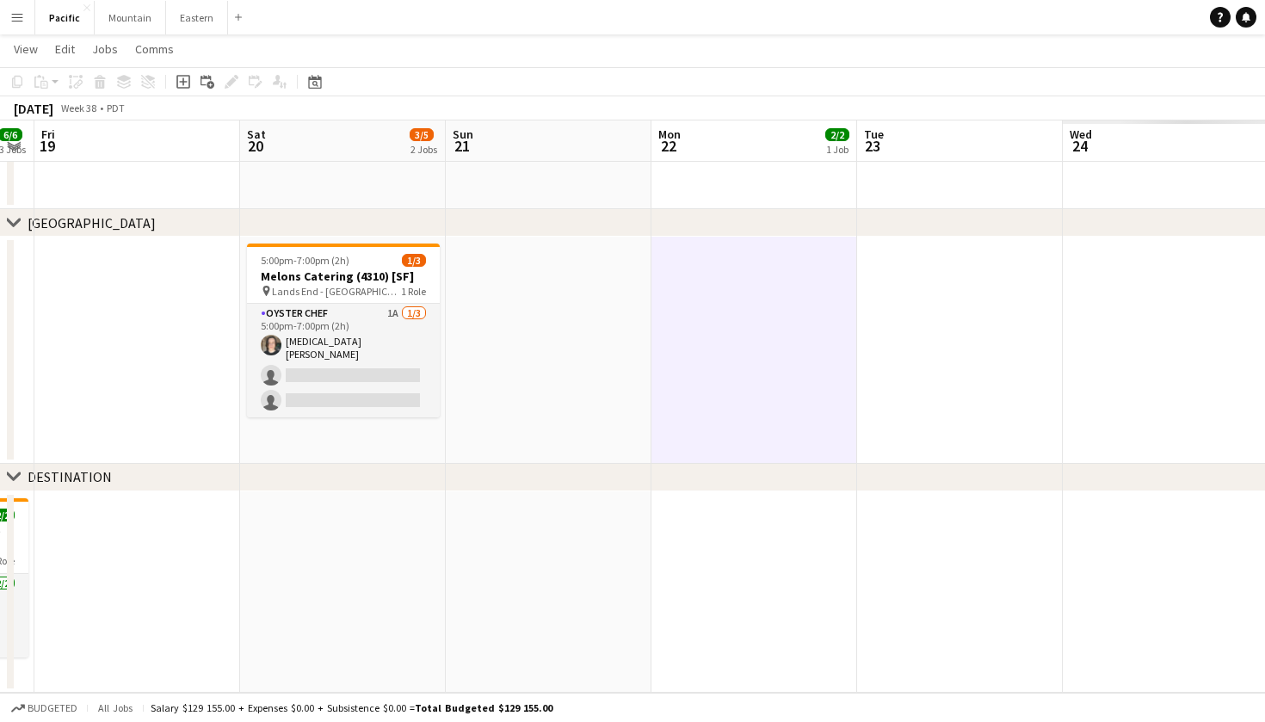
click at [23, 21] on app-icon "Menu" at bounding box center [17, 17] width 14 height 14
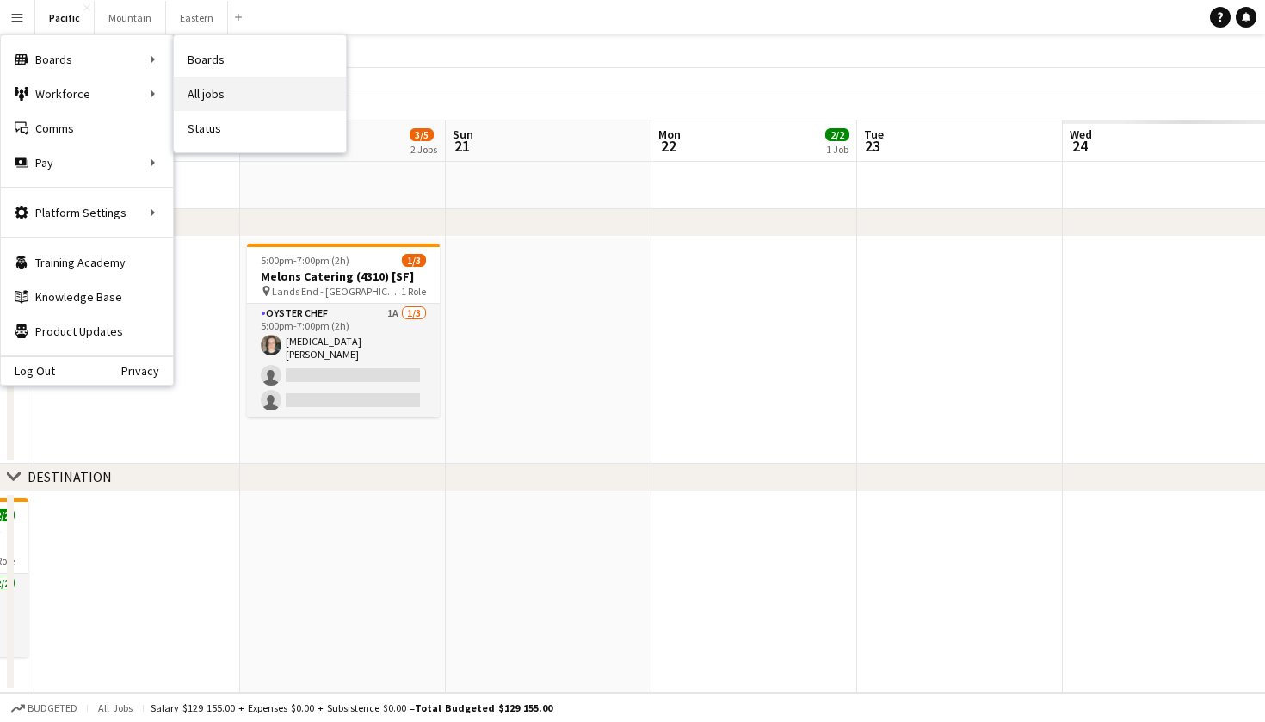
click at [234, 101] on link "All jobs" at bounding box center [260, 94] width 172 height 34
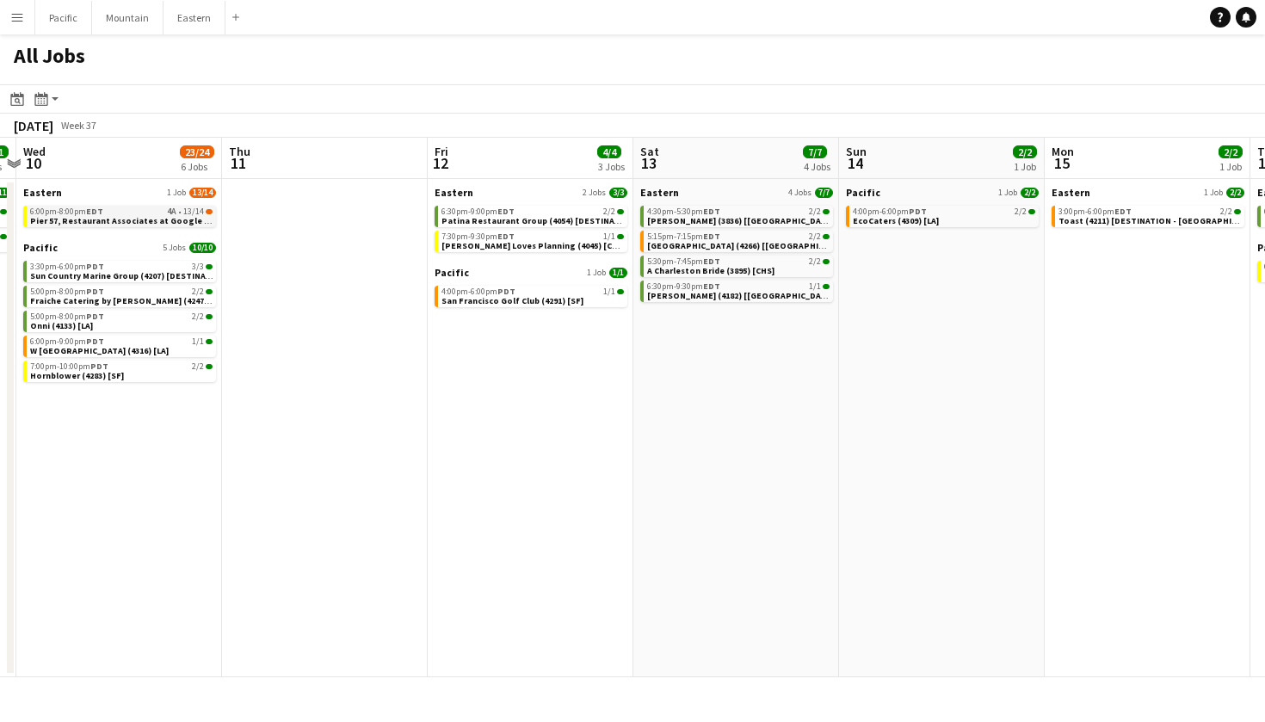
click at [178, 225] on span "Pier 57, Restaurant Associates at Google (4259 + 4313) [[GEOGRAPHIC_DATA]]" at bounding box center [189, 220] width 319 height 11
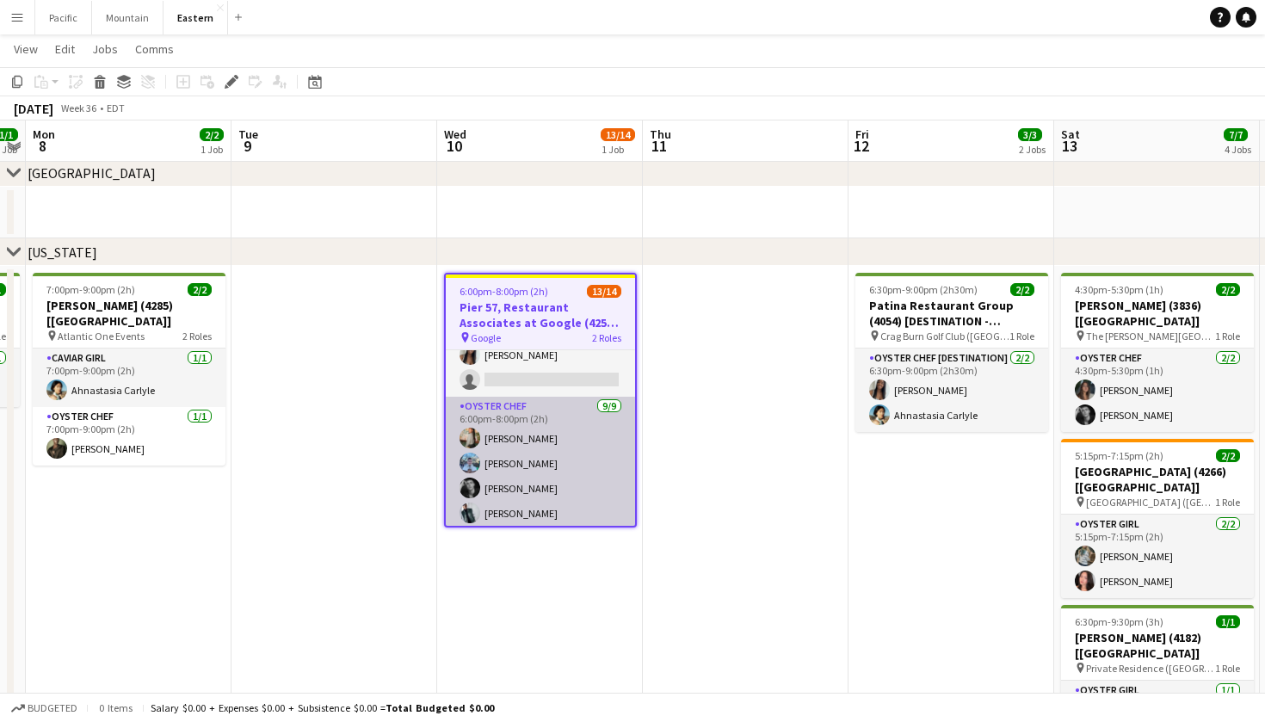
scroll to position [100, 0]
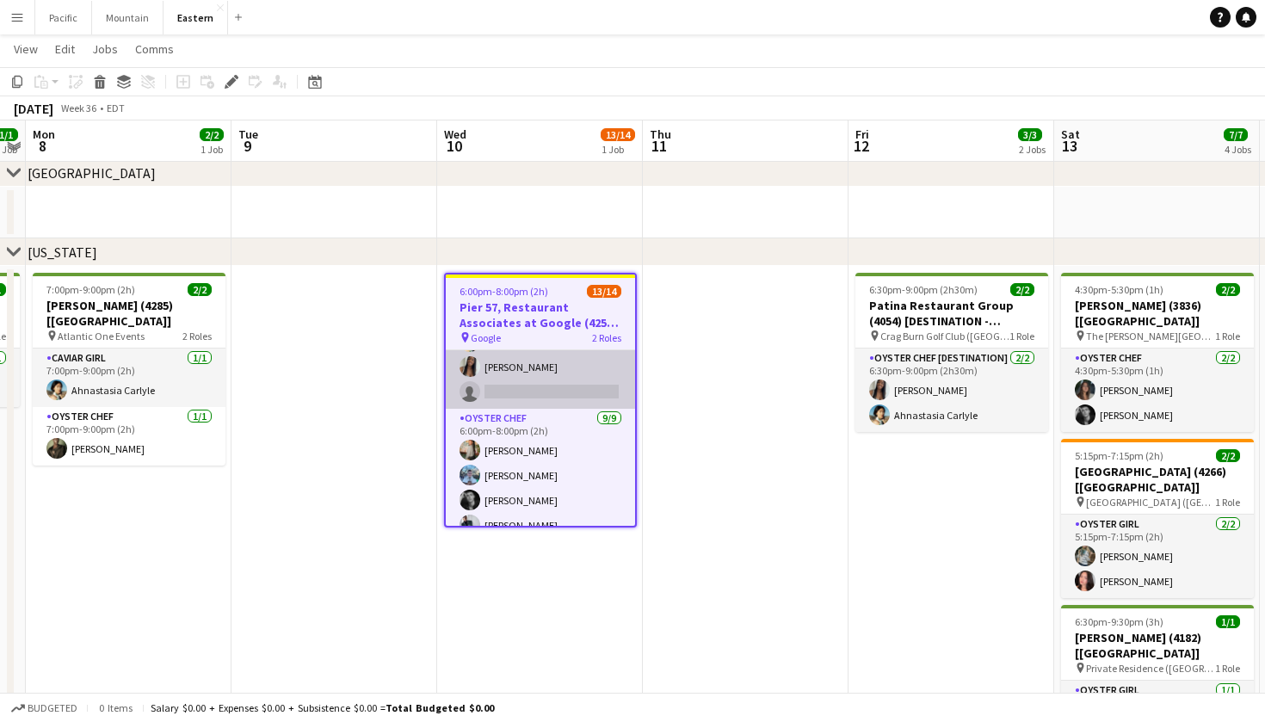
click at [589, 379] on app-card-role "Caviar Chef 4A [DATE] 6:00pm-8:00pm (2h) [PERSON_NAME] [PERSON_NAME] Ahnastasia…" at bounding box center [540, 329] width 189 height 158
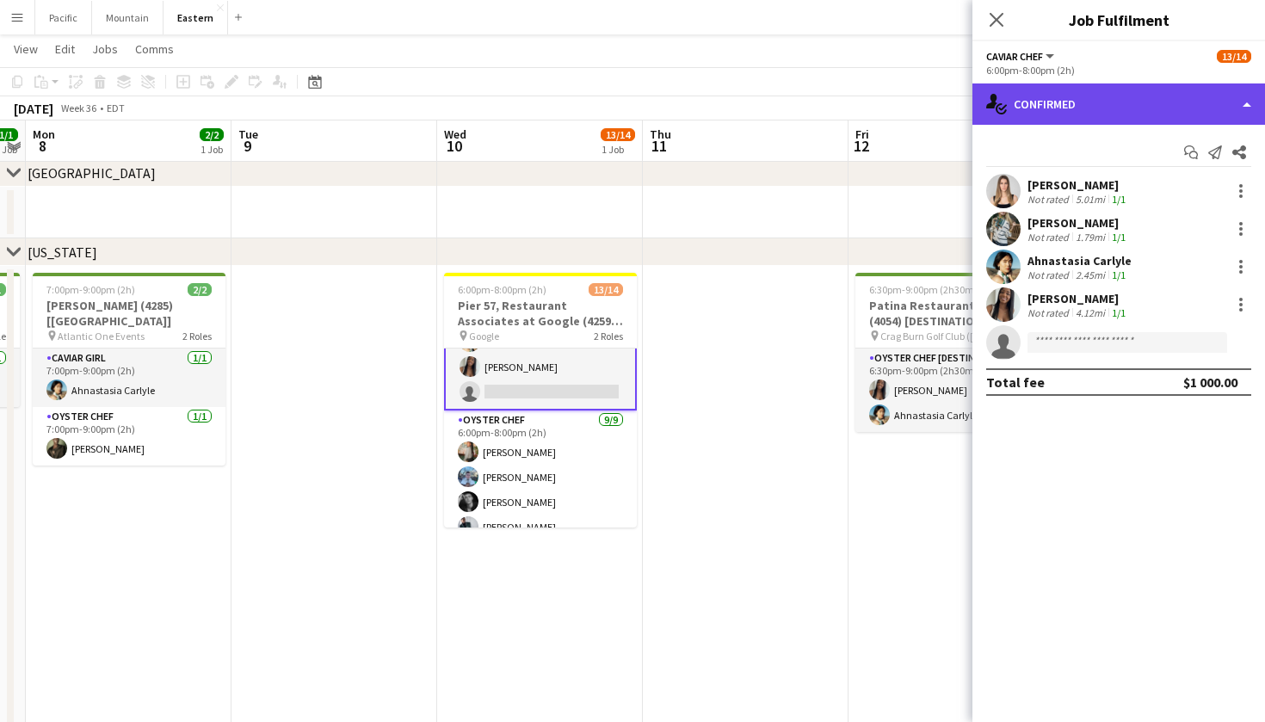
click at [1231, 100] on div "single-neutral-actions-check-2 Confirmed" at bounding box center [1118, 103] width 293 height 41
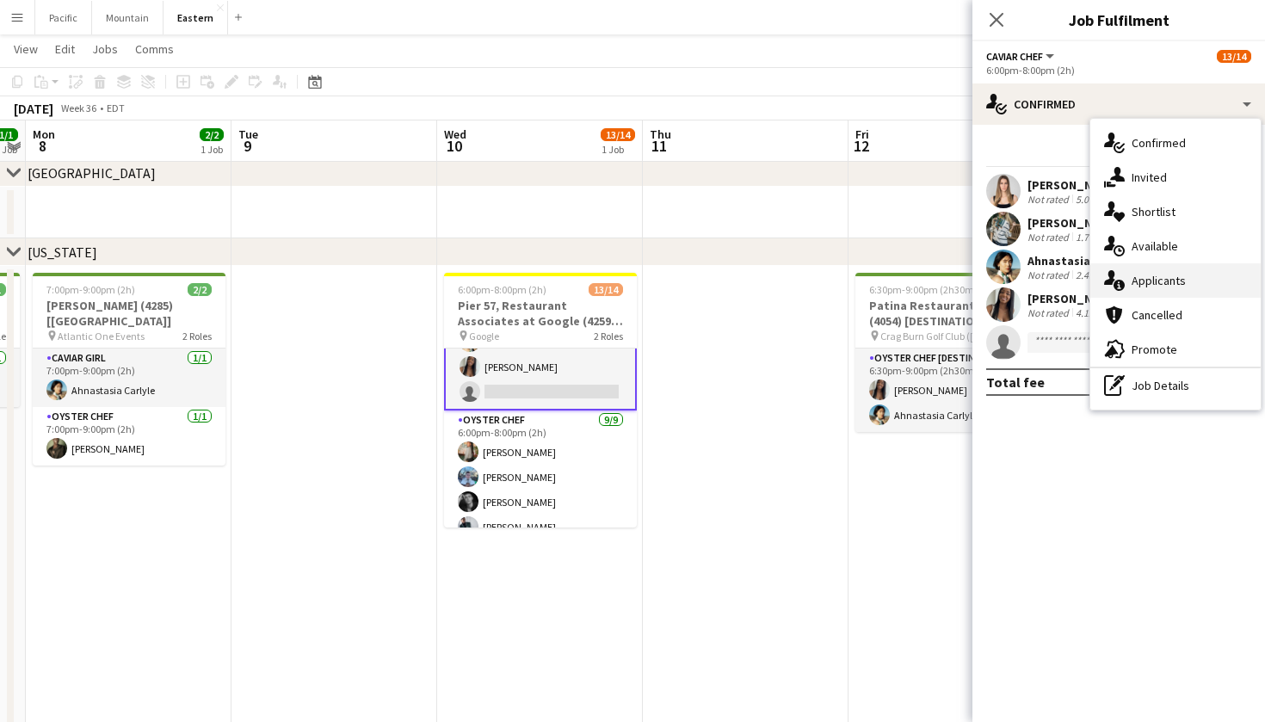
click at [1176, 270] on div "single-neutral-actions-information Applicants" at bounding box center [1175, 280] width 170 height 34
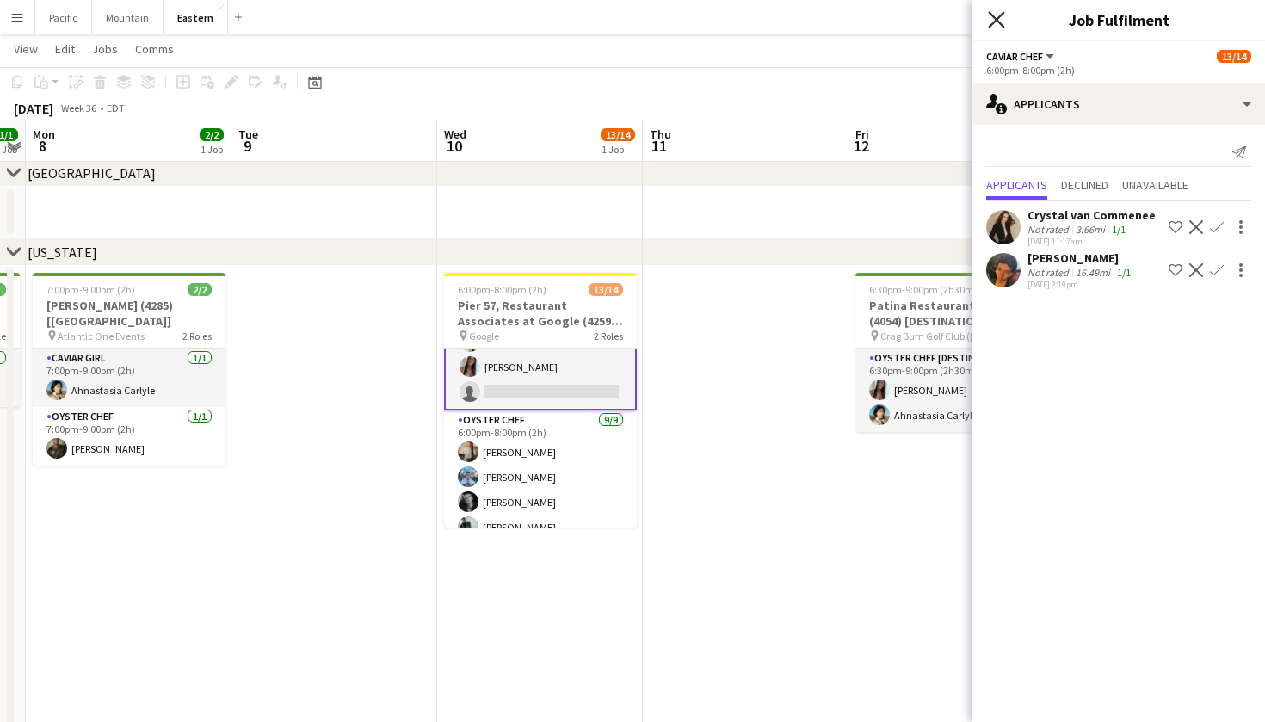
click at [998, 18] on icon at bounding box center [996, 19] width 16 height 16
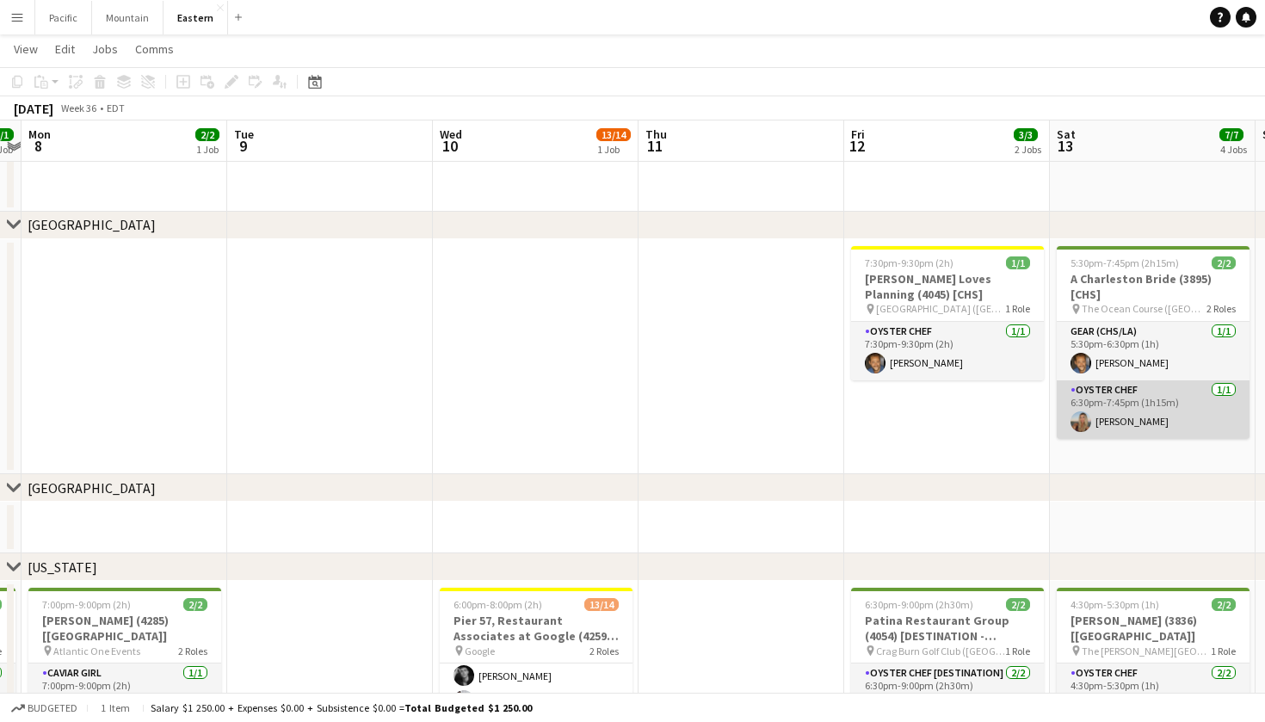
scroll to position [0, 388]
